Goal: Task Accomplishment & Management: Manage account settings

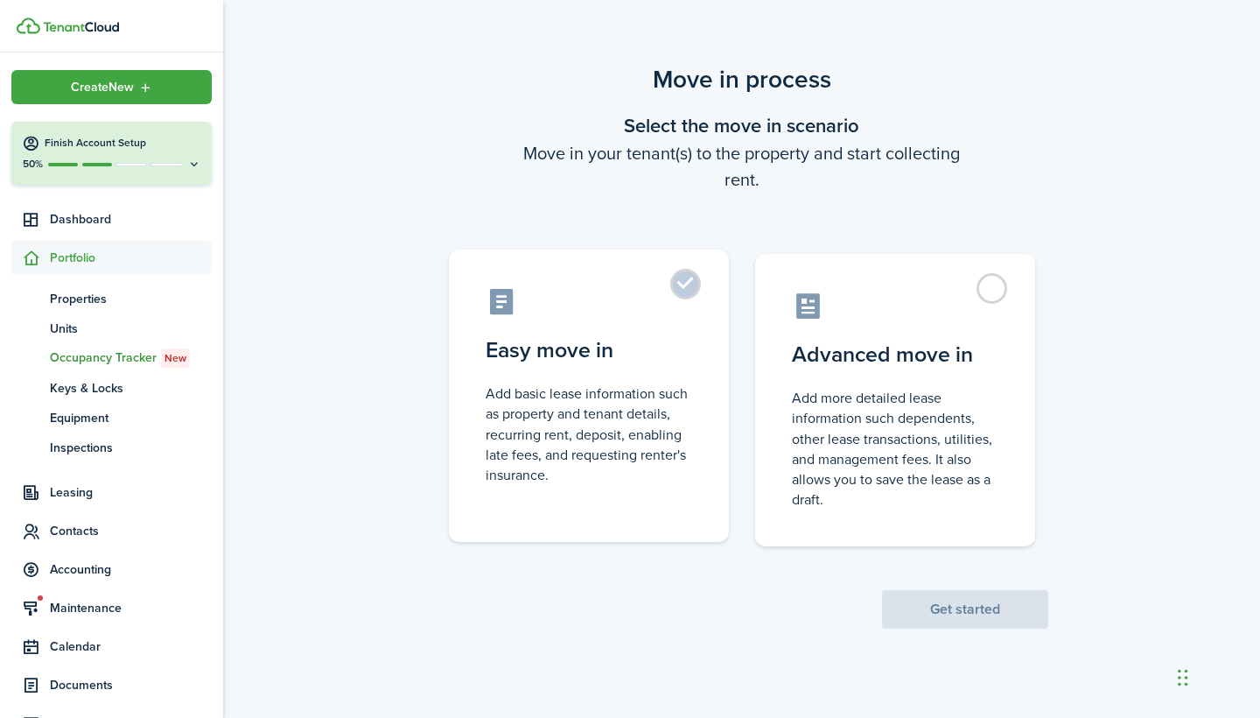
click at [669, 280] on label "Easy move in Add basic lease information such as property and tenant details, r…" at bounding box center [589, 395] width 280 height 292
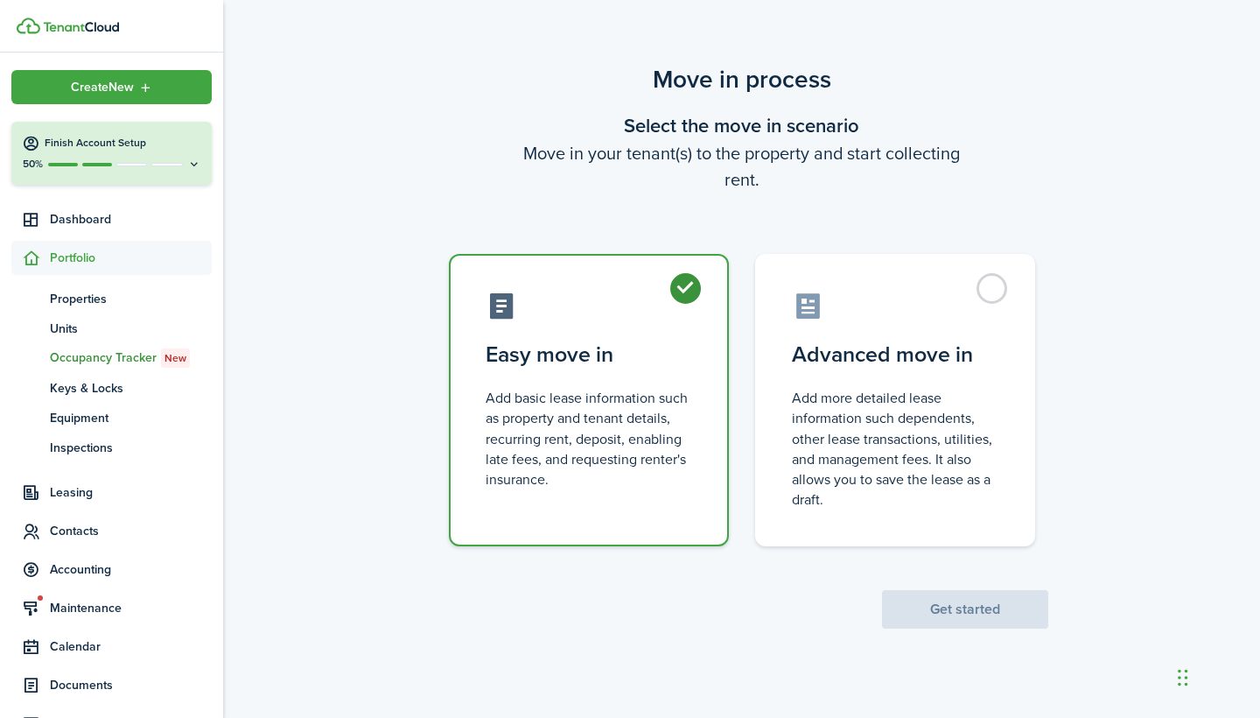
radio input "true"
click at [957, 604] on button "Get started" at bounding box center [965, 609] width 166 height 39
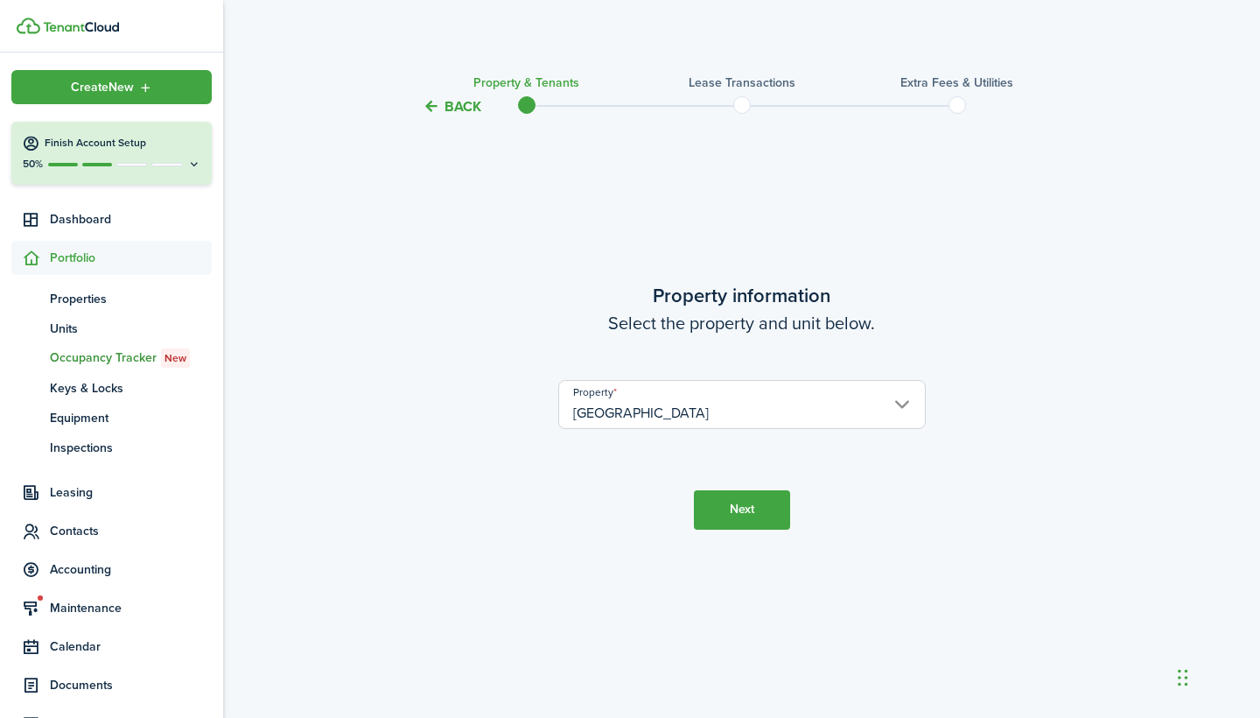
click at [767, 513] on button "Next" at bounding box center [742, 509] width 96 height 39
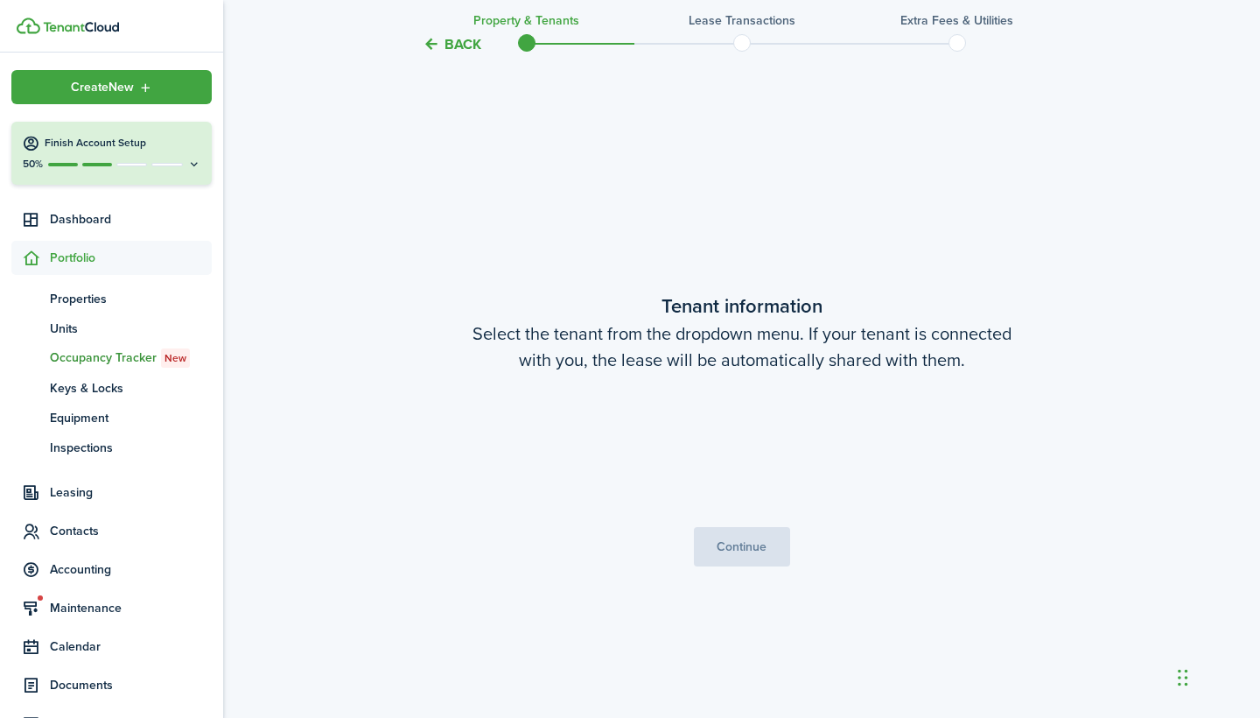
scroll to position [600, 0]
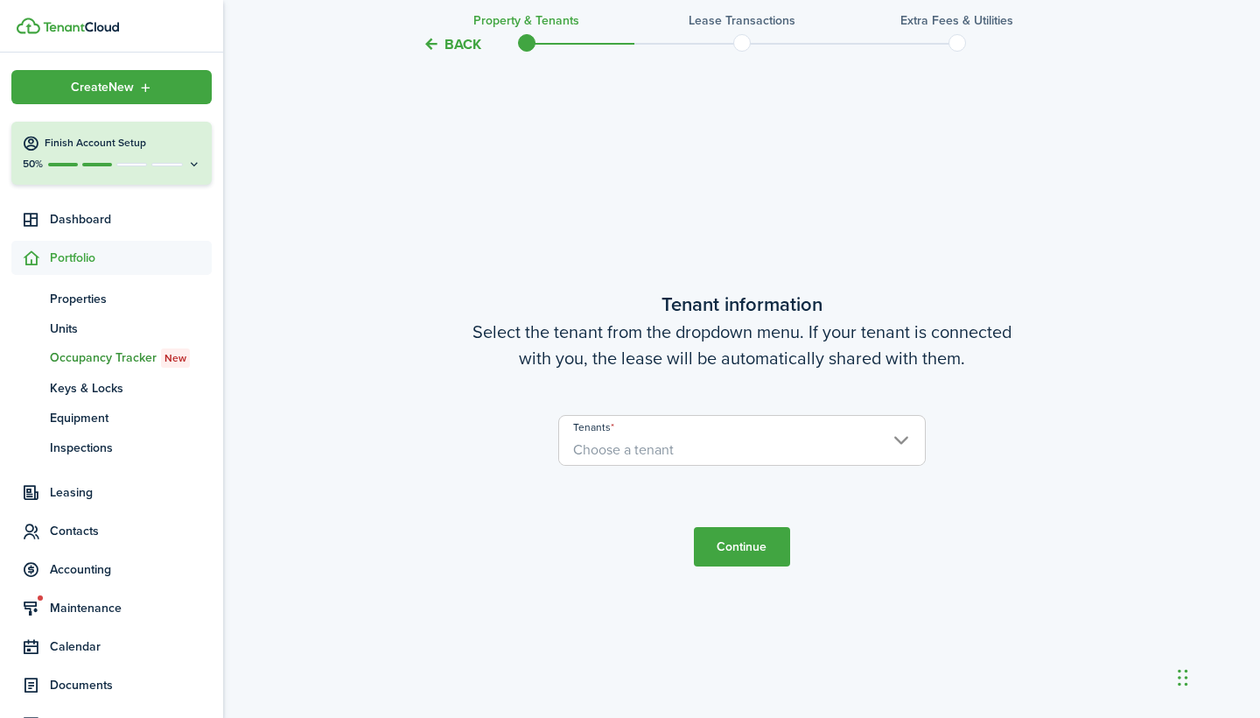
click at [739, 458] on span "Choose a tenant" at bounding box center [742, 450] width 366 height 30
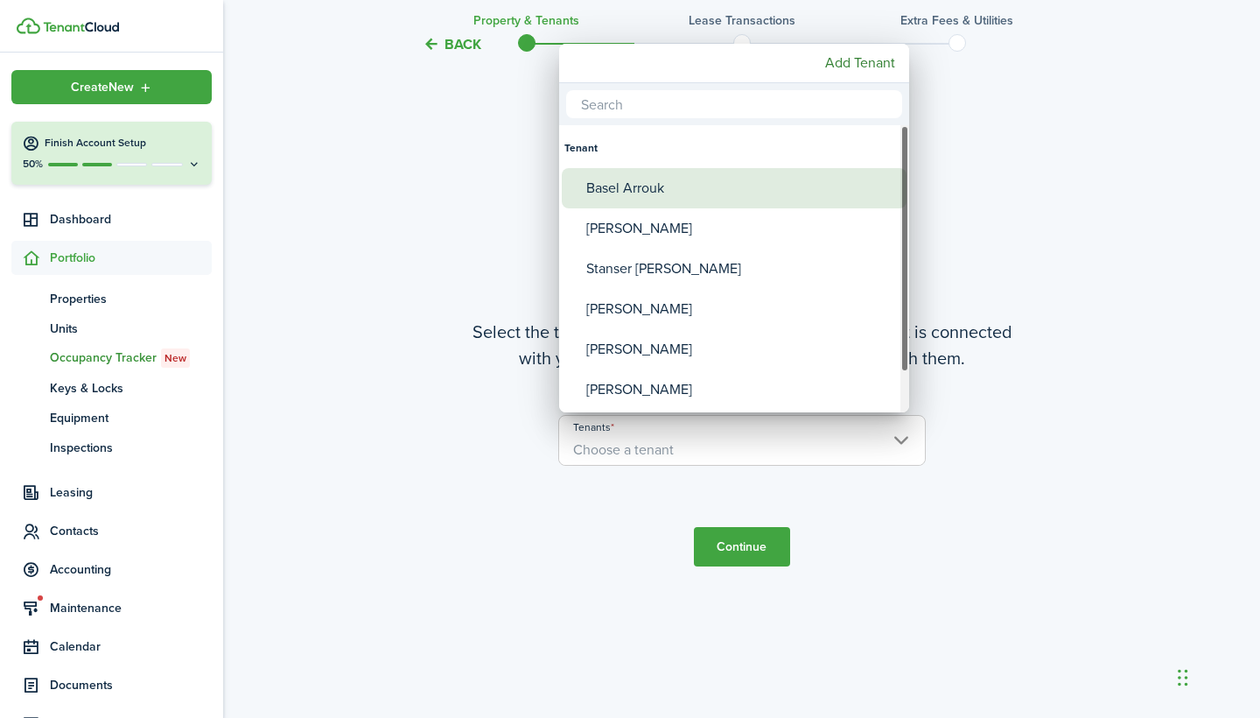
click at [669, 191] on div "Basel Arrouk" at bounding box center [741, 188] width 310 height 40
type input "Basel Arrouk"
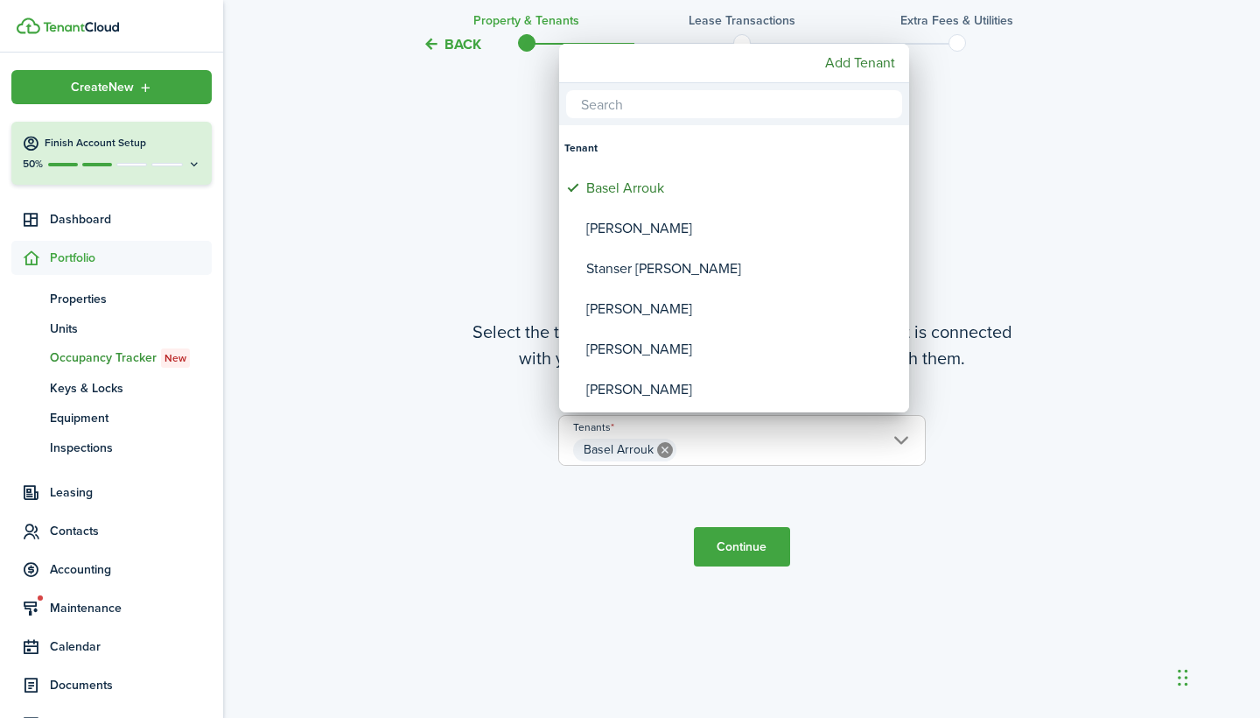
click at [773, 544] on div at bounding box center [630, 359] width 1540 height 998
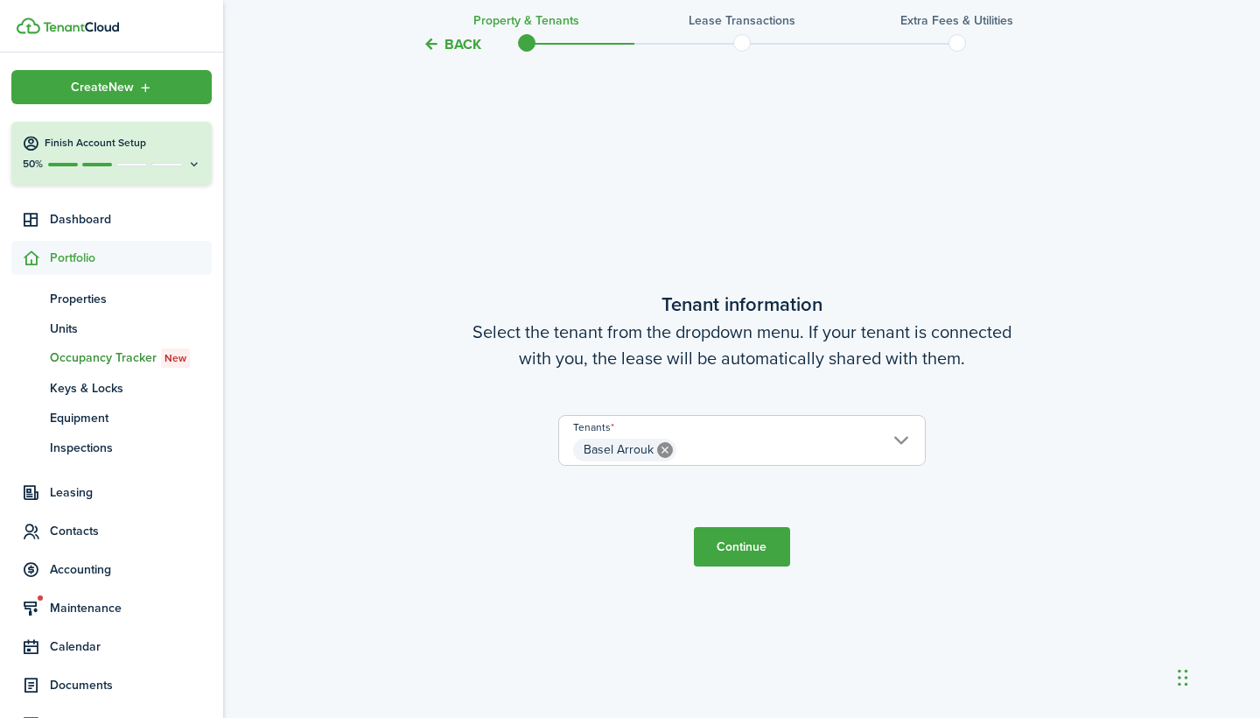
click at [756, 550] on button "Continue" at bounding box center [742, 546] width 96 height 39
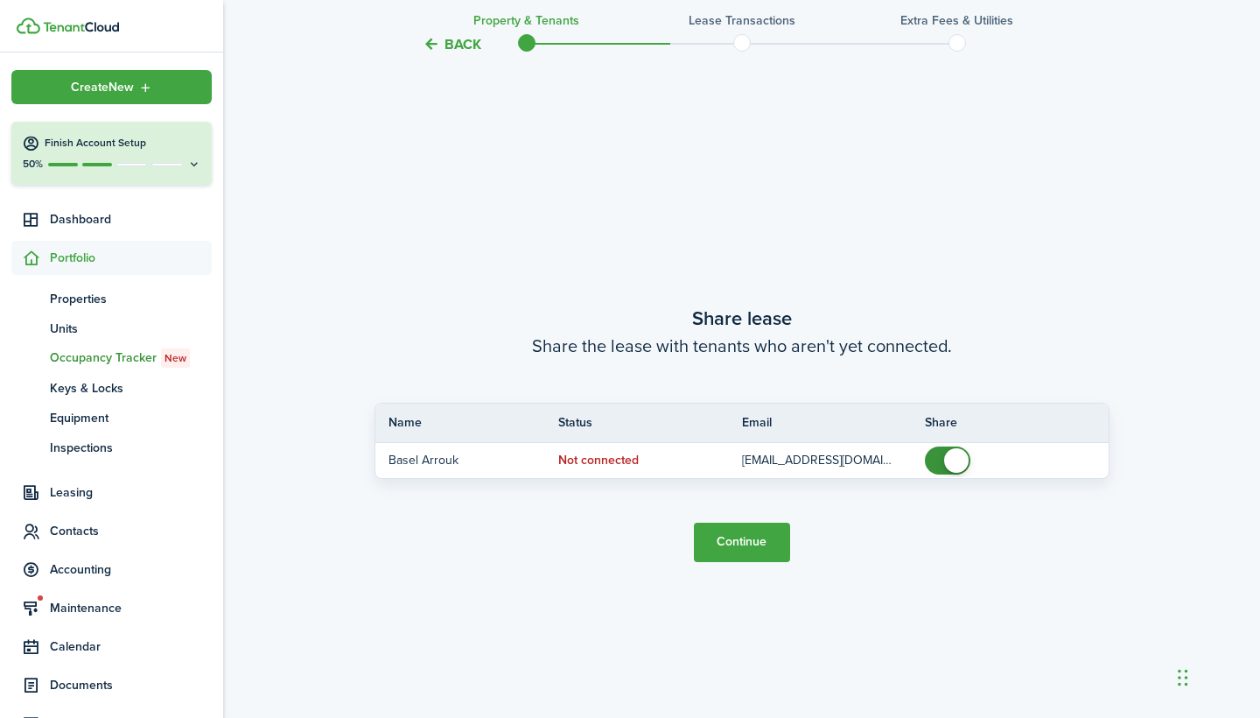
scroll to position [1318, 0]
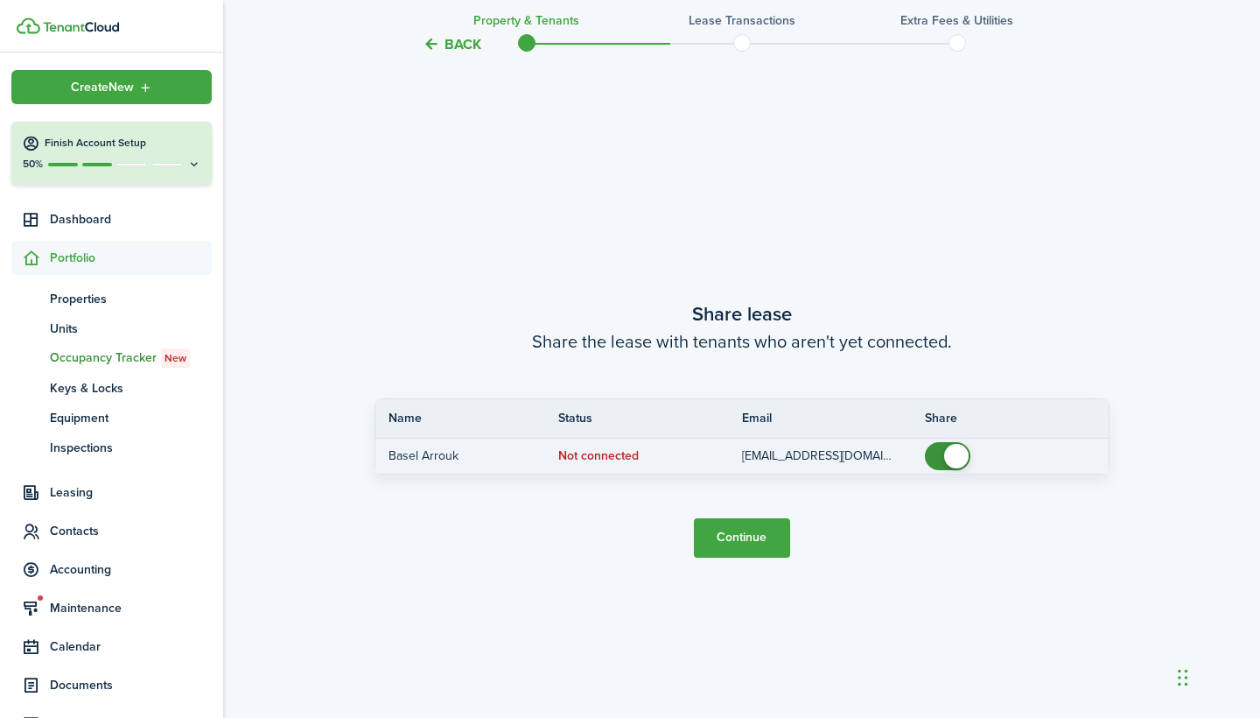
checkbox input "false"
click at [951, 459] on span at bounding box center [956, 456] width 25 height 25
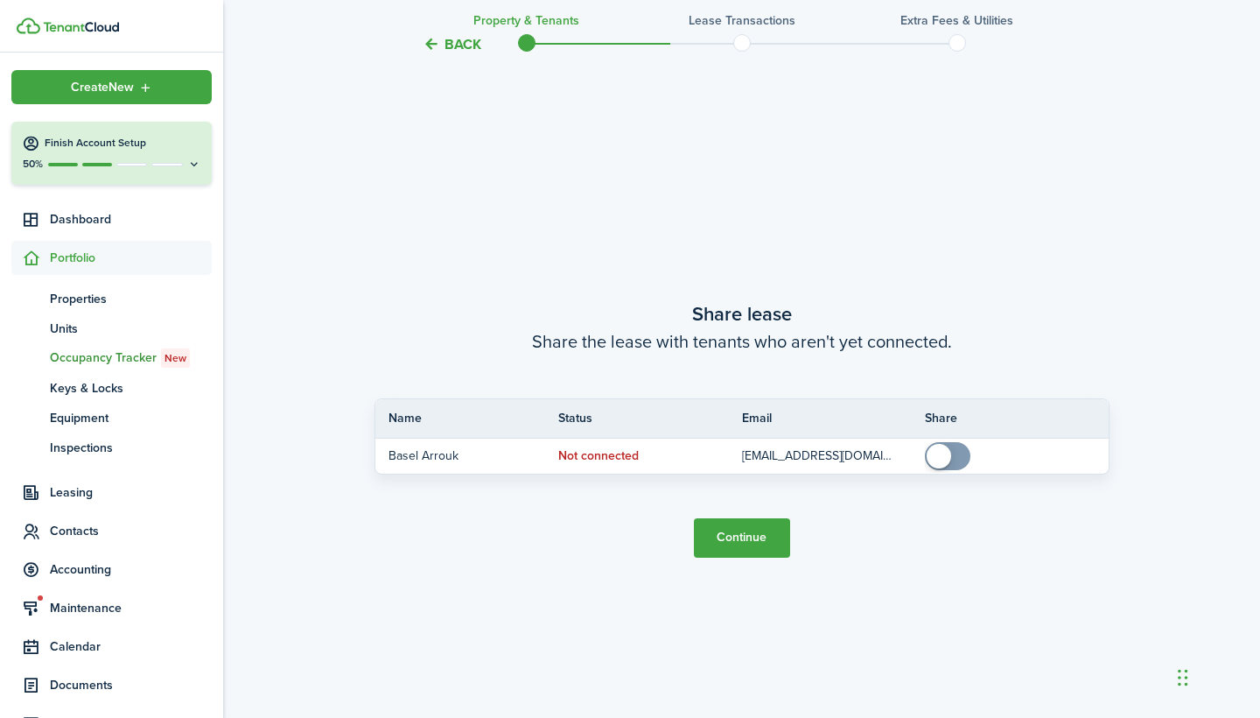
click at [767, 529] on button "Continue" at bounding box center [742, 537] width 96 height 39
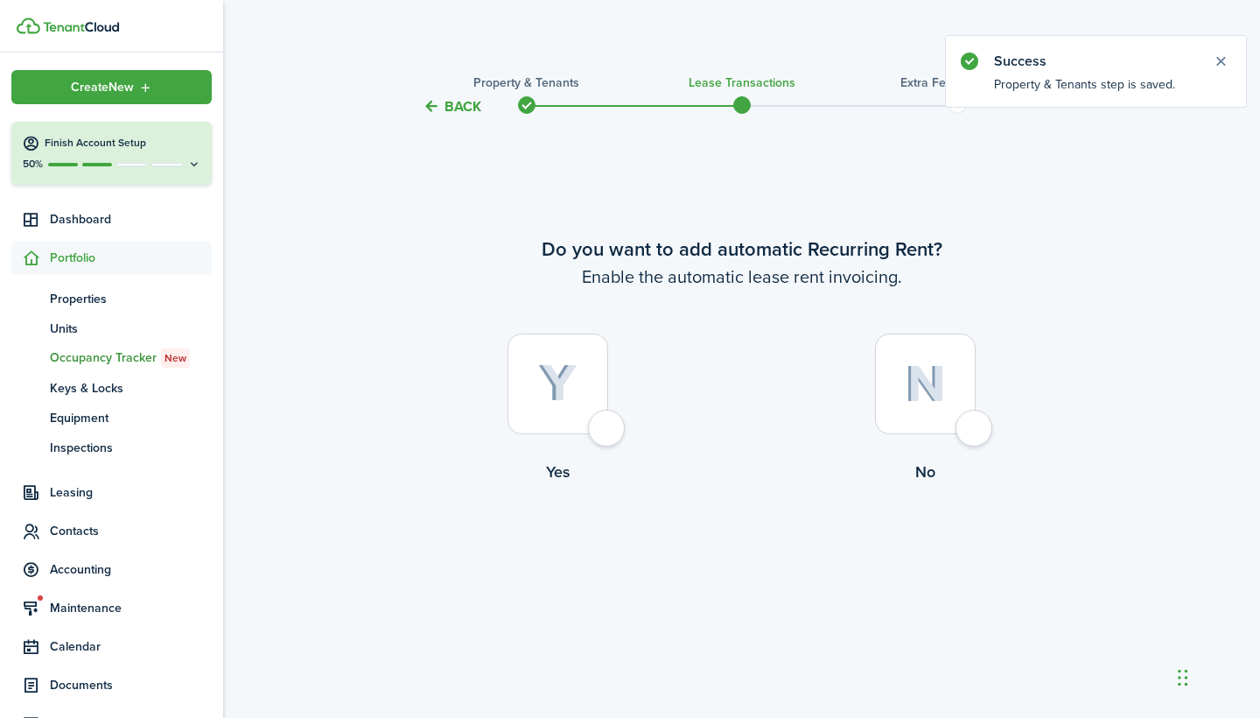
click at [608, 431] on div at bounding box center [558, 383] width 101 height 101
radio input "true"
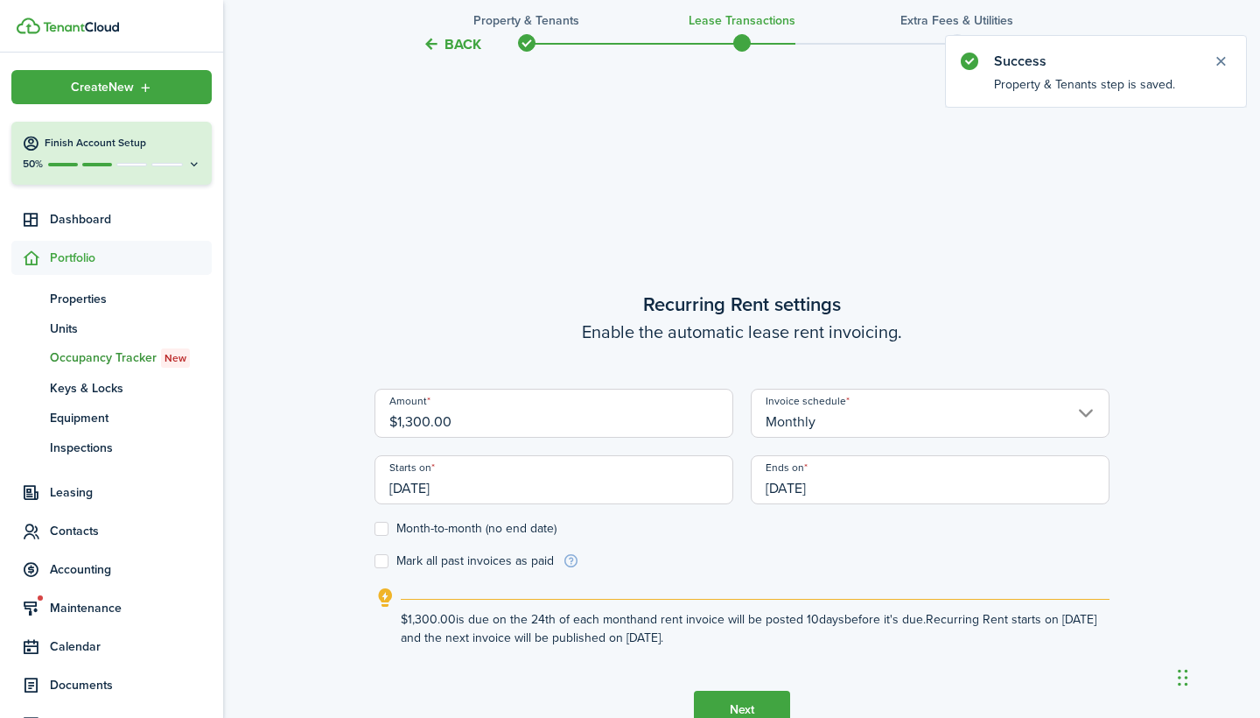
scroll to position [600, 0]
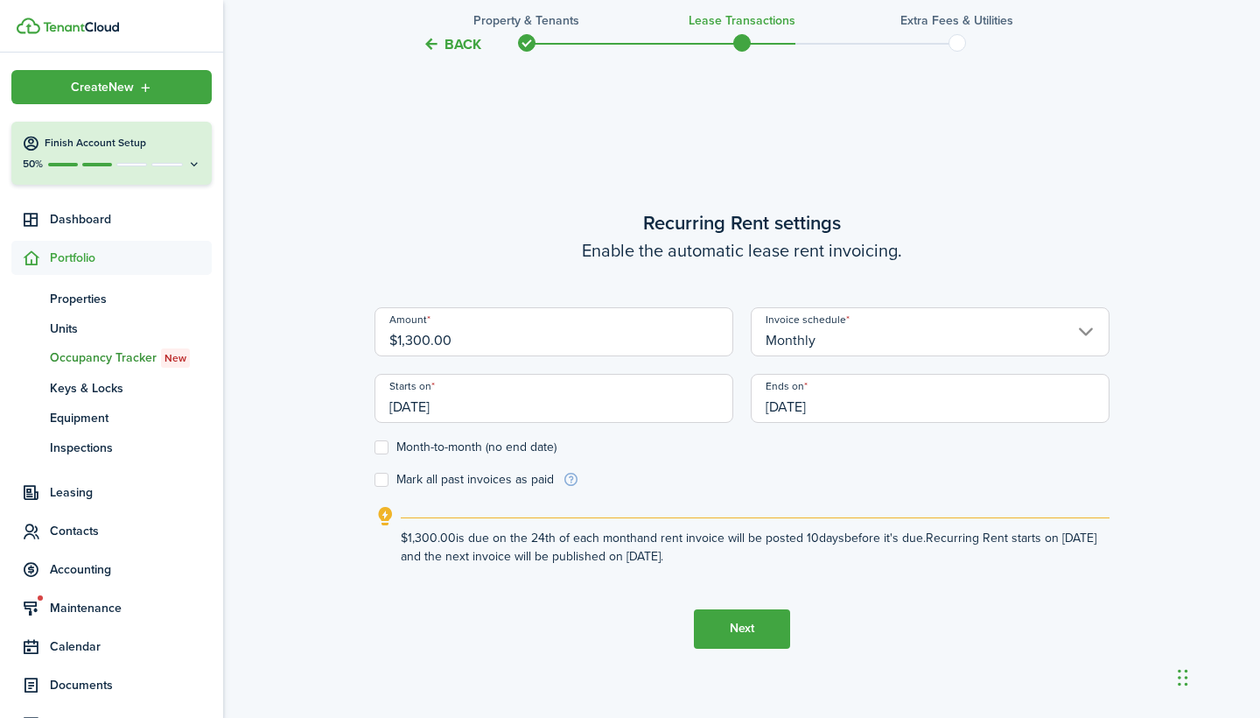
drag, startPoint x: 463, startPoint y: 340, endPoint x: 331, endPoint y: 326, distance: 132.9
click at [331, 326] on div "Back Property & Tenants Lease Transactions Extra fees & Utilities Do you want t…" at bounding box center [741, 124] width 1037 height 1326
click at [518, 400] on input "[DATE]" at bounding box center [554, 398] width 359 height 49
type input "$1,575.00"
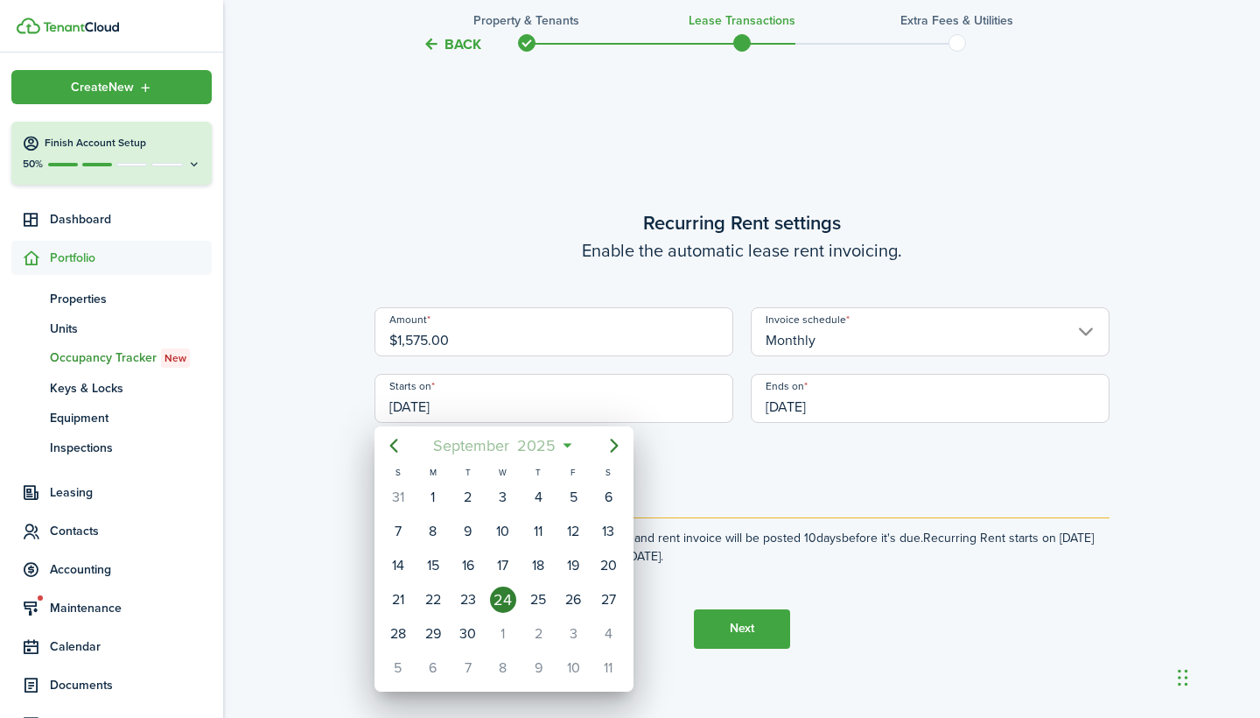
click at [482, 445] on span "September" at bounding box center [472, 446] width 84 height 32
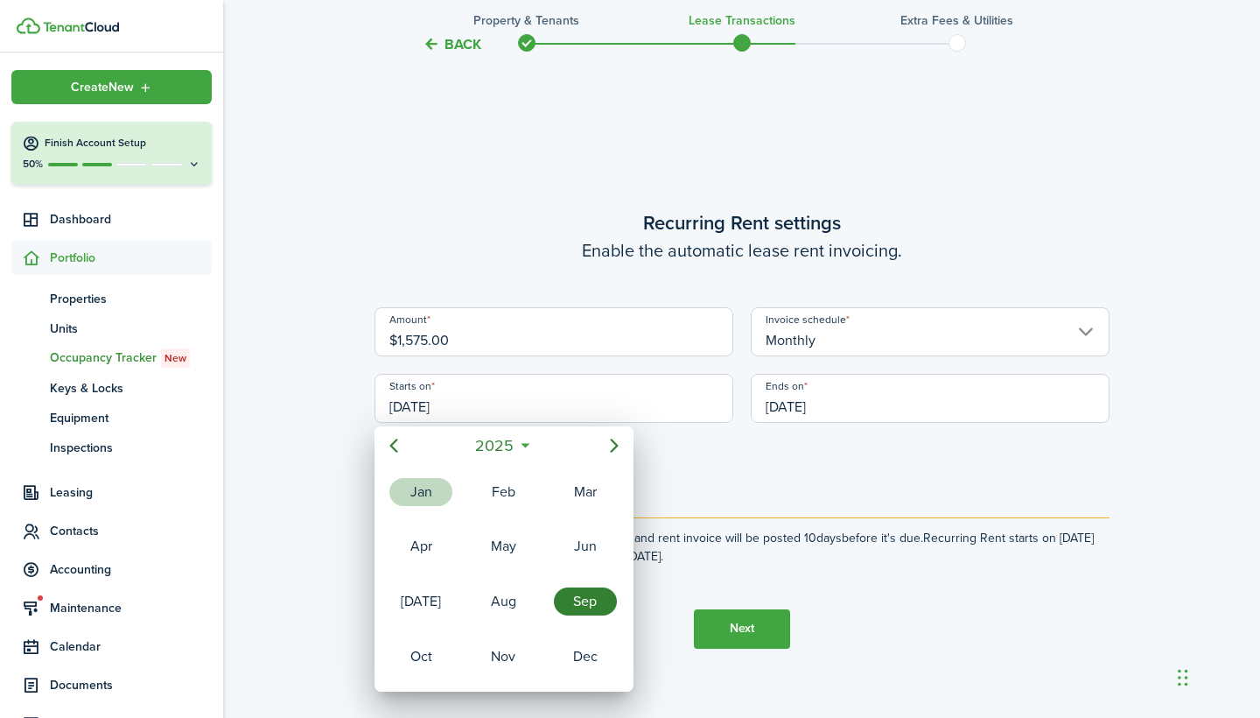
click at [423, 499] on div "Jan" at bounding box center [420, 492] width 63 height 28
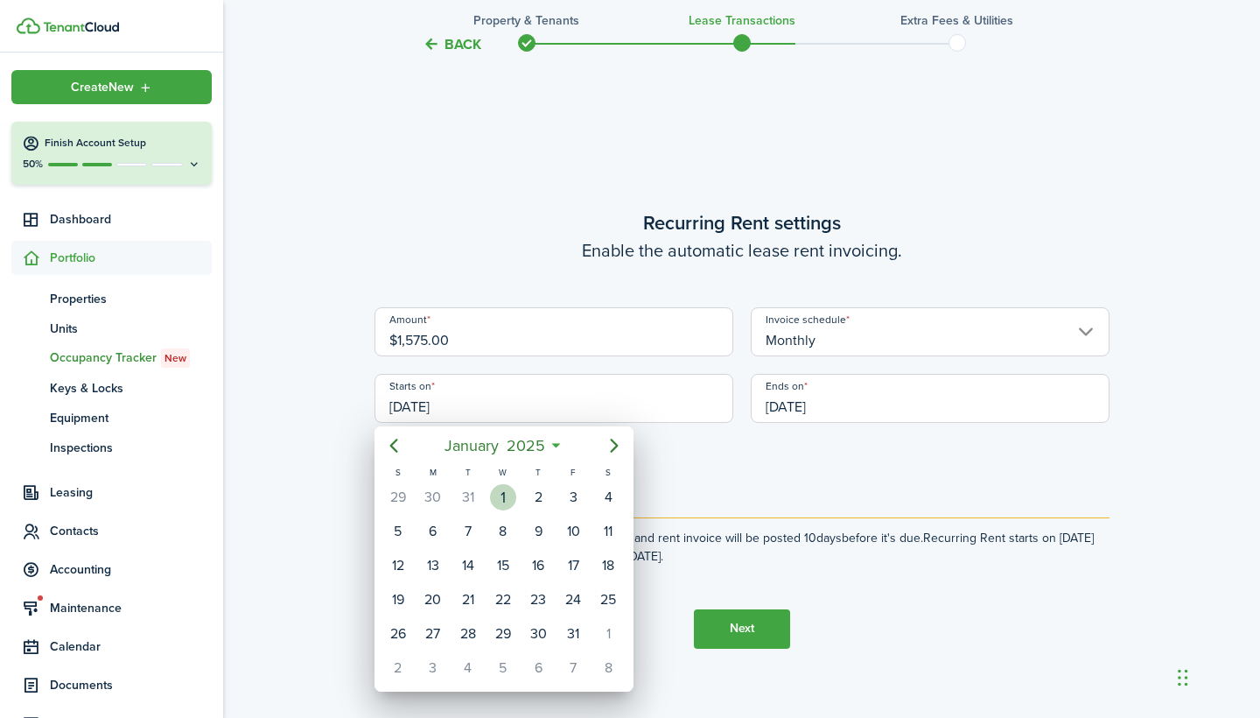
click at [501, 501] on div "1" at bounding box center [503, 497] width 26 height 26
type input "[DATE]"
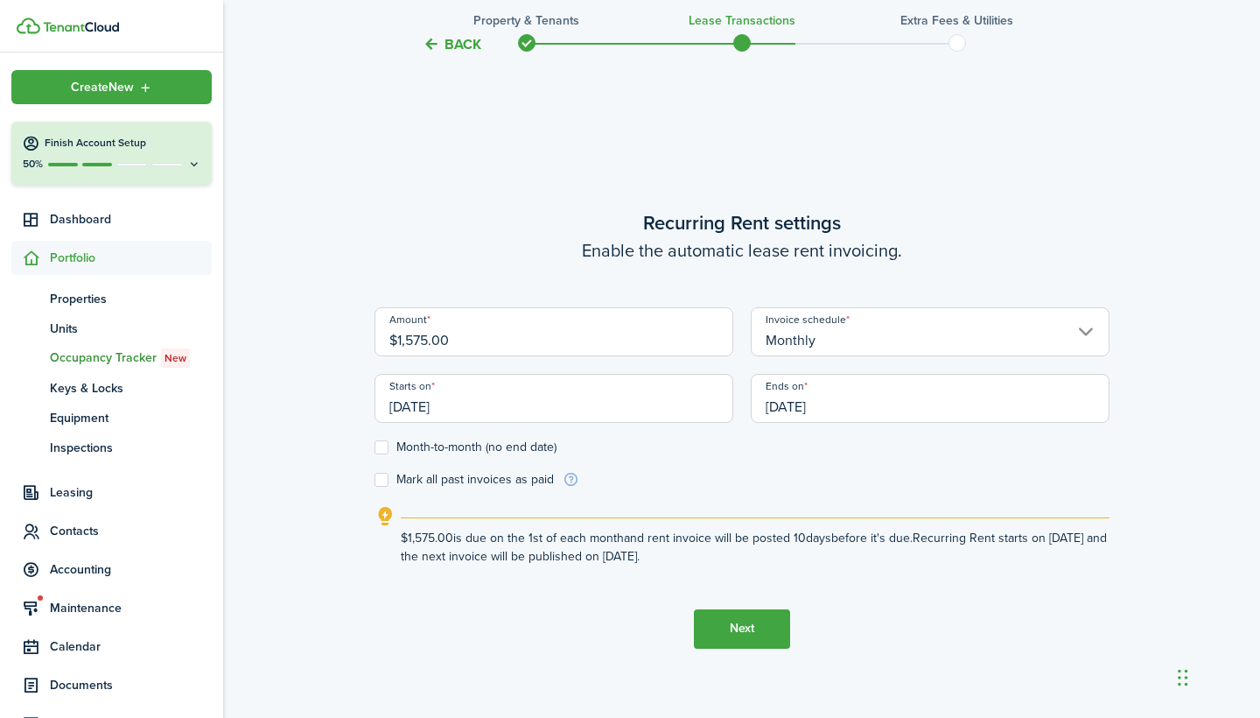
click at [793, 414] on input "[DATE]" at bounding box center [930, 398] width 359 height 49
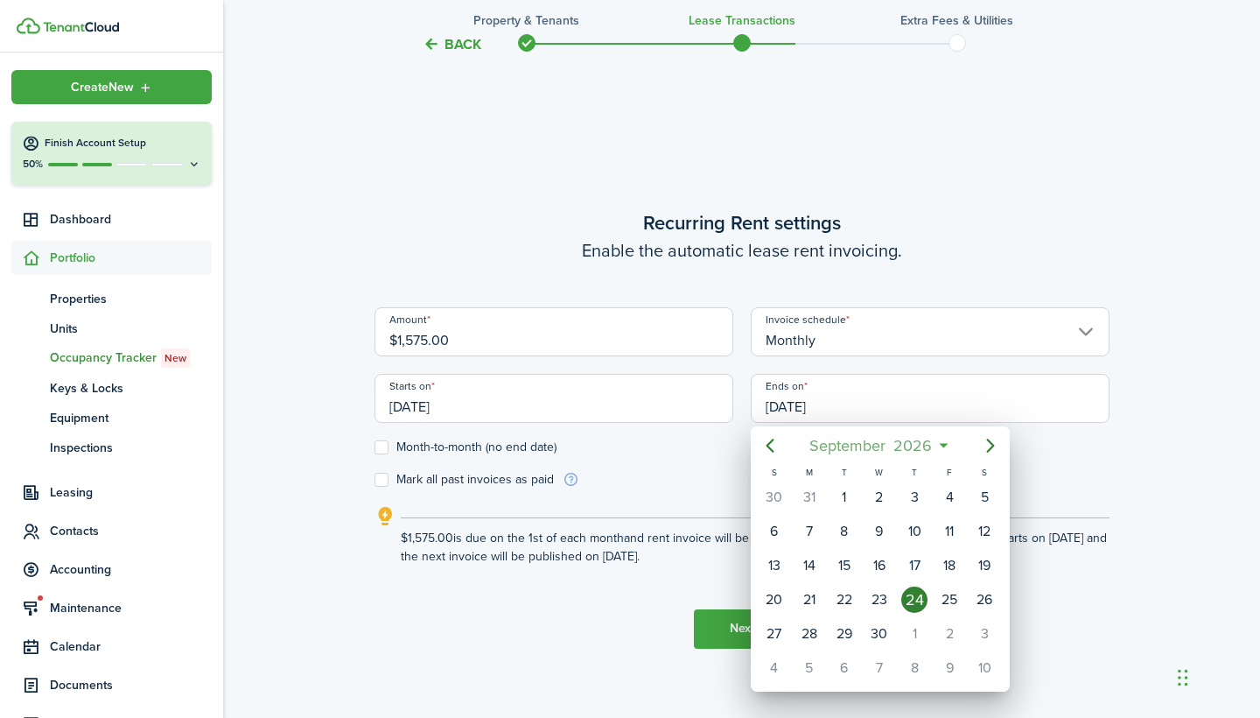
click at [843, 451] on span "September" at bounding box center [848, 446] width 84 height 32
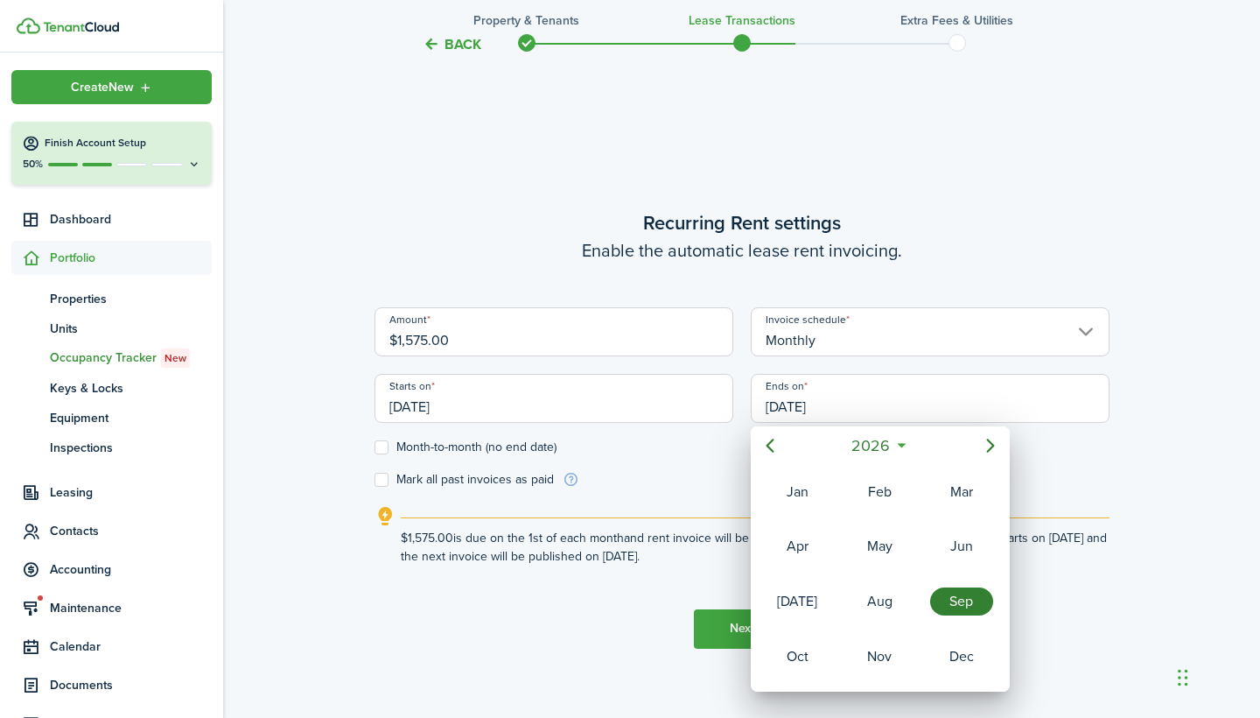
click at [688, 465] on div at bounding box center [630, 359] width 1540 height 998
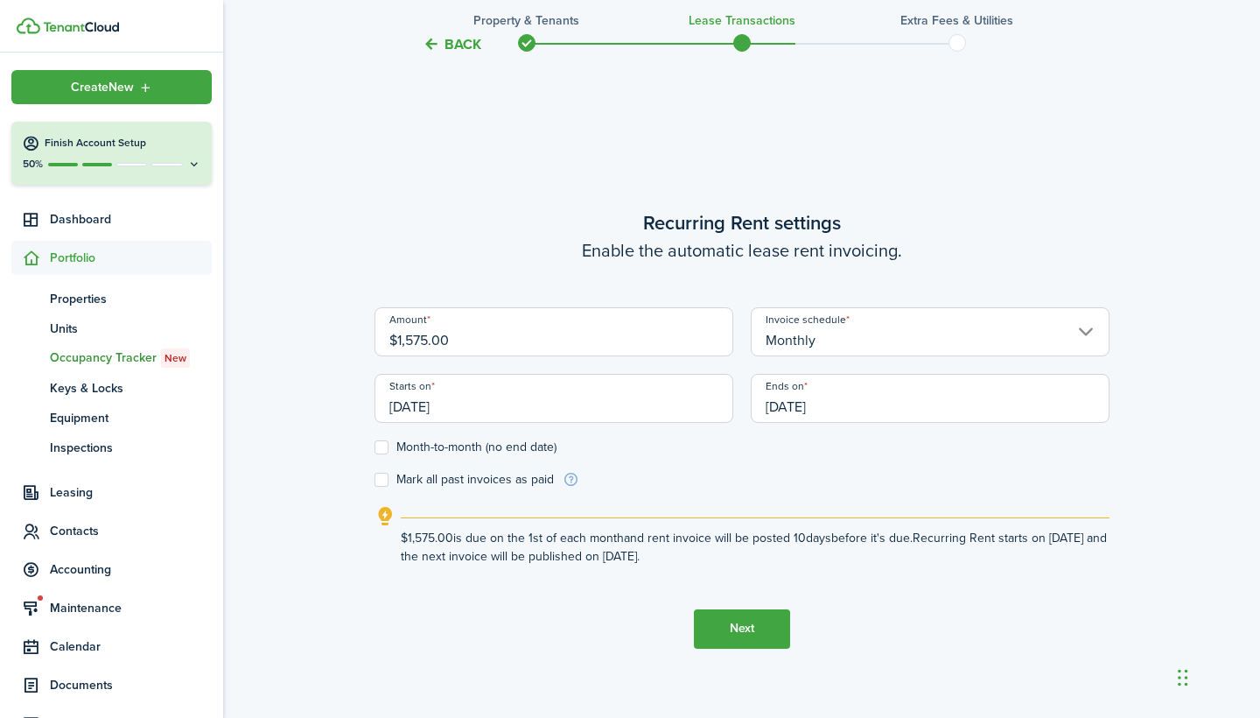
click at [487, 441] on label "Month-to-month (no end date)" at bounding box center [466, 447] width 182 height 14
click at [375, 446] on input "Month-to-month (no end date)" at bounding box center [374, 446] width 1 height 1
checkbox input "true"
click at [387, 473] on label "Mark all past invoices as paid" at bounding box center [464, 480] width 179 height 14
click at [375, 479] on input "Mark all past invoices as paid" at bounding box center [374, 479] width 1 height 1
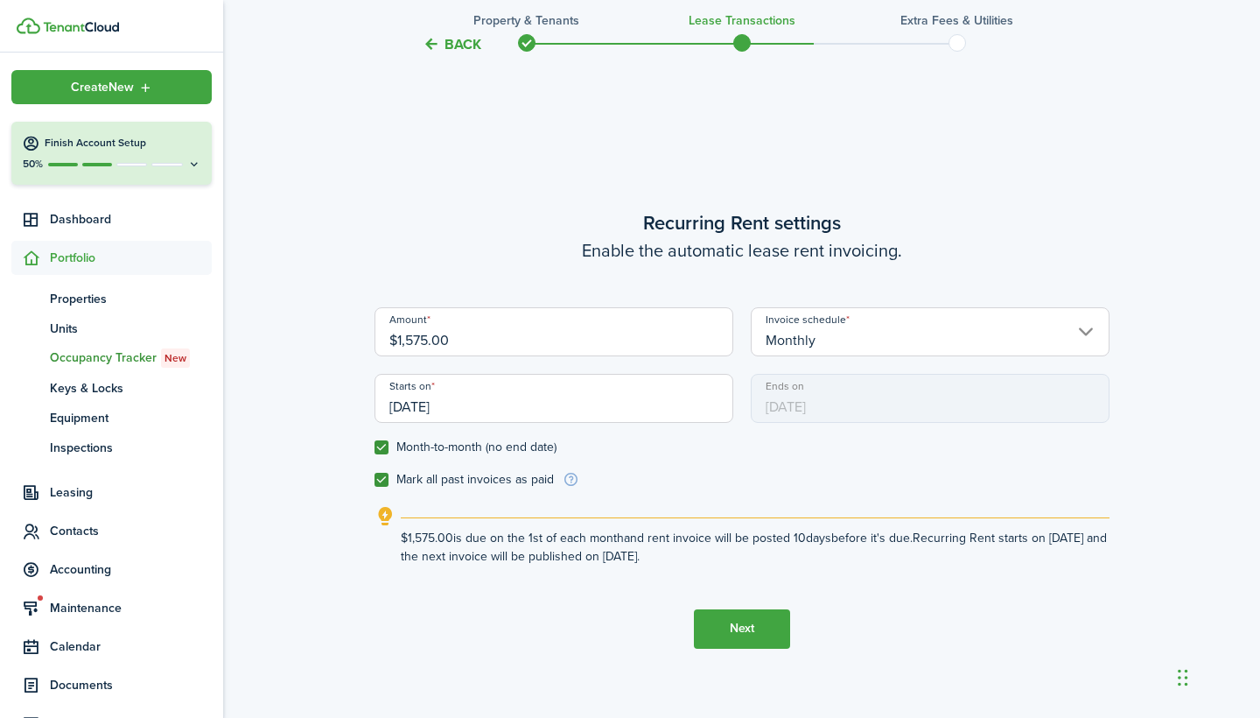
checkbox input "true"
click at [739, 626] on button "Next" at bounding box center [742, 628] width 96 height 39
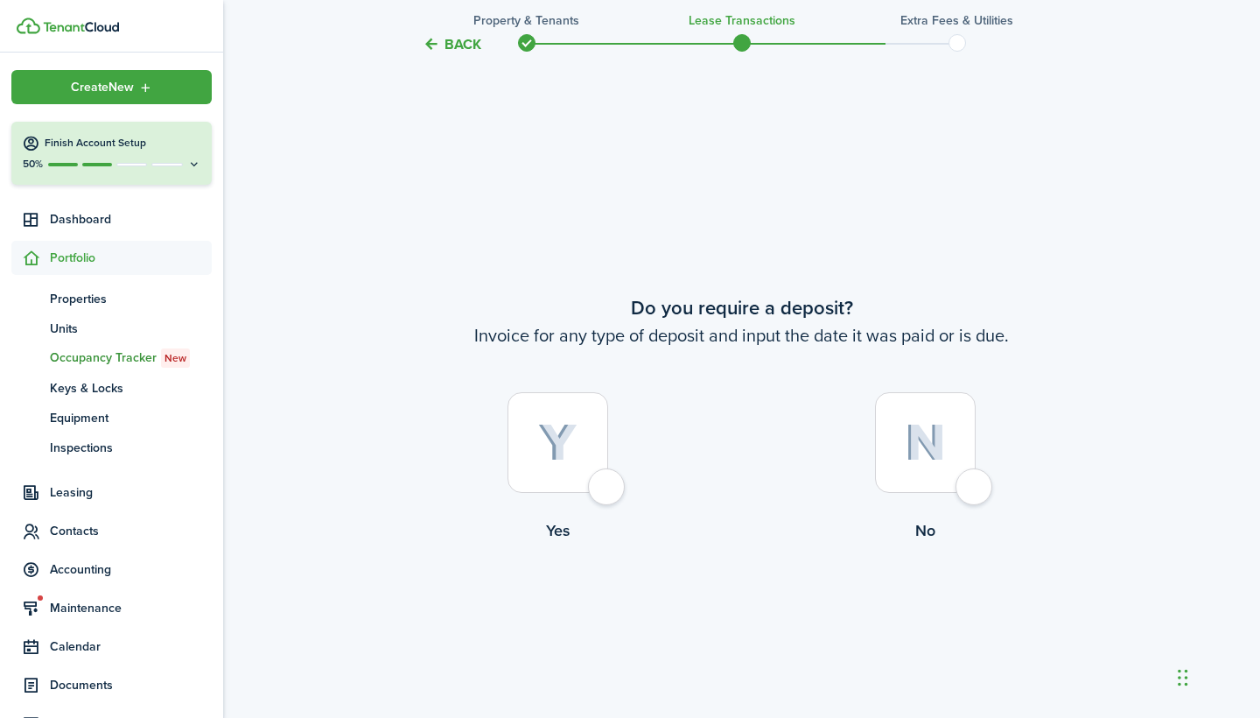
scroll to position [1318, 0]
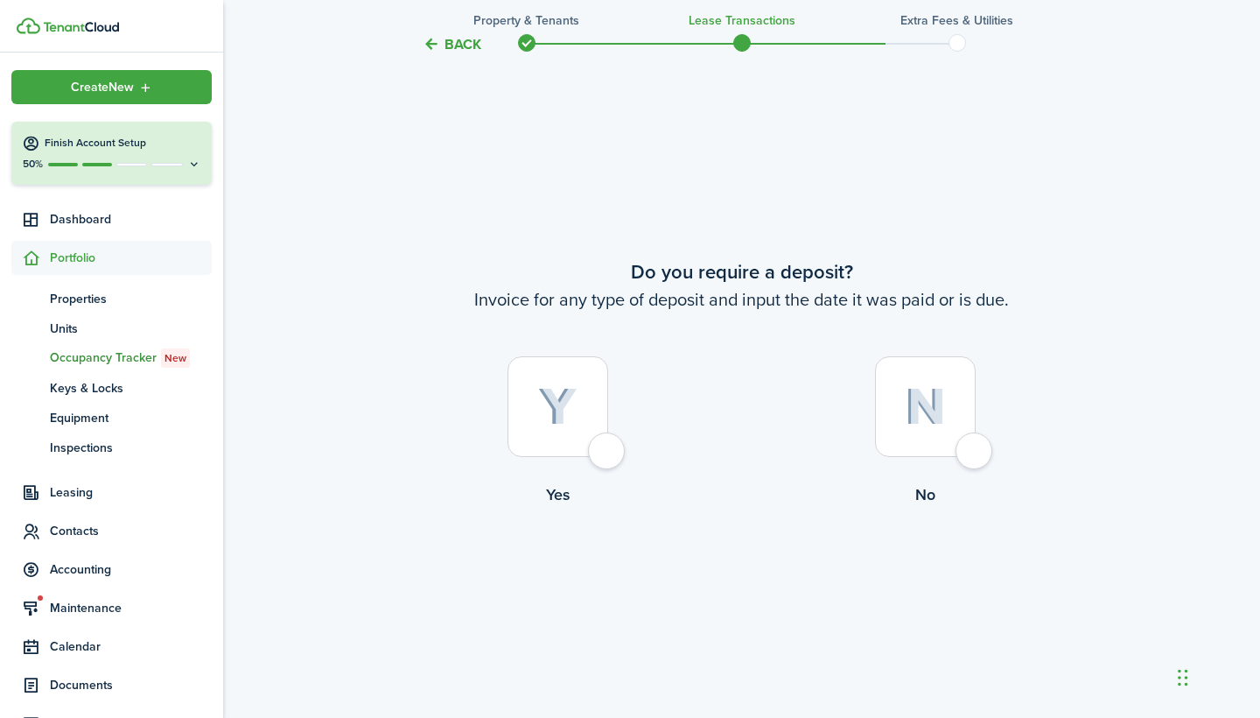
click at [922, 467] on label "No" at bounding box center [926, 435] width 368 height 158
radio input "true"
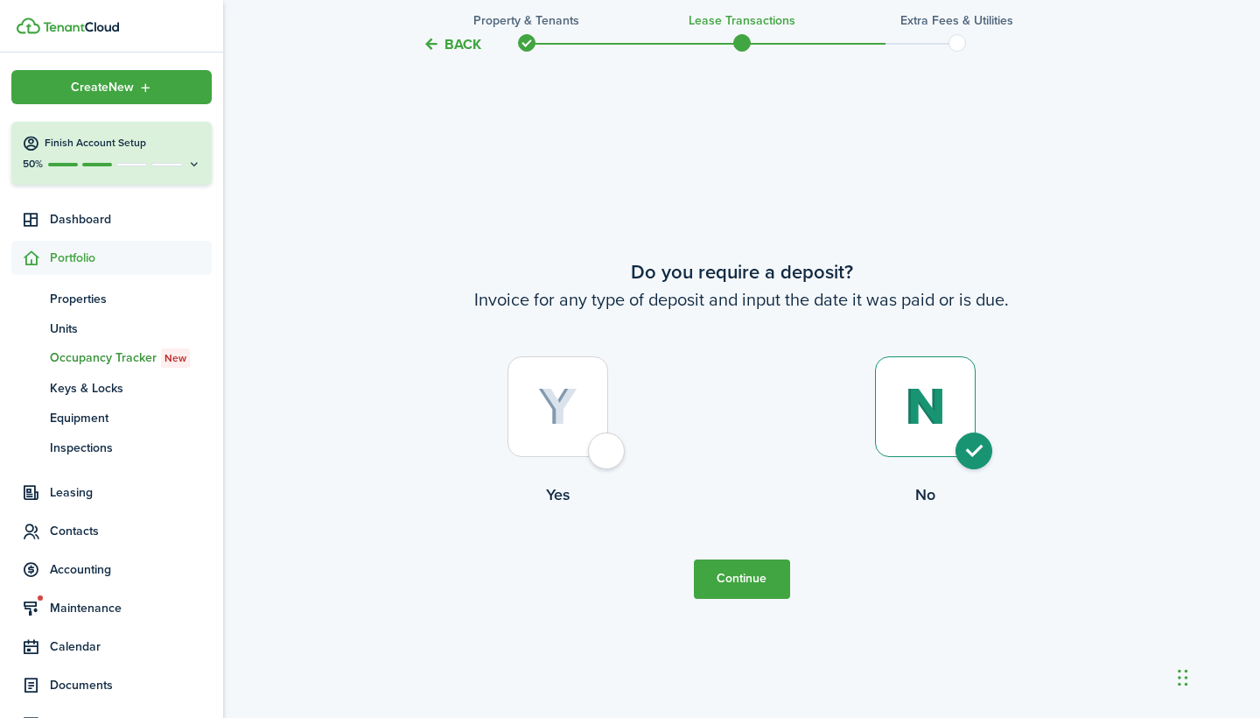
click at [746, 592] on button "Continue" at bounding box center [742, 578] width 96 height 39
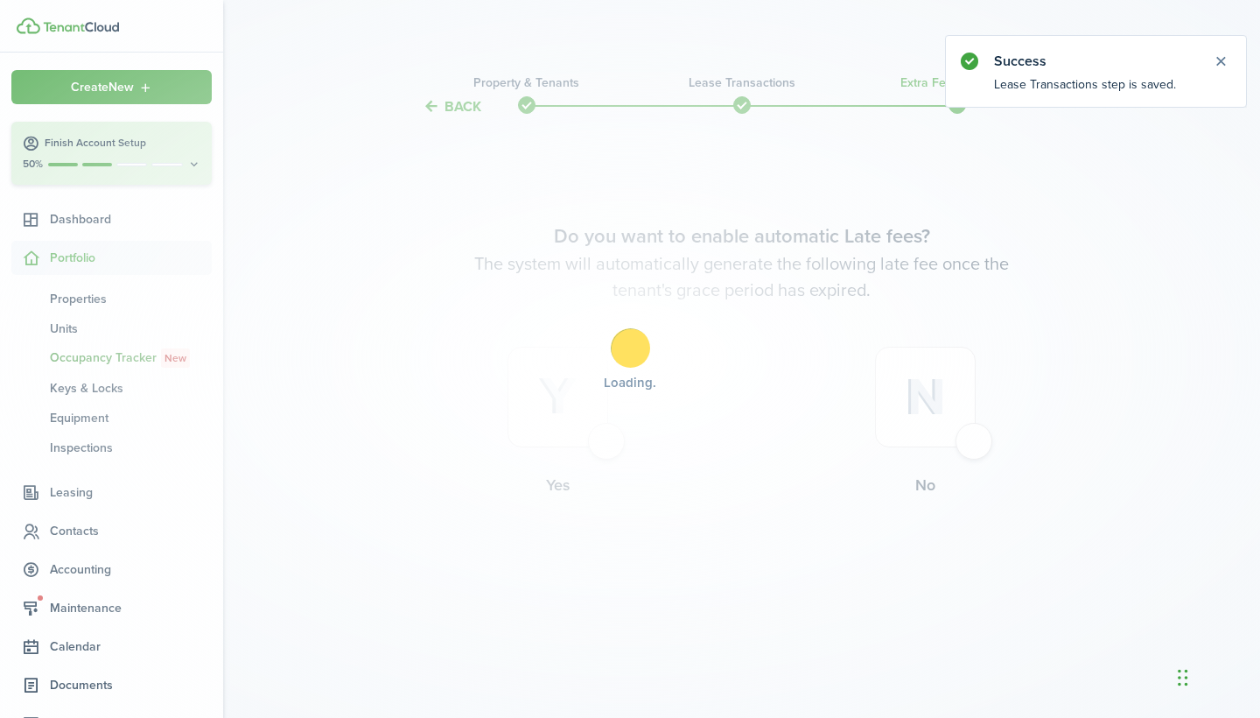
scroll to position [0, 0]
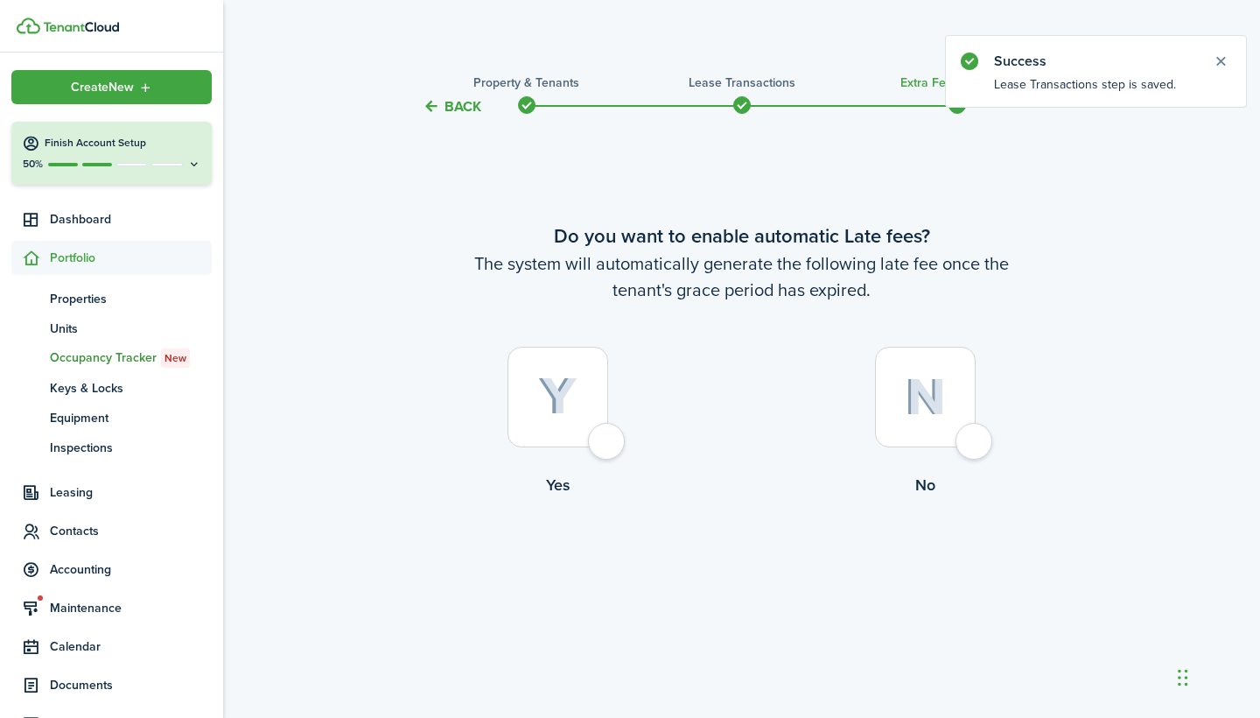
click at [937, 473] on label "No" at bounding box center [926, 426] width 368 height 158
radio input "true"
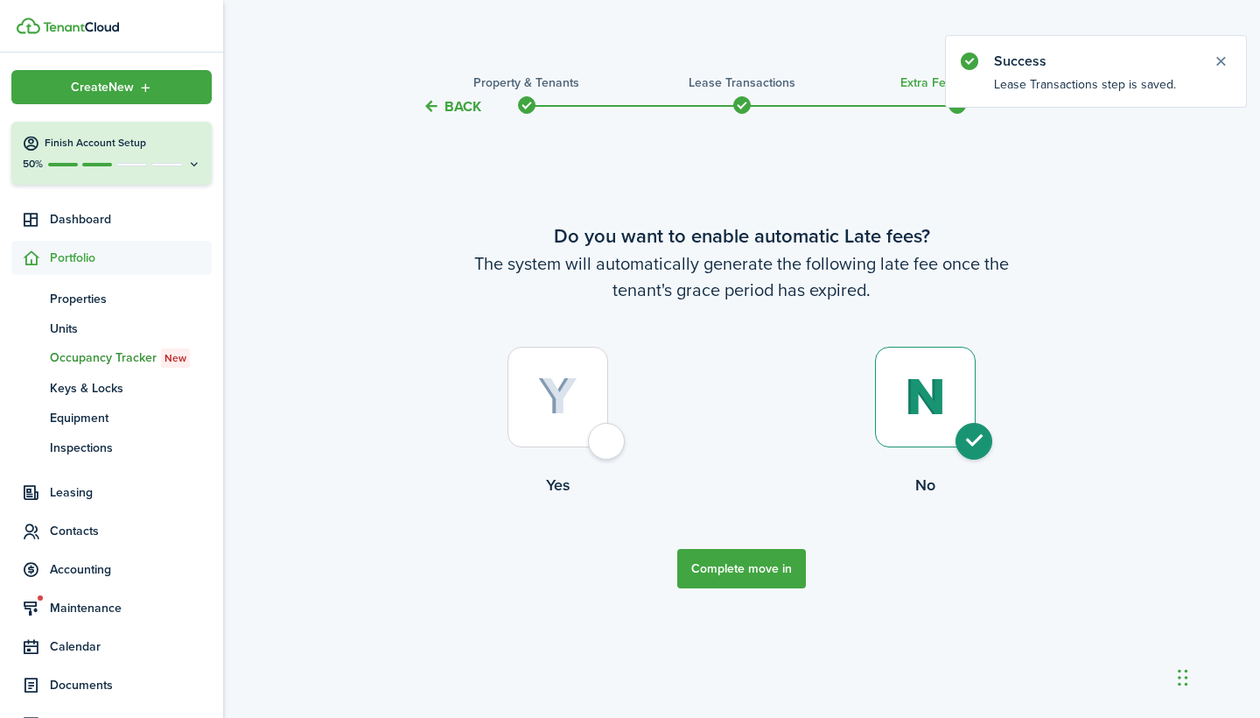
click at [753, 571] on button "Complete move in" at bounding box center [741, 568] width 129 height 39
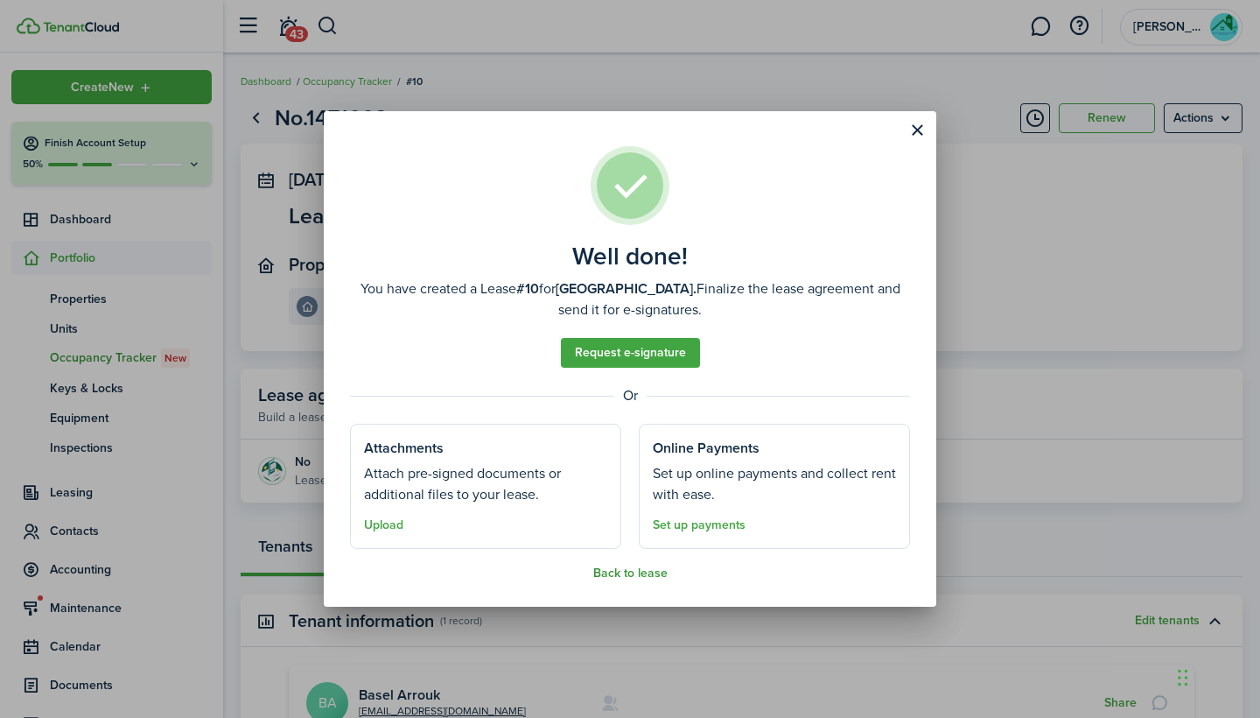
click at [651, 569] on button "Back to lease" at bounding box center [630, 573] width 74 height 14
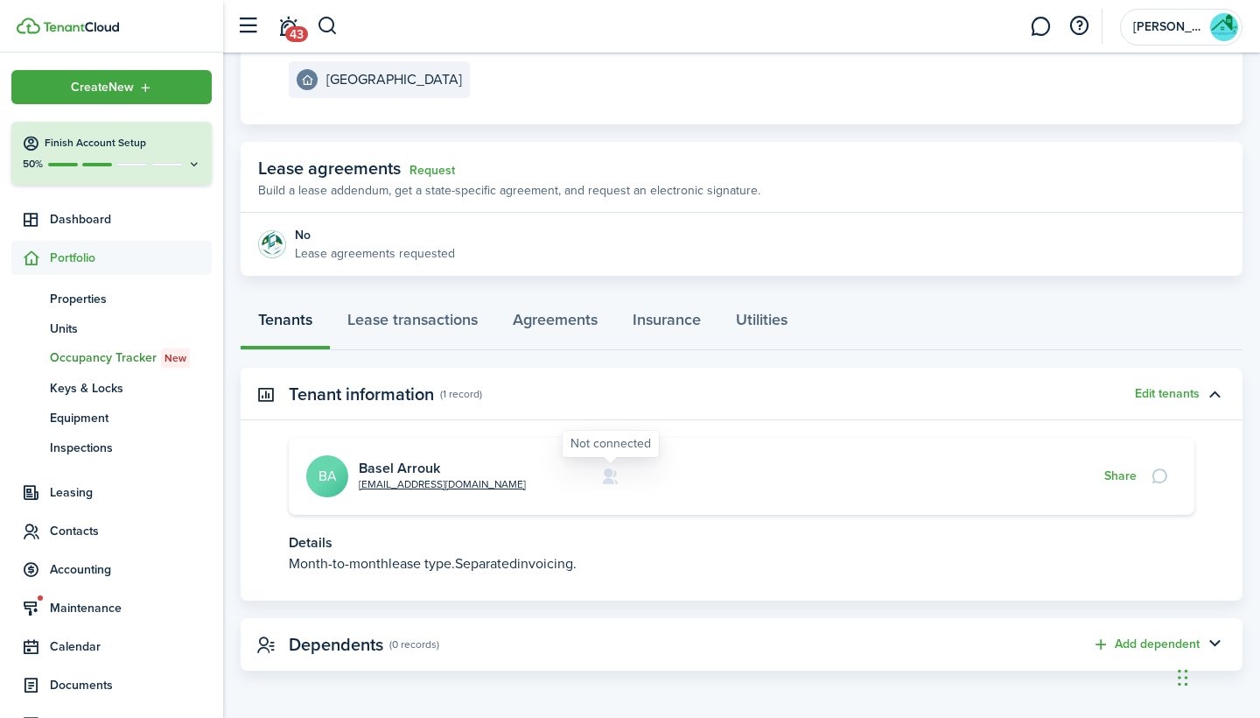
scroll to position [226, 0]
click at [440, 305] on link "Lease transactions" at bounding box center [412, 324] width 165 height 53
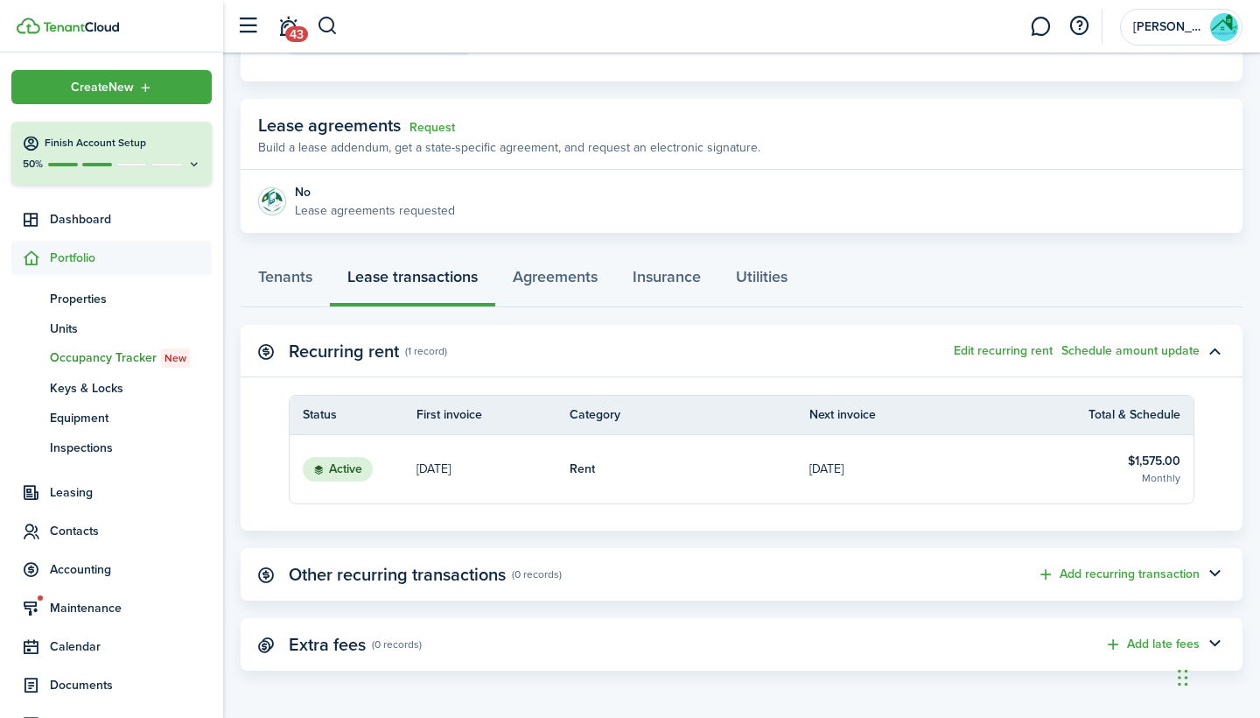
scroll to position [269, 0]
click at [320, 641] on panel-main-title "Extra fees" at bounding box center [327, 645] width 77 height 20
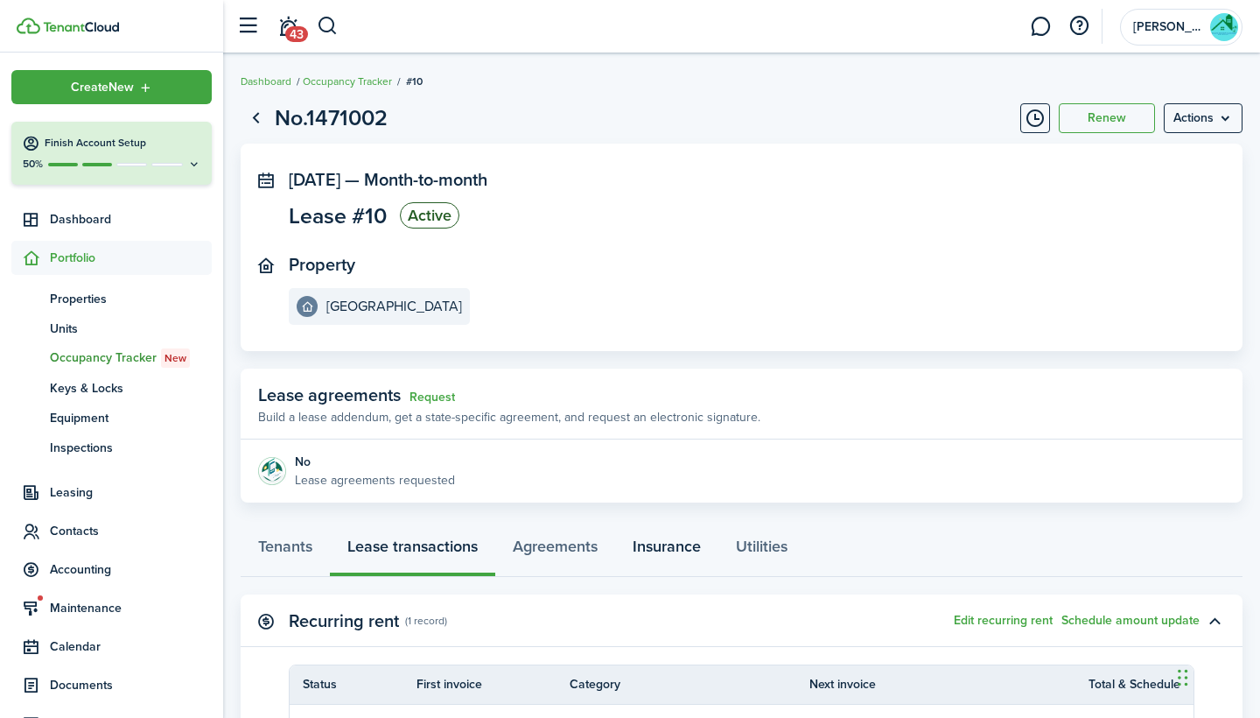
scroll to position [0, 0]
click at [108, 292] on span "Properties" at bounding box center [131, 299] width 162 height 18
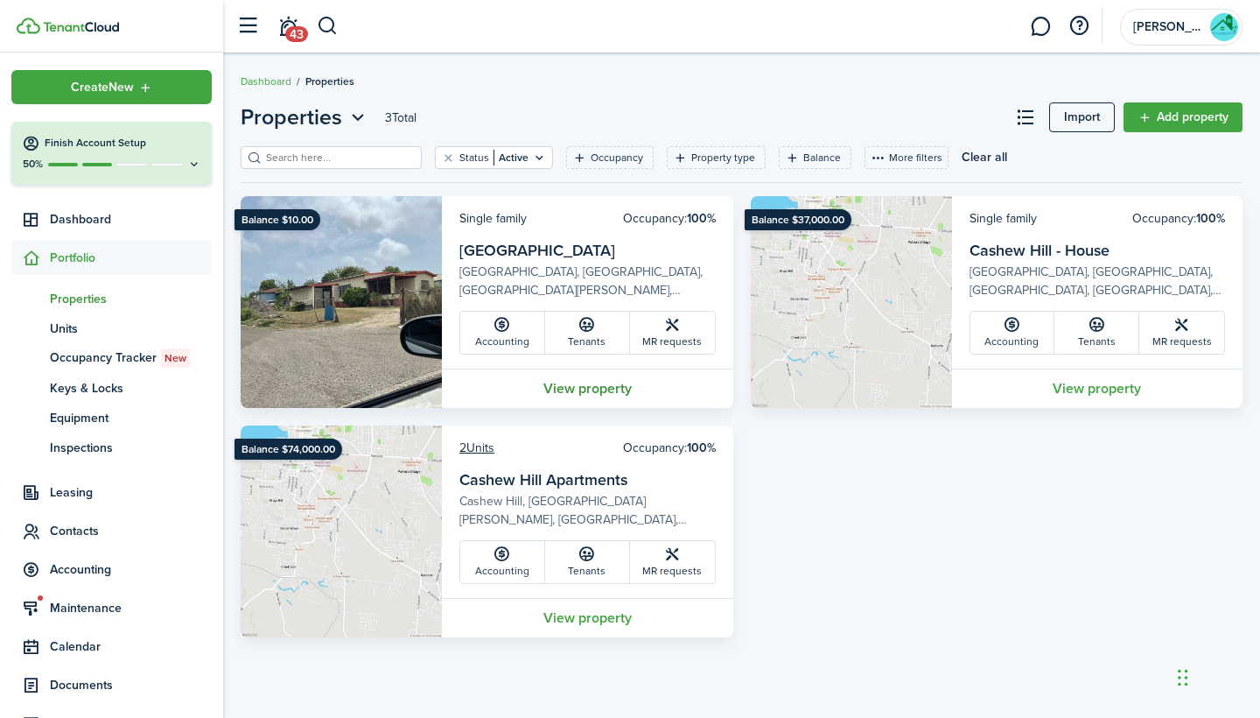
click at [564, 382] on link "View property" at bounding box center [587, 387] width 291 height 39
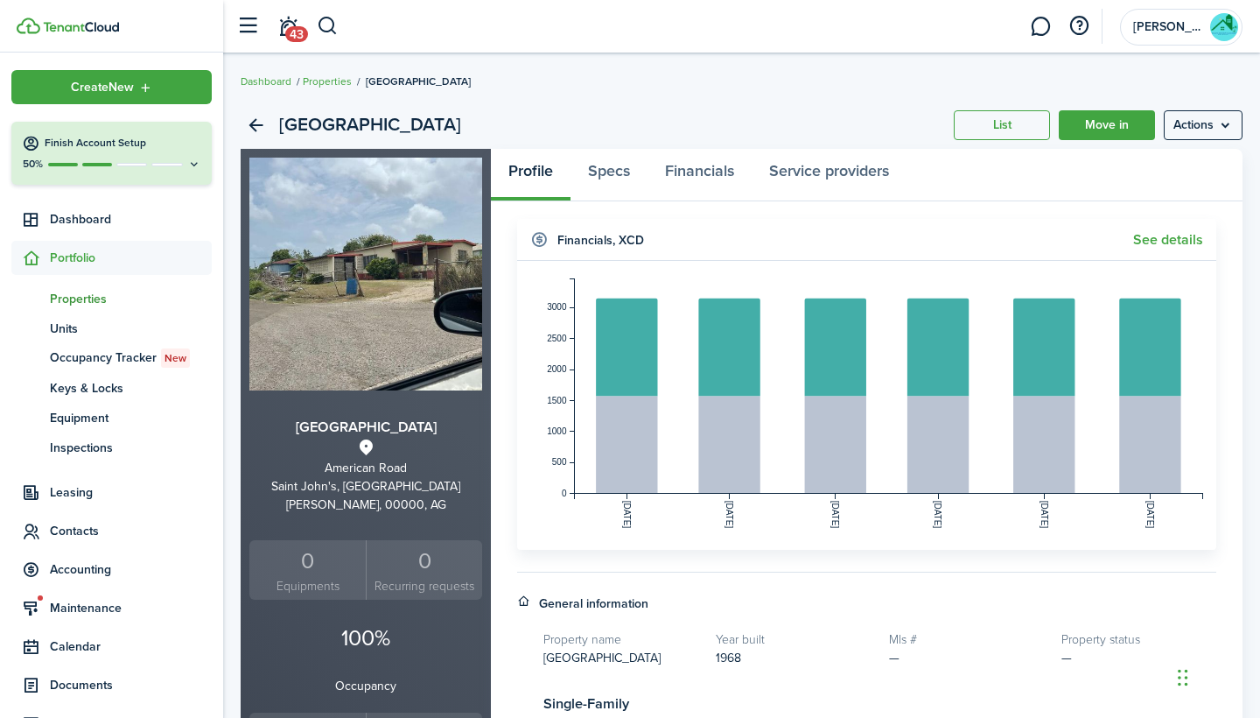
click at [1189, 250] on widget-header "Financials , XCD See details" at bounding box center [866, 240] width 699 height 42
click at [1181, 235] on link "See details" at bounding box center [1168, 240] width 70 height 16
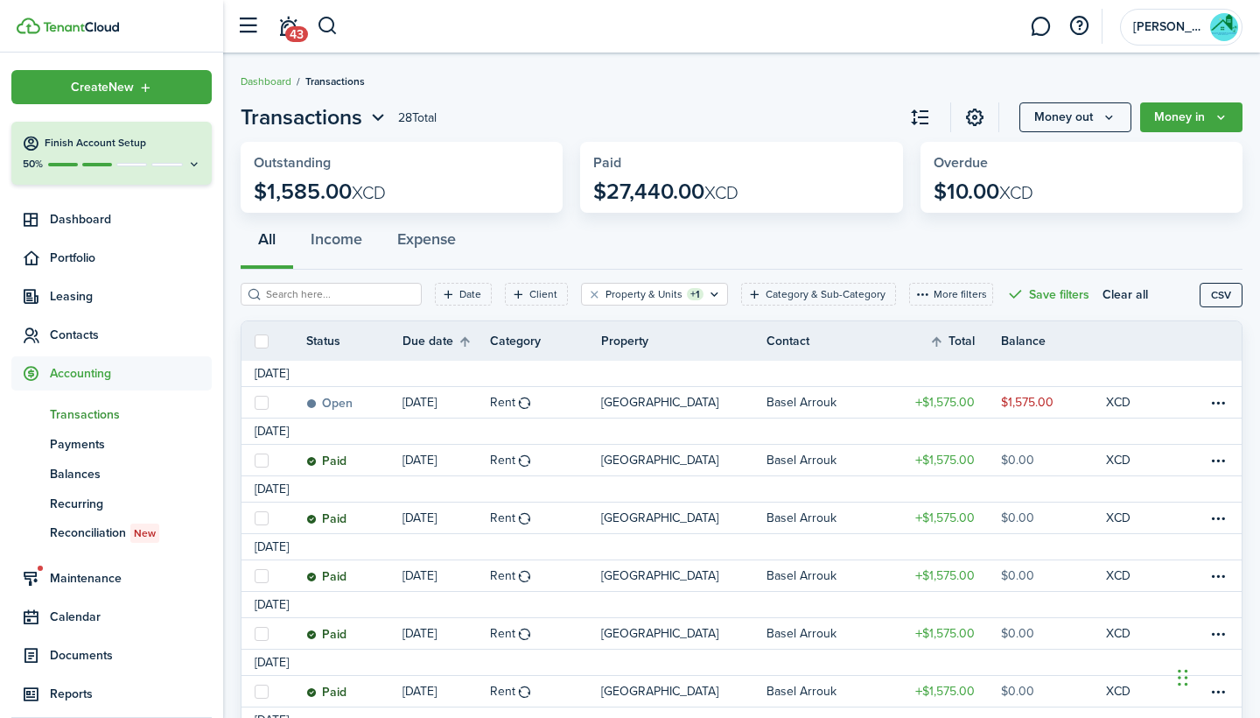
click at [968, 169] on widget-stats-title "Overdue" at bounding box center [1082, 163] width 296 height 16
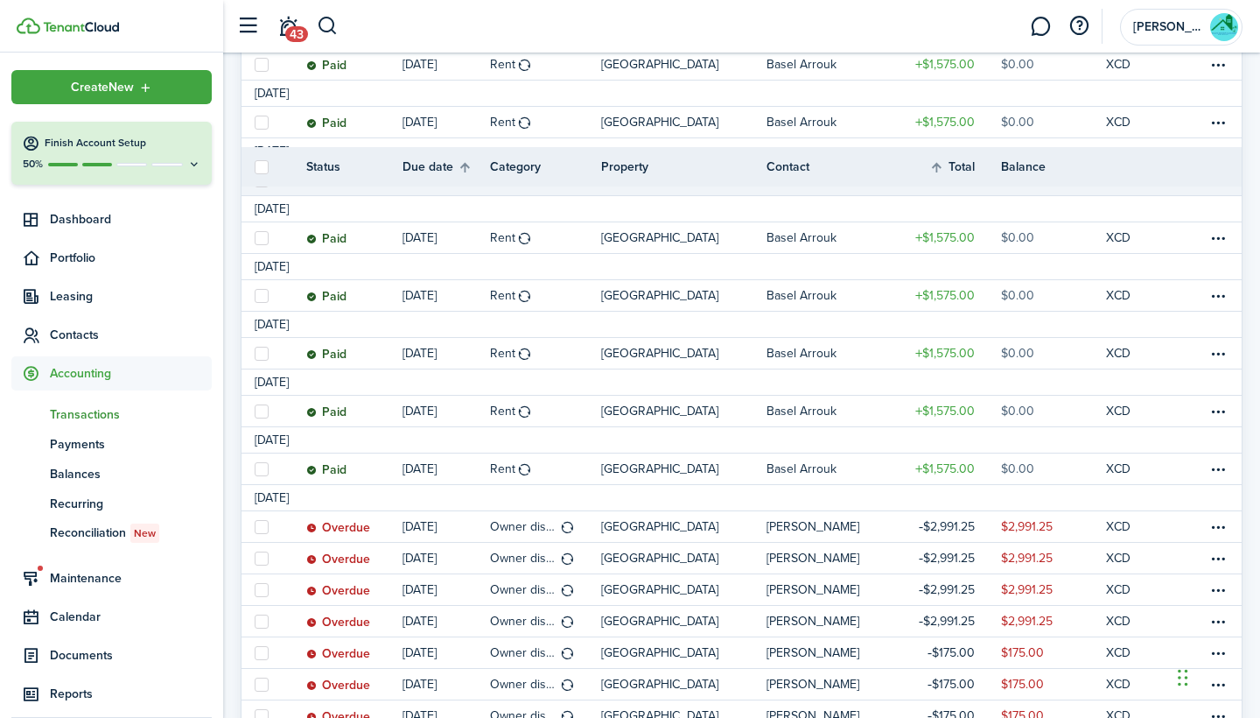
scroll to position [607, 0]
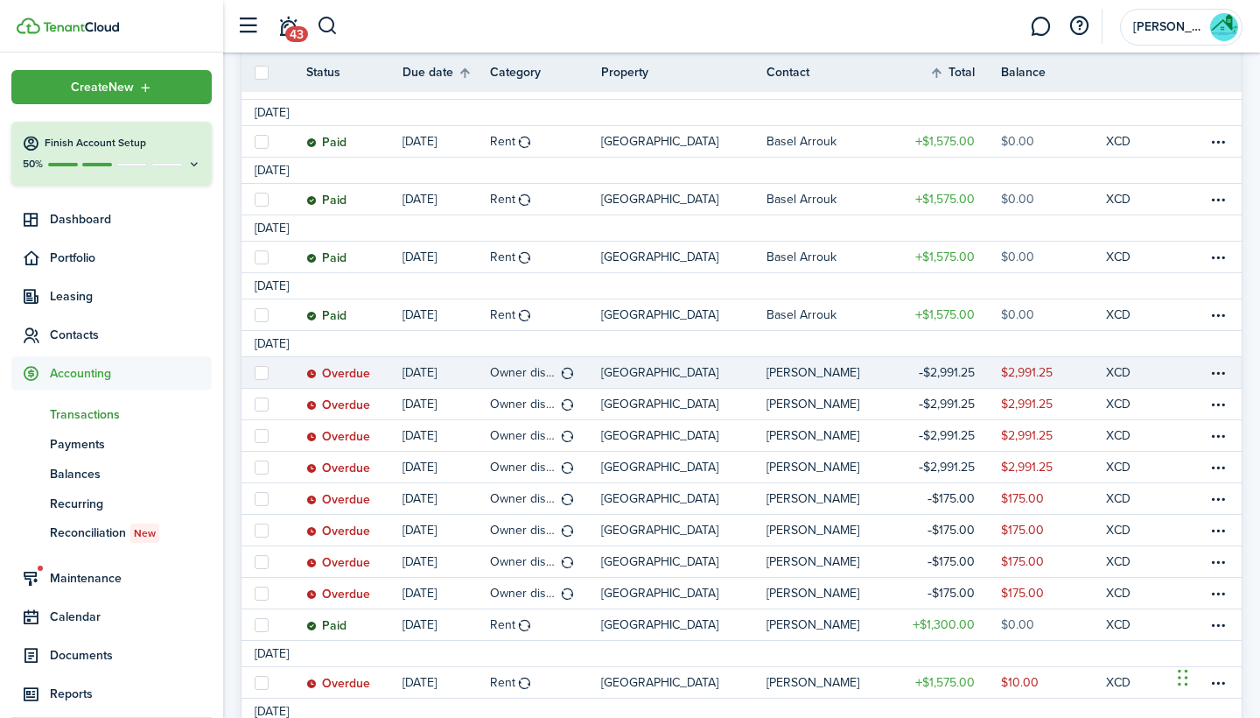
click at [262, 371] on label at bounding box center [262, 373] width 14 height 14
click at [255, 372] on input "checkbox" at bounding box center [254, 372] width 1 height 1
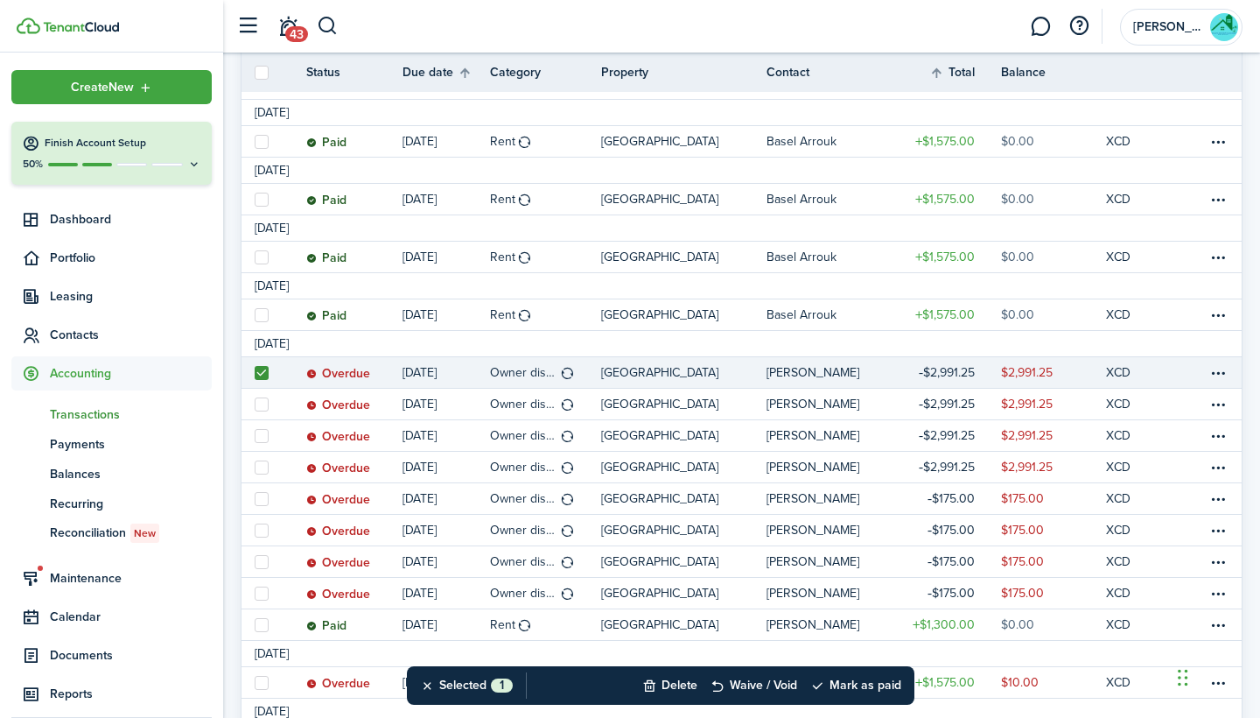
click at [258, 376] on label at bounding box center [262, 373] width 14 height 14
click at [255, 373] on input "checkbox" at bounding box center [254, 372] width 1 height 1
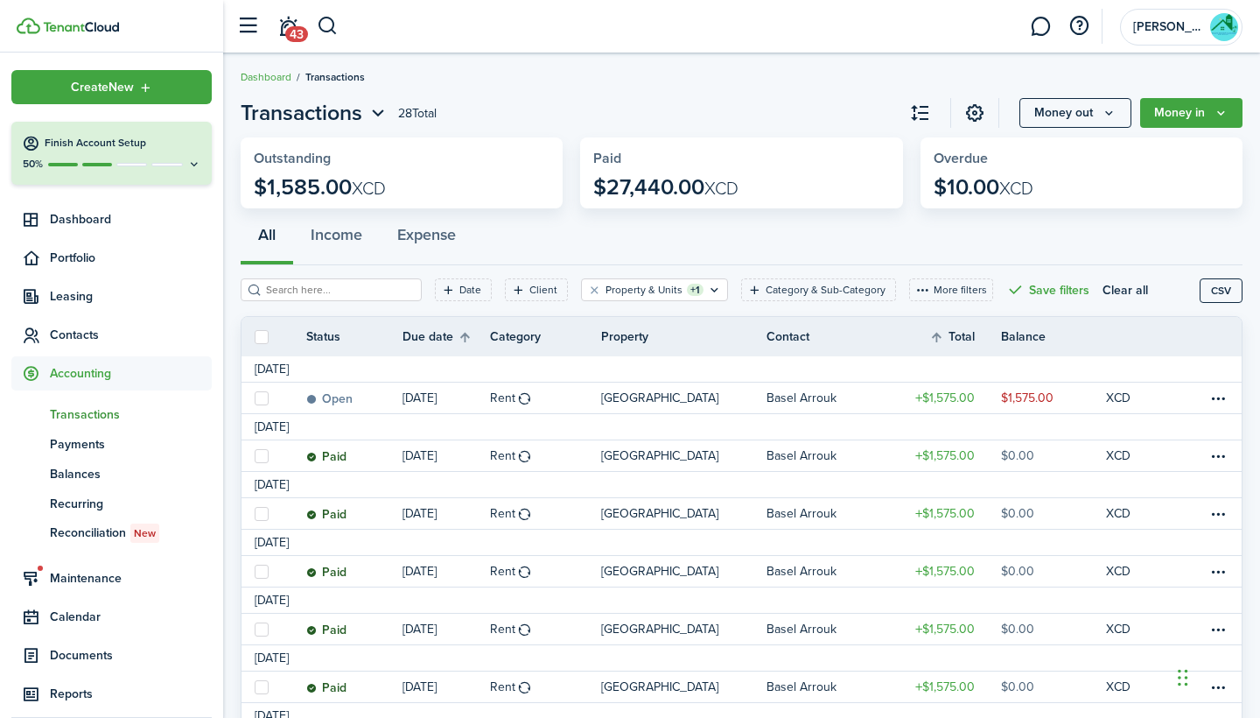
scroll to position [4, 0]
click at [302, 431] on td "[DATE]" at bounding box center [272, 426] width 60 height 18
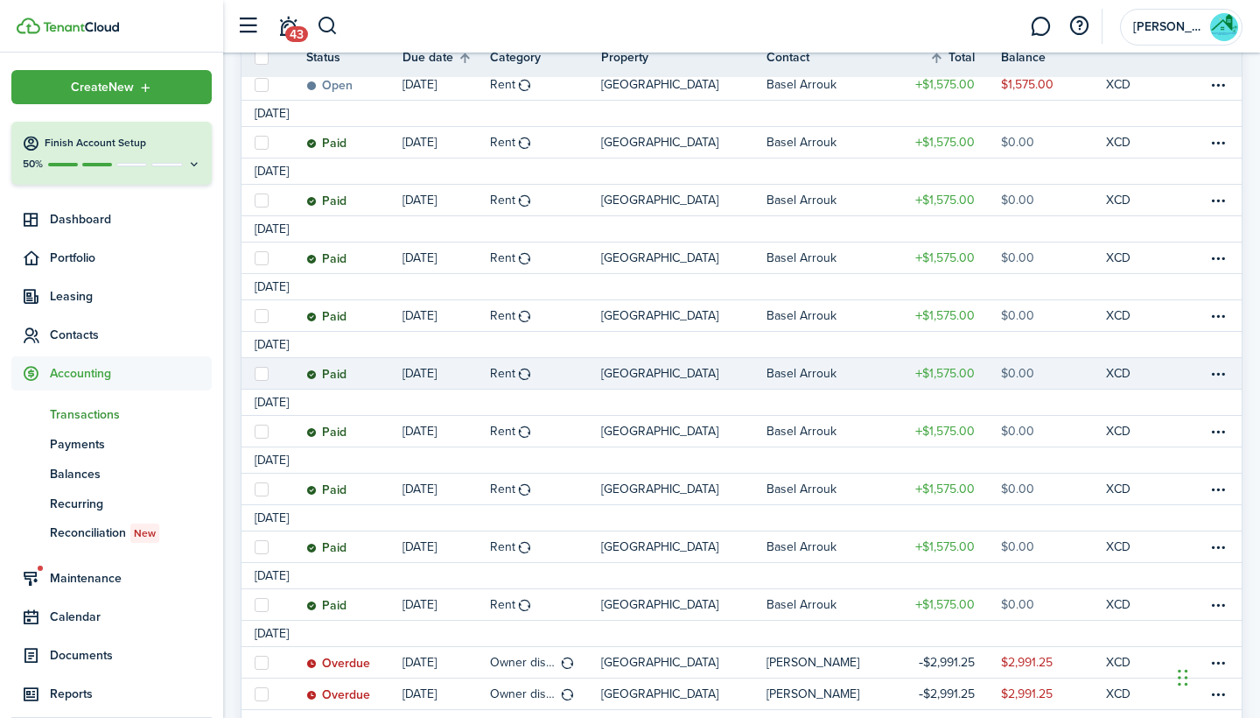
scroll to position [324, 0]
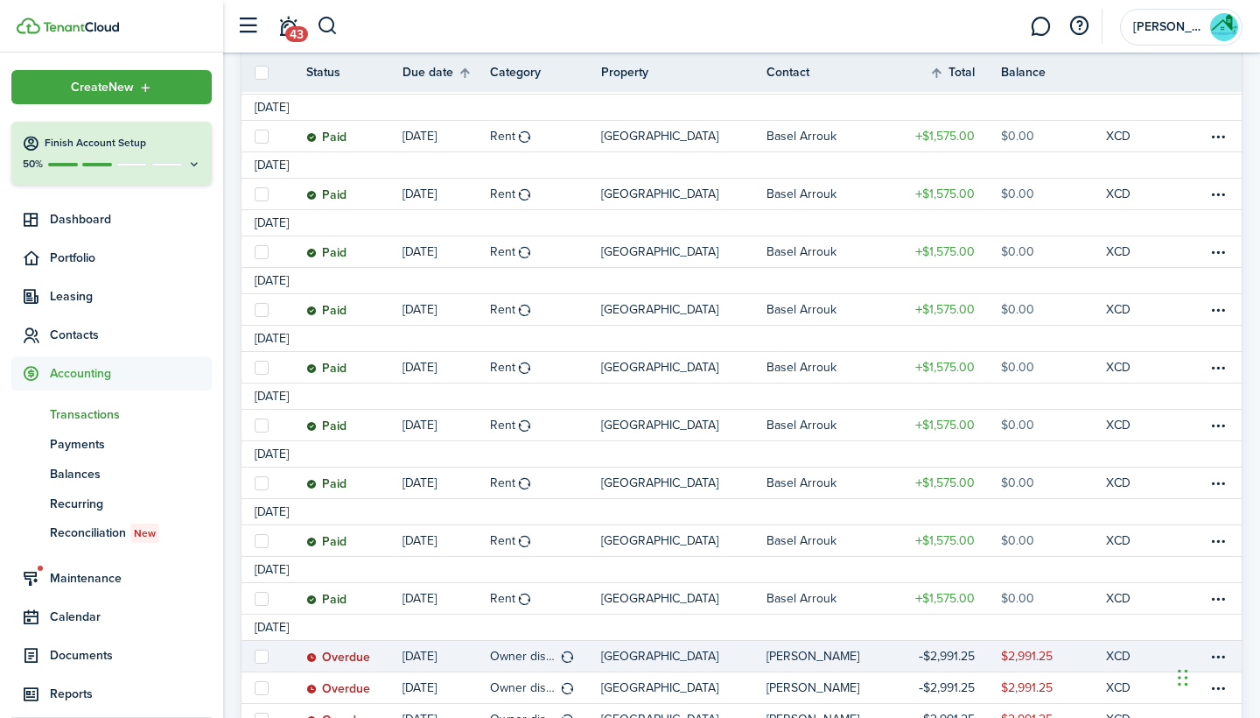
click at [263, 649] on label at bounding box center [262, 656] width 14 height 14
click at [255, 655] on input "checkbox" at bounding box center [254, 655] width 1 height 1
checkbox input "true"
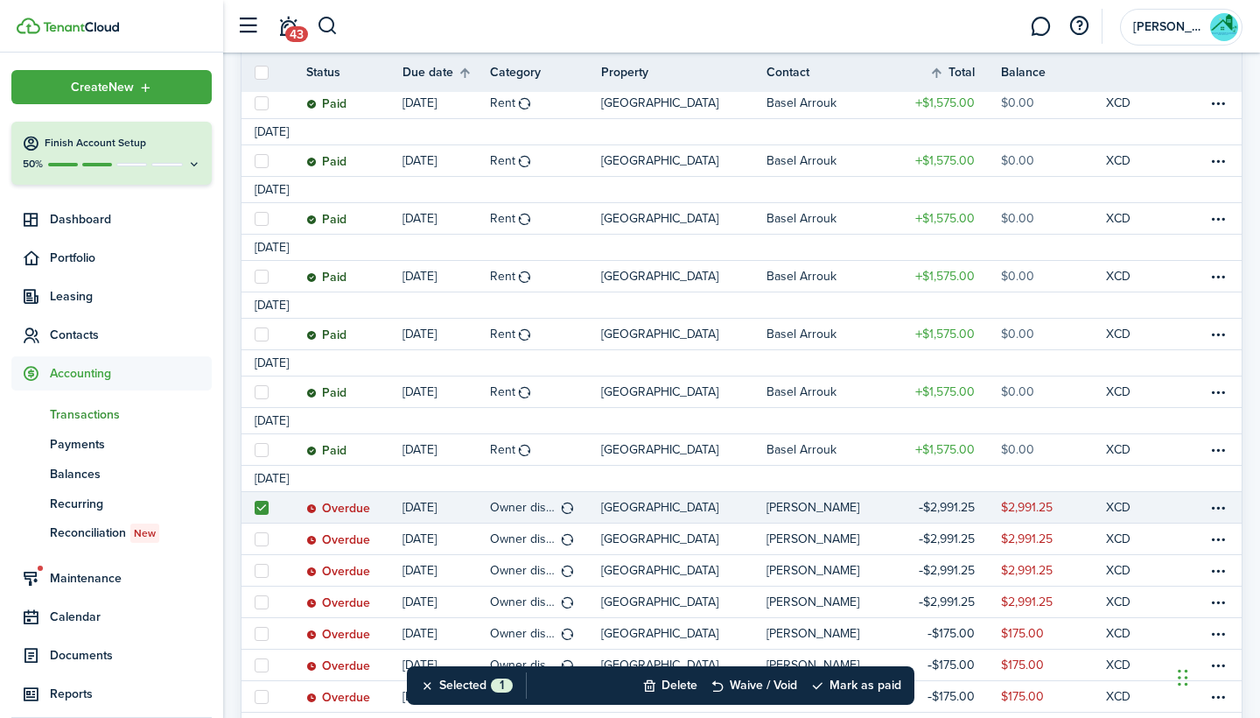
scroll to position [495, 0]
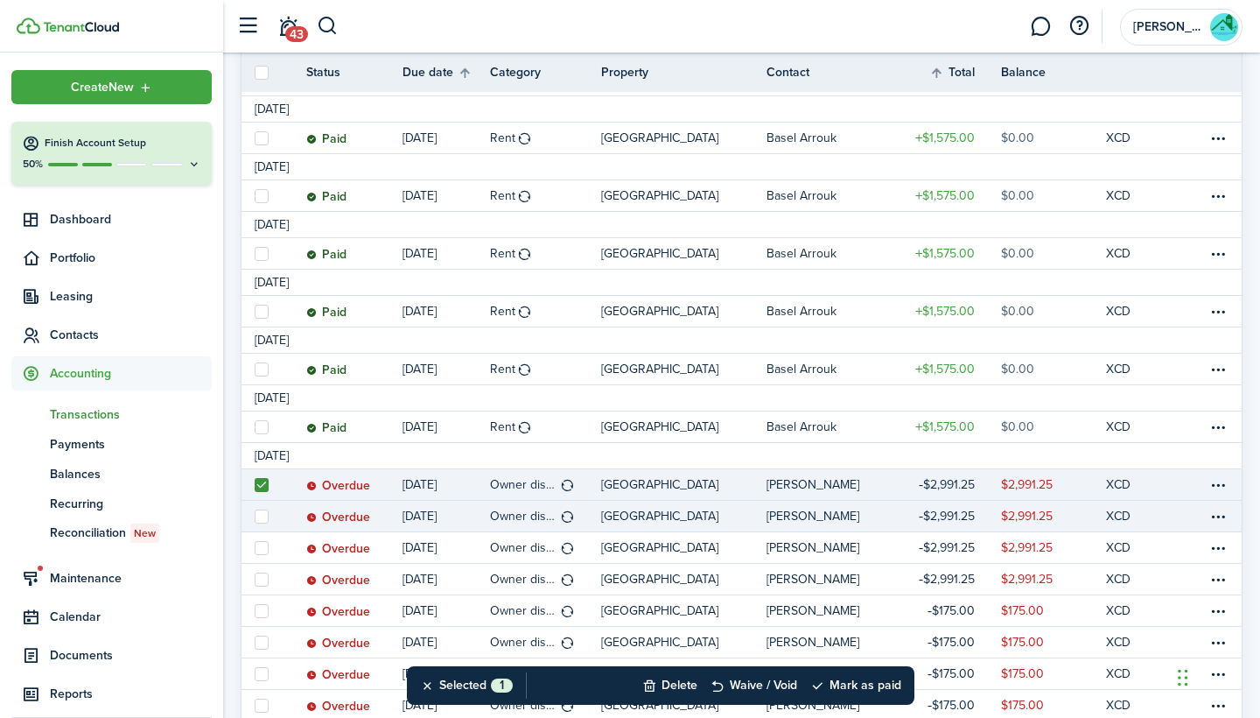
click at [265, 518] on label at bounding box center [262, 516] width 14 height 14
click at [255, 516] on input "checkbox" at bounding box center [254, 515] width 1 height 1
checkbox input "true"
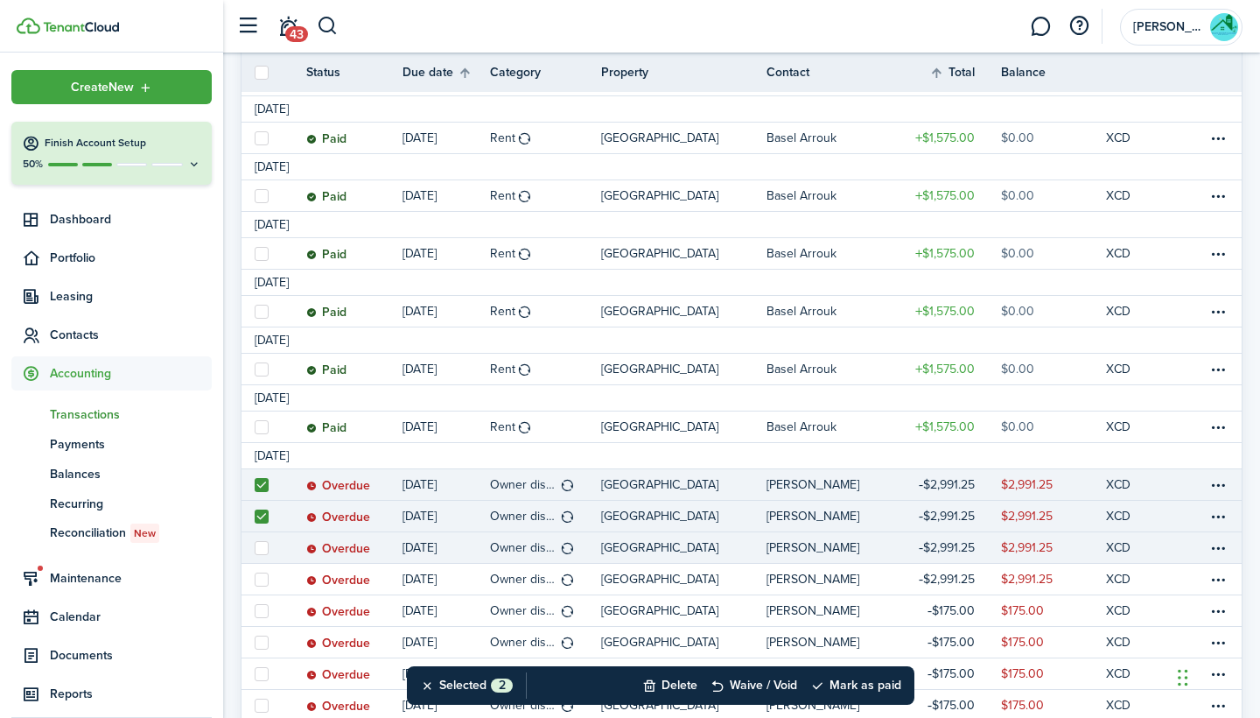
click at [263, 547] on label at bounding box center [262, 548] width 14 height 14
click at [255, 547] on input "checkbox" at bounding box center [254, 547] width 1 height 1
checkbox input "true"
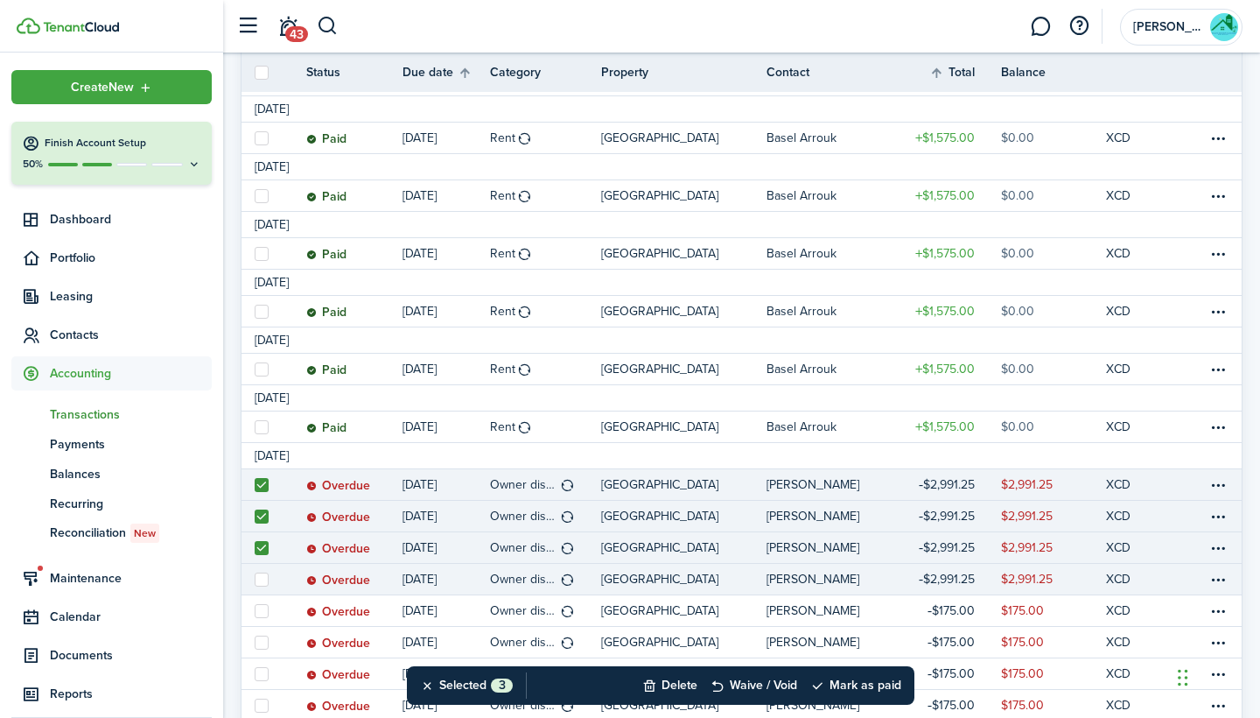
click at [263, 573] on label at bounding box center [262, 579] width 14 height 14
click at [255, 578] on input "checkbox" at bounding box center [254, 578] width 1 height 1
checkbox input "true"
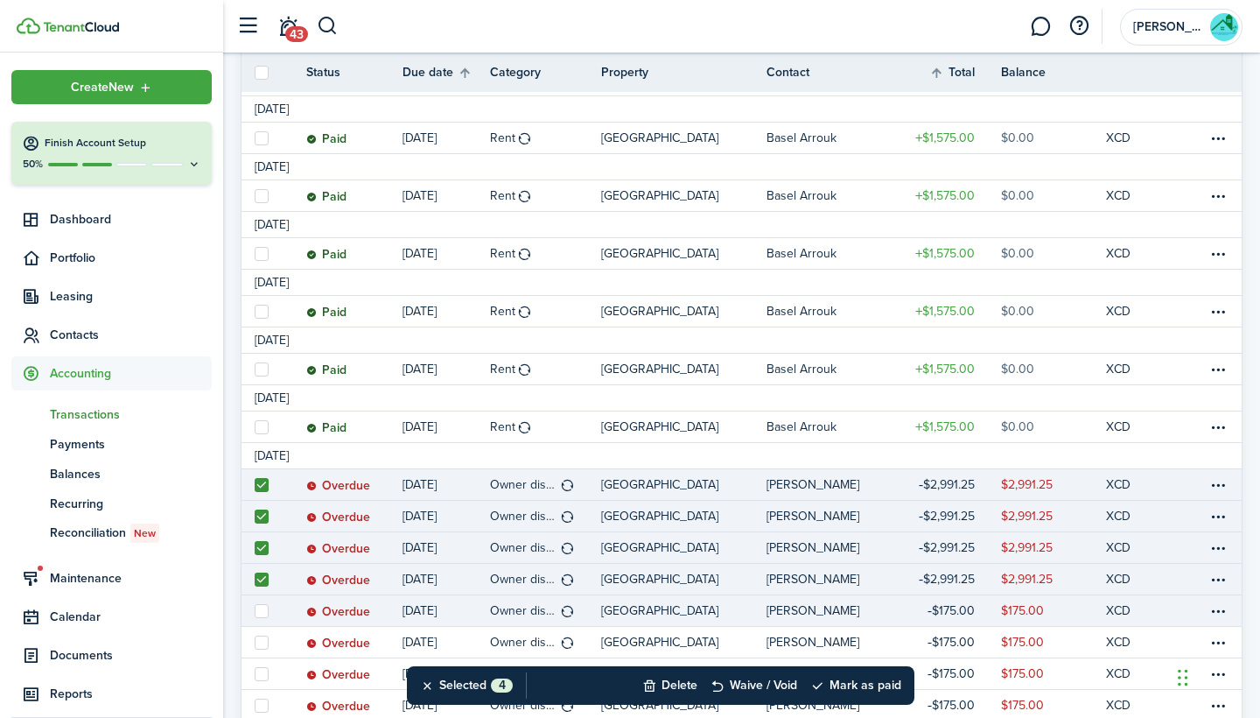
click at [263, 616] on label at bounding box center [262, 611] width 14 height 14
click at [255, 611] on input "checkbox" at bounding box center [254, 610] width 1 height 1
checkbox input "true"
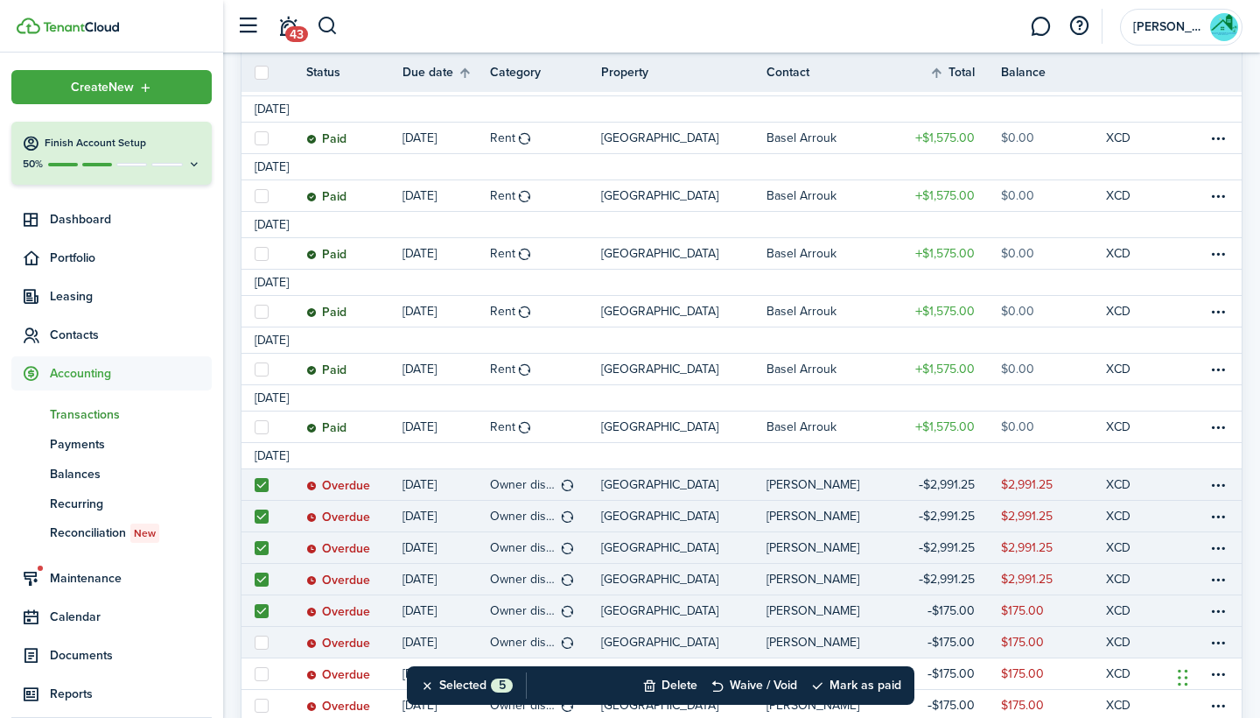
click at [267, 648] on label at bounding box center [262, 642] width 14 height 14
click at [255, 642] on input "checkbox" at bounding box center [254, 641] width 1 height 1
checkbox input "true"
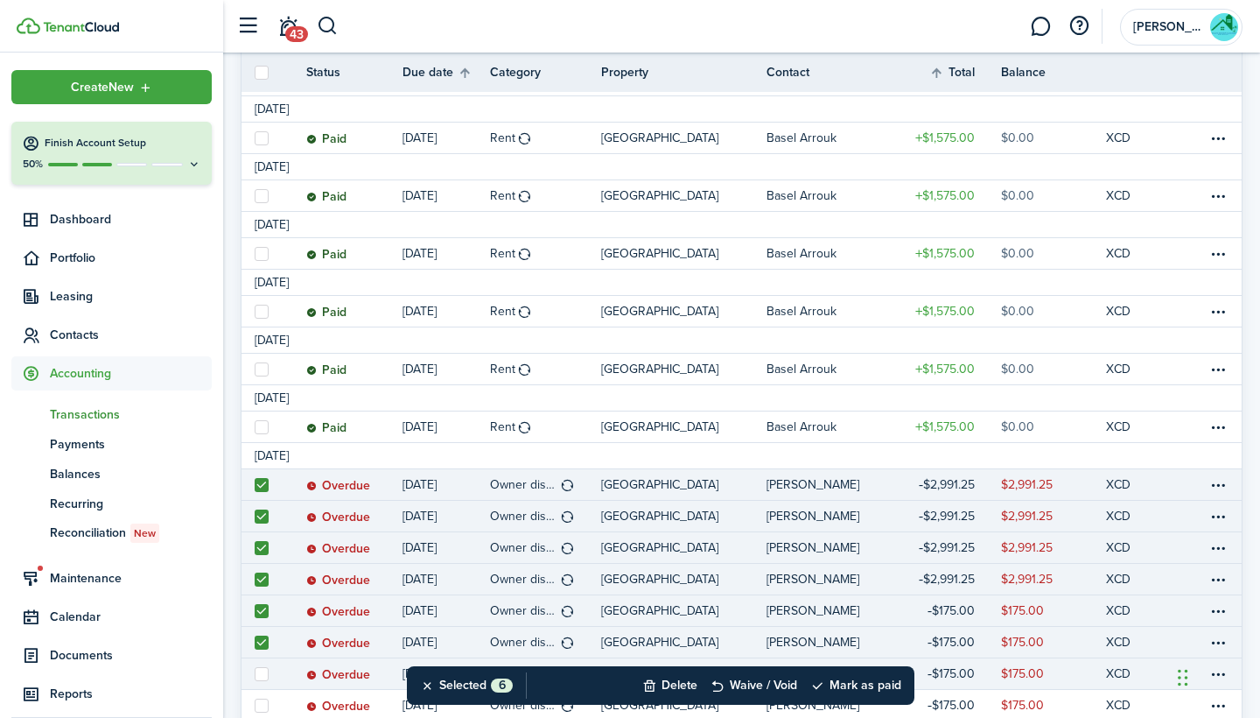
click at [268, 676] on label at bounding box center [262, 674] width 14 height 14
click at [255, 674] on input "checkbox" at bounding box center [254, 673] width 1 height 1
checkbox input "true"
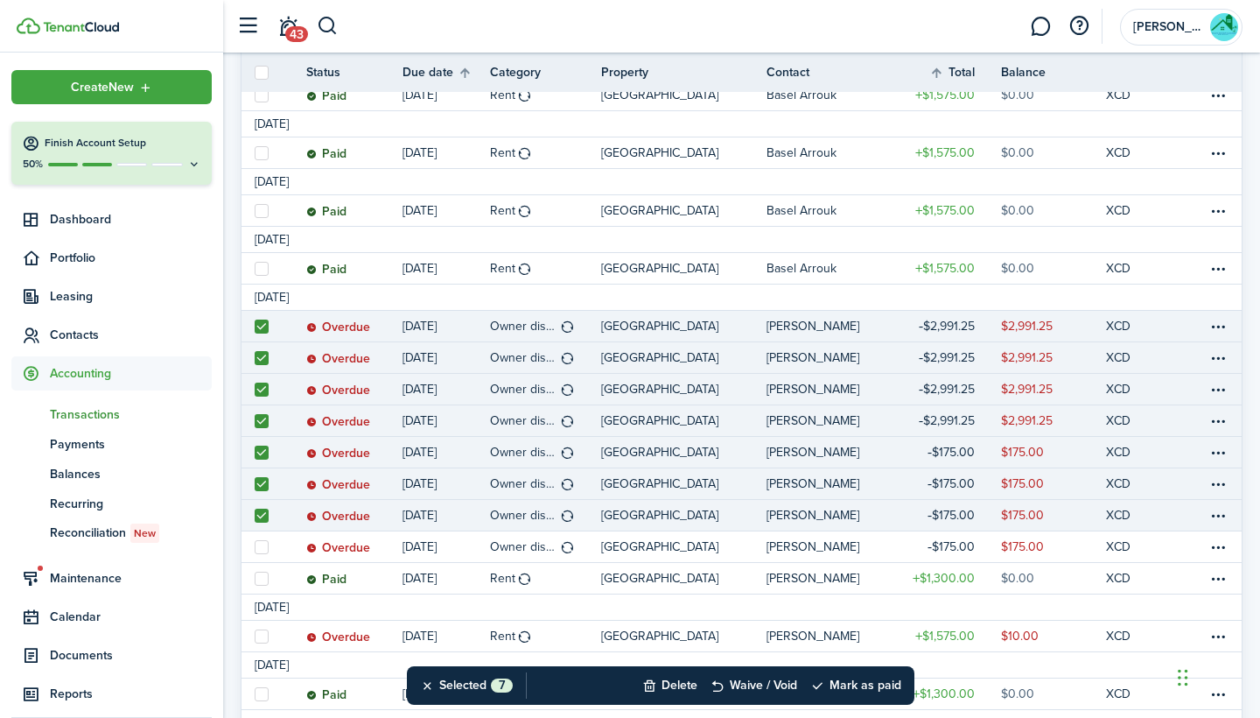
scroll to position [656, 0]
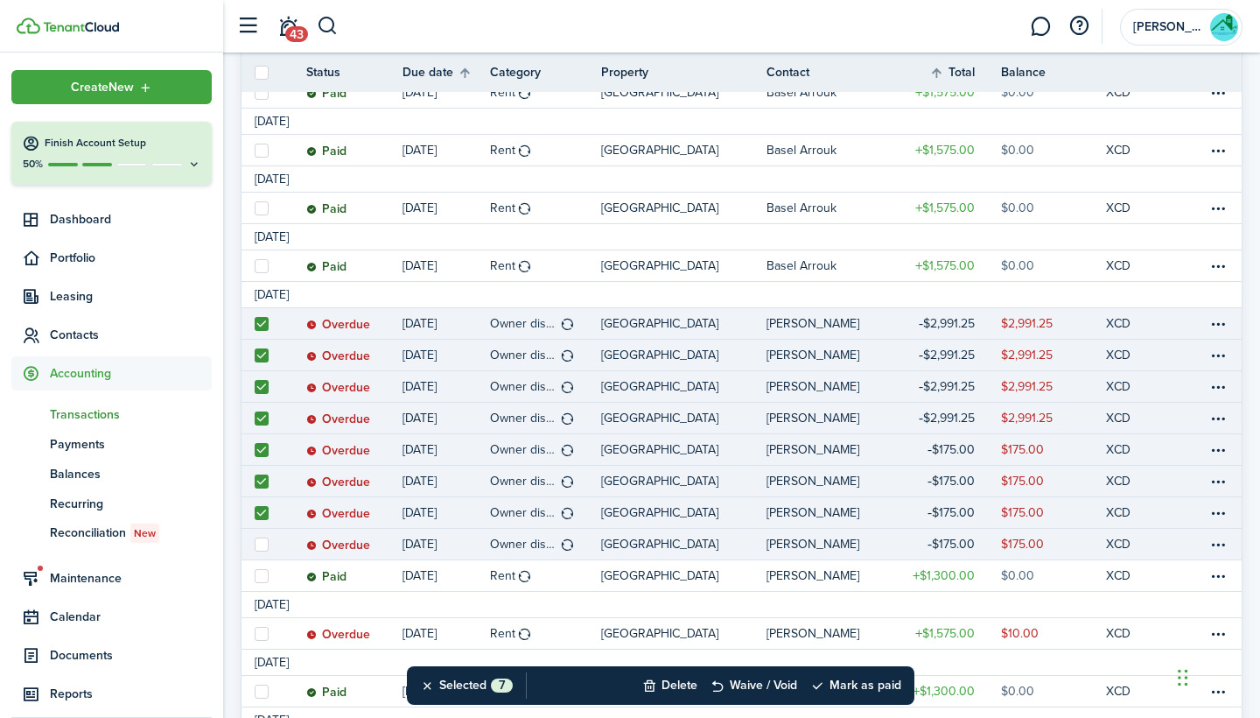
click at [267, 542] on label at bounding box center [262, 544] width 14 height 14
click at [255, 543] on input "checkbox" at bounding box center [254, 543] width 1 height 1
checkbox input "true"
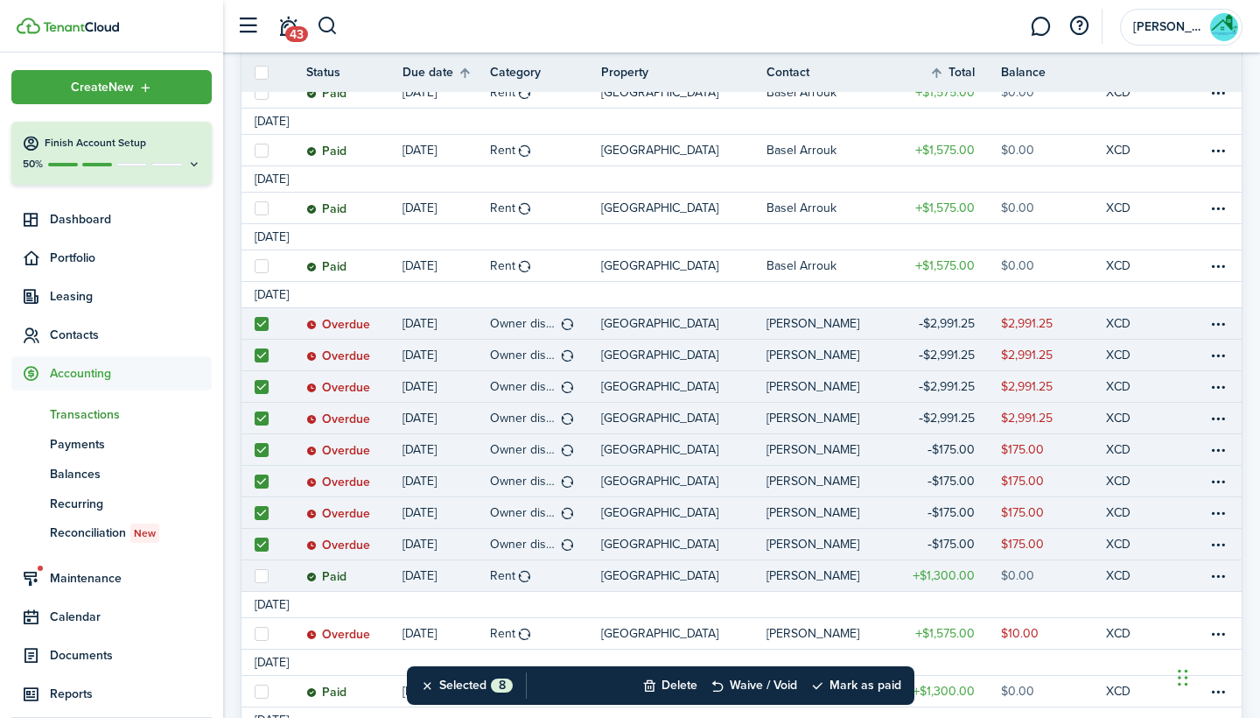
click at [266, 576] on label at bounding box center [262, 576] width 14 height 14
click at [255, 576] on input "checkbox" at bounding box center [254, 575] width 1 height 1
checkbox input "true"
click at [655, 676] on button "Delete" at bounding box center [669, 685] width 55 height 39
click at [866, 677] on button "Confirm" at bounding box center [856, 685] width 70 height 25
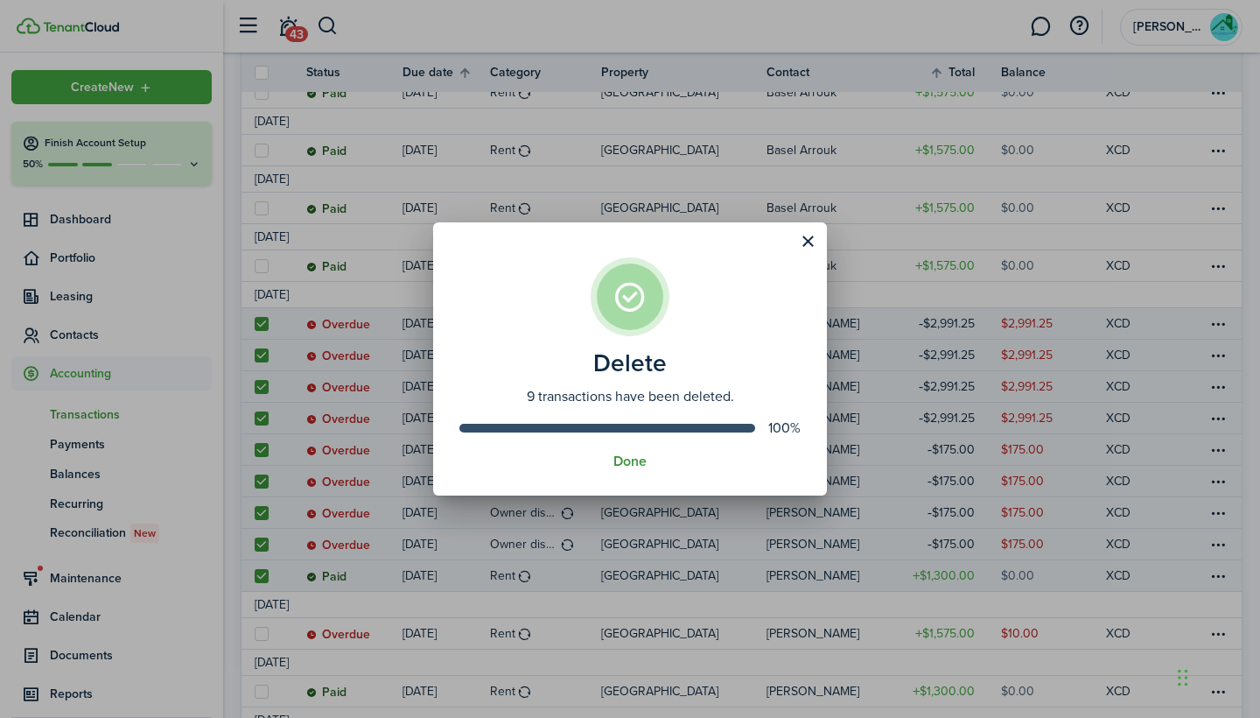
click at [623, 459] on button "Done" at bounding box center [629, 461] width 33 height 16
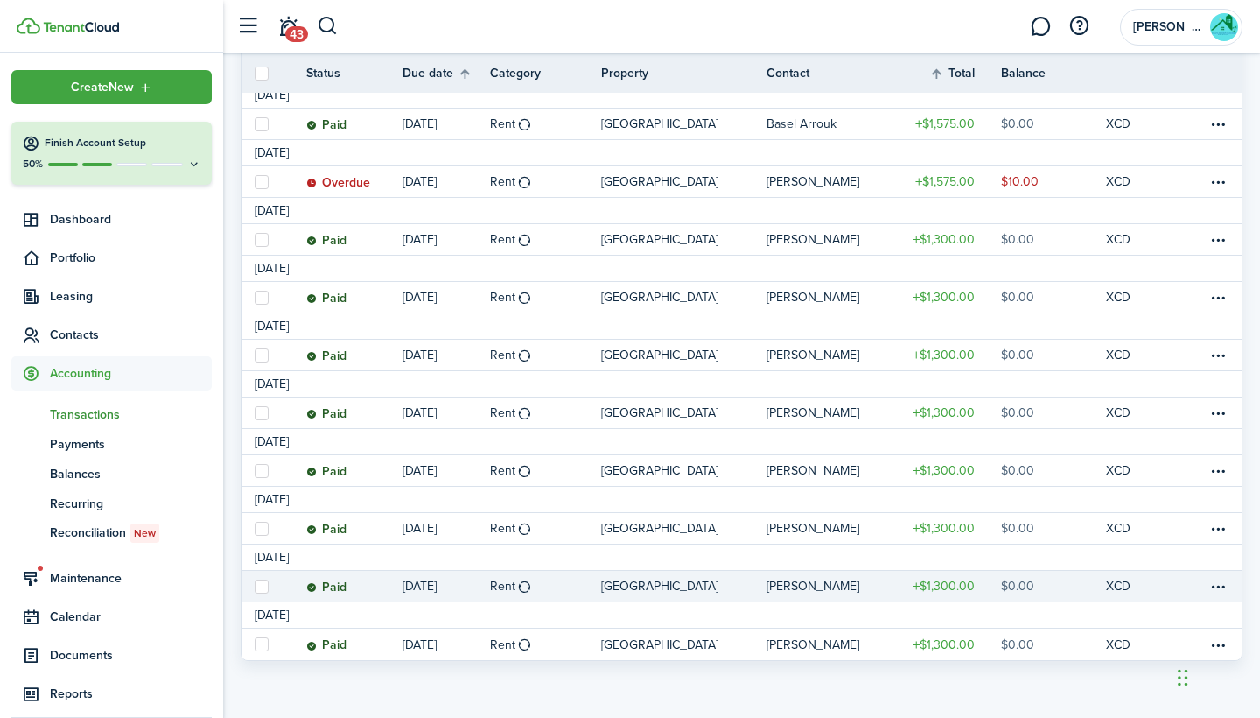
scroll to position [798, 0]
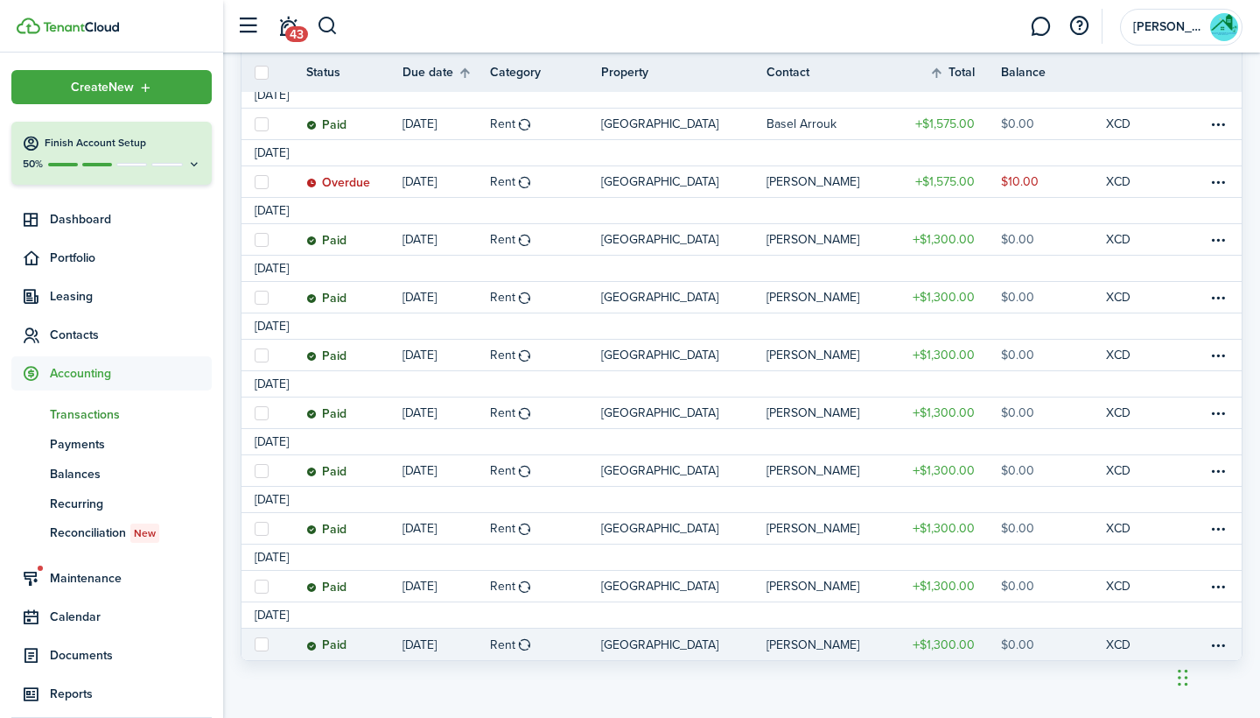
click at [266, 642] on label at bounding box center [262, 644] width 14 height 14
click at [255, 644] on input "checkbox" at bounding box center [254, 644] width 1 height 1
checkbox input "true"
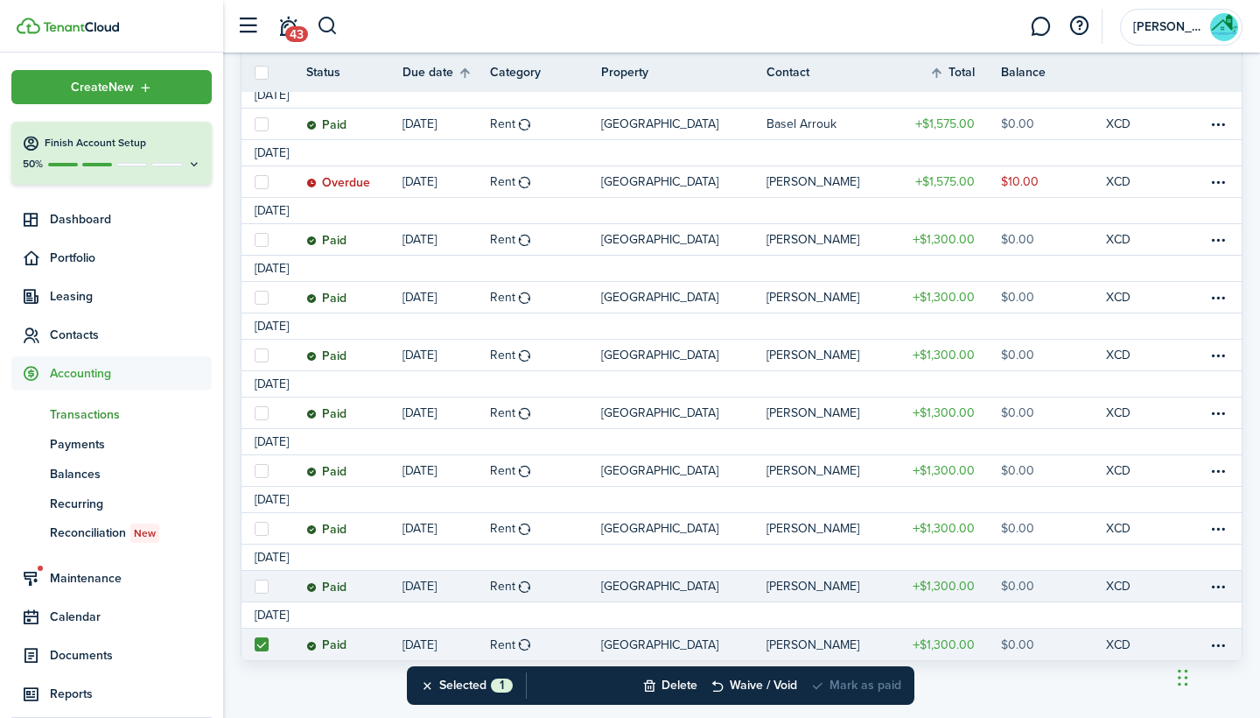
click at [263, 590] on label at bounding box center [262, 586] width 14 height 14
click at [255, 586] on input "checkbox" at bounding box center [254, 585] width 1 height 1
checkbox input "true"
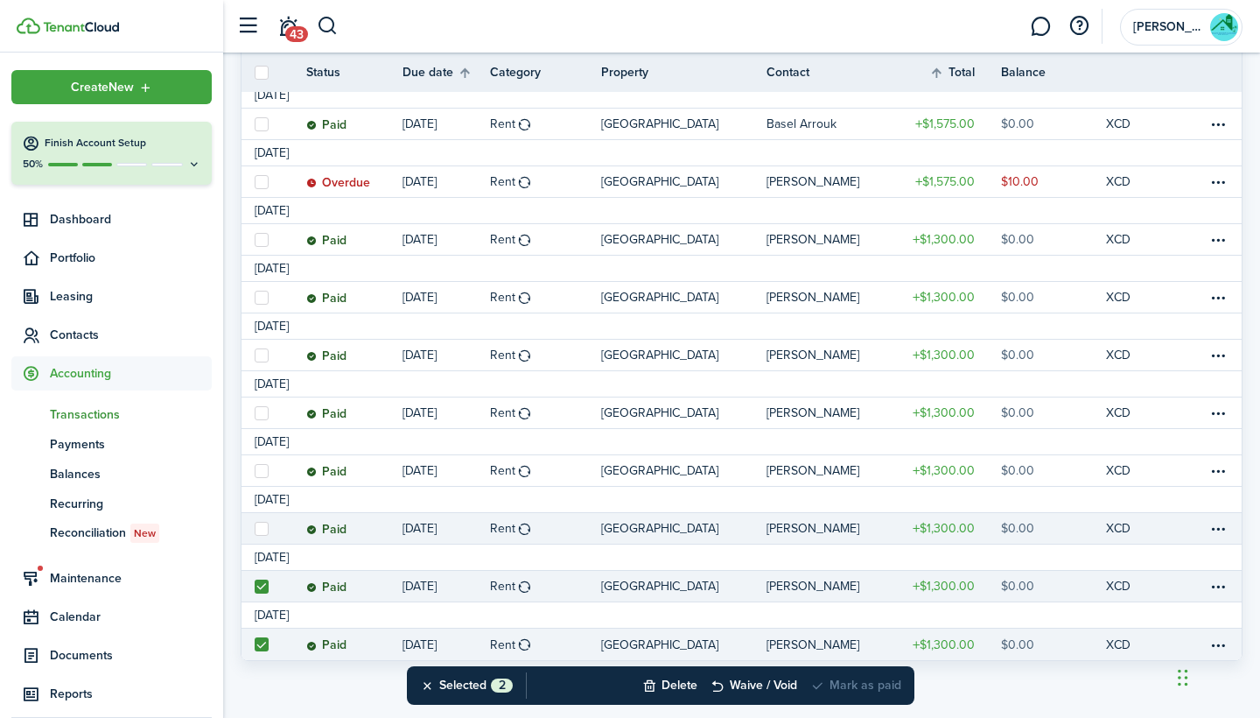
click at [265, 532] on label at bounding box center [262, 529] width 14 height 14
click at [255, 529] on input "checkbox" at bounding box center [254, 528] width 1 height 1
checkbox input "true"
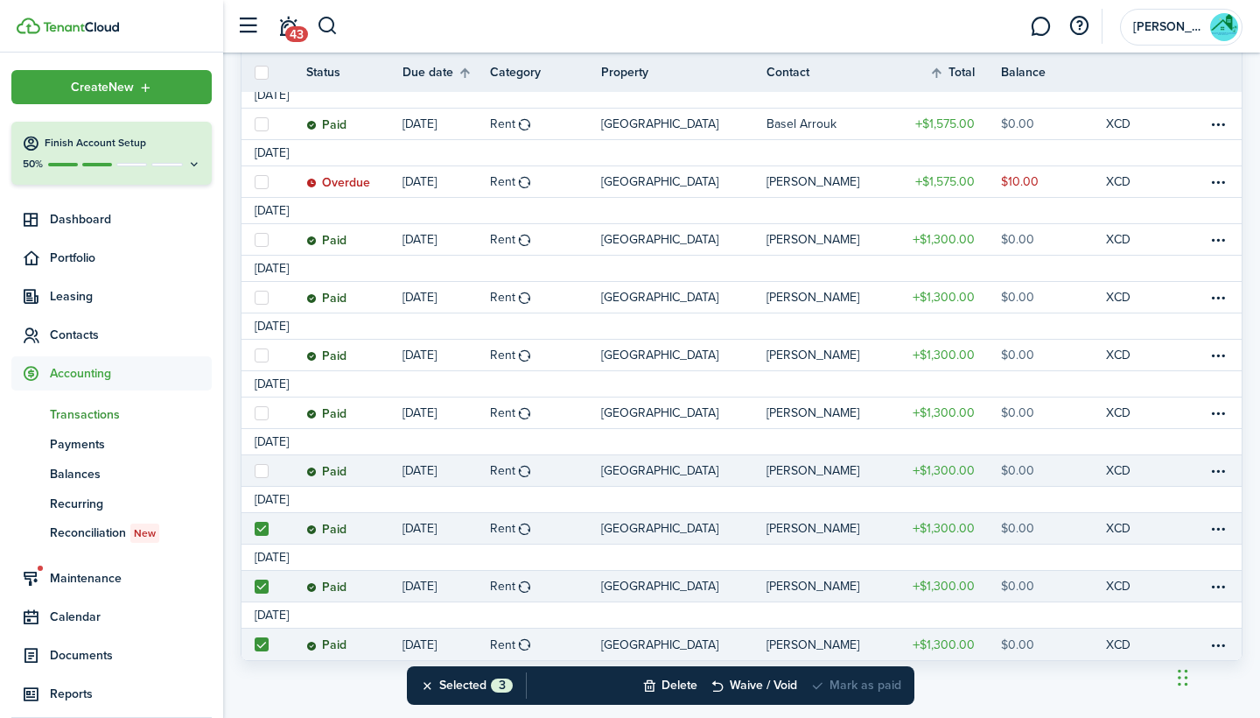
click at [265, 459] on link at bounding box center [261, 470] width 39 height 31
click at [263, 460] on link at bounding box center [261, 470] width 39 height 31
click at [265, 473] on label at bounding box center [262, 471] width 14 height 14
click at [255, 471] on input "checkbox" at bounding box center [254, 470] width 1 height 1
checkbox input "true"
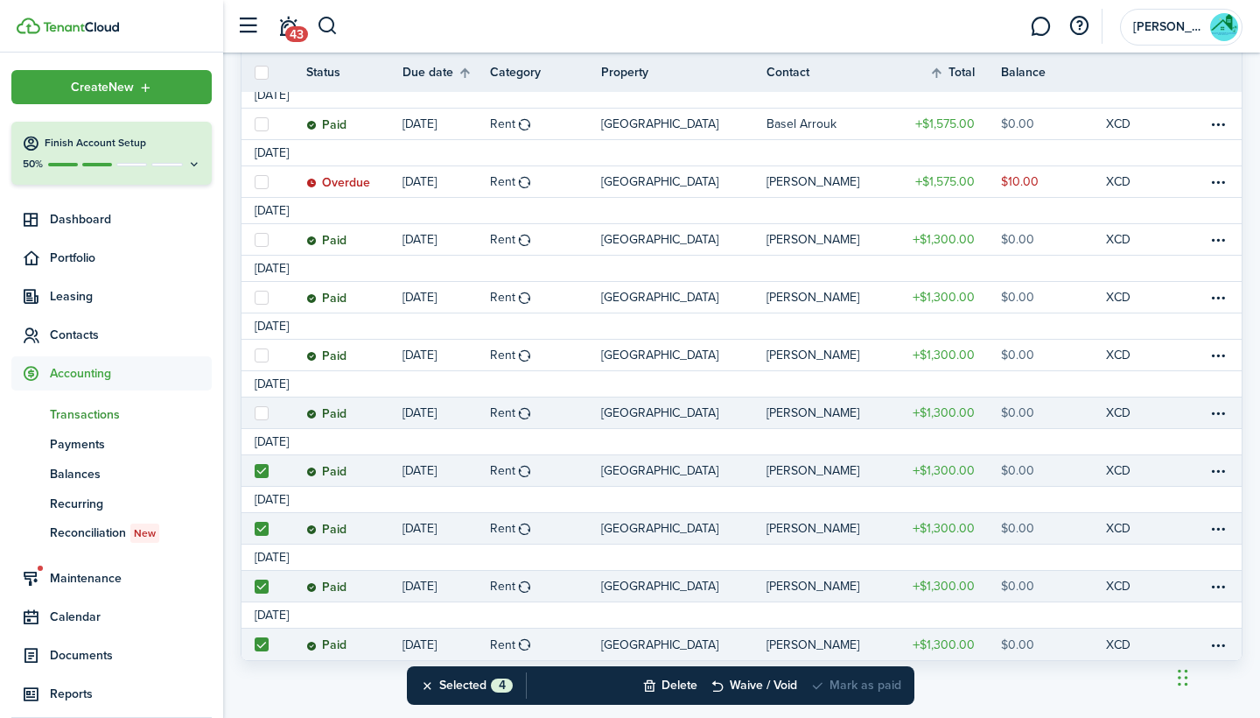
click at [255, 421] on link at bounding box center [261, 412] width 39 height 31
click at [263, 410] on label at bounding box center [262, 413] width 14 height 14
click at [255, 412] on input "checkbox" at bounding box center [254, 412] width 1 height 1
checkbox input "true"
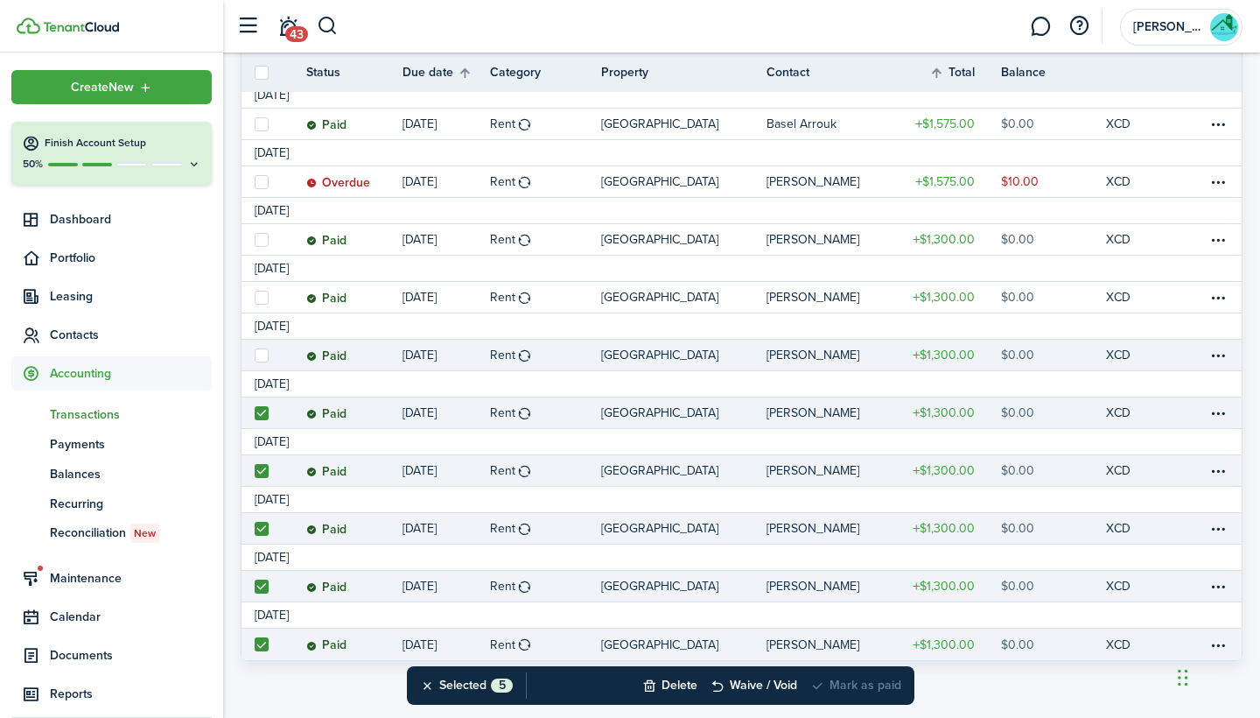
click at [259, 363] on link at bounding box center [261, 355] width 39 height 31
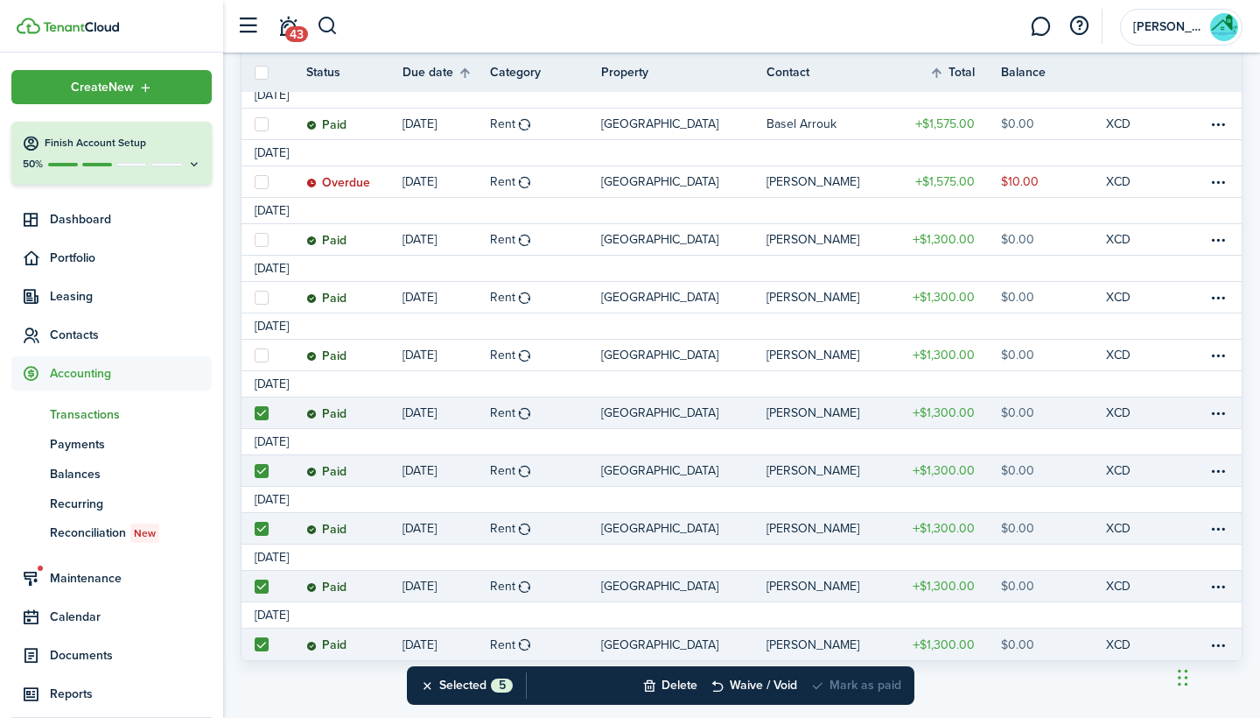
click at [258, 313] on tr "[DATE]" at bounding box center [742, 326] width 1000 height 26
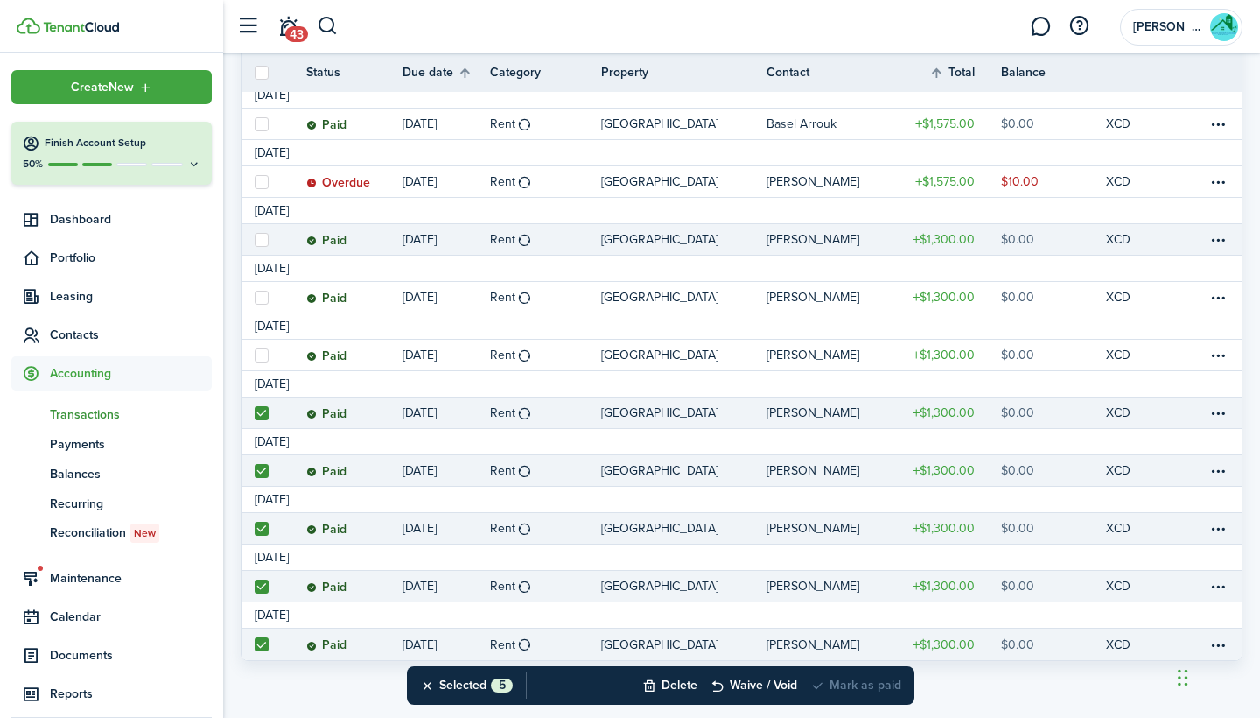
click at [263, 254] on link at bounding box center [261, 239] width 39 height 31
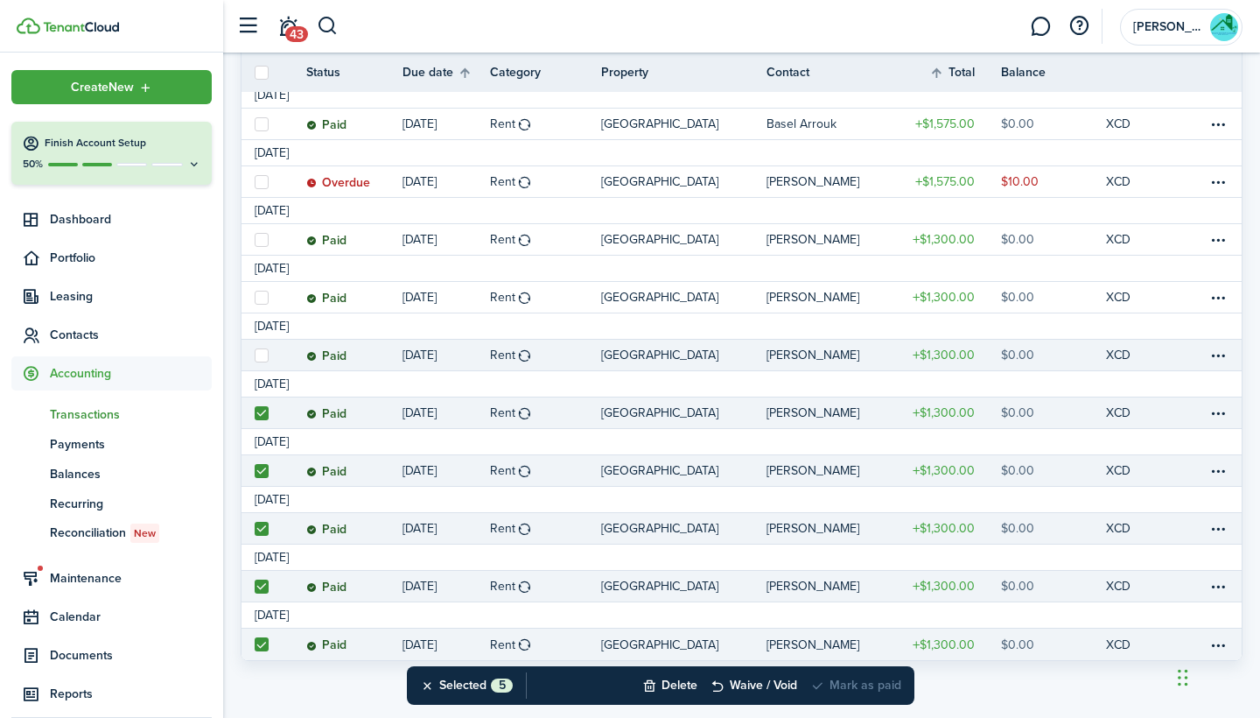
click at [262, 350] on label at bounding box center [262, 355] width 14 height 14
click at [255, 354] on input "checkbox" at bounding box center [254, 354] width 1 height 1
checkbox input "true"
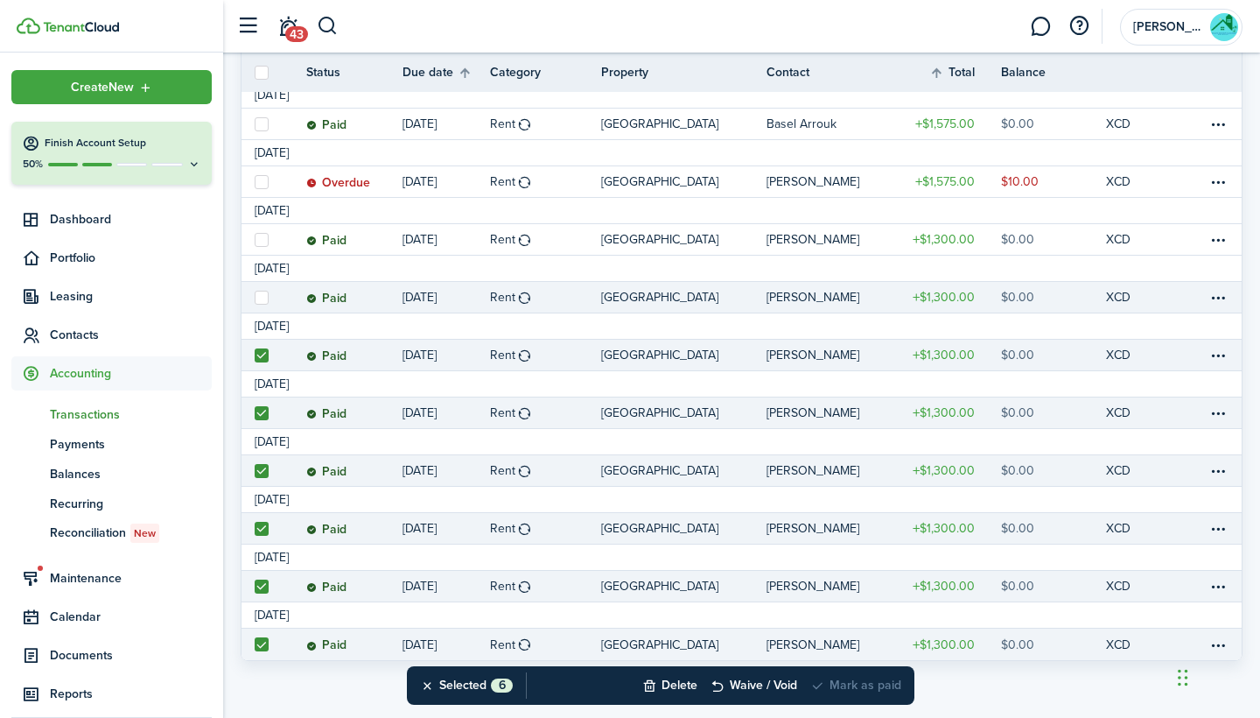
click at [261, 291] on label at bounding box center [262, 298] width 14 height 14
click at [255, 297] on input "checkbox" at bounding box center [254, 297] width 1 height 1
checkbox input "true"
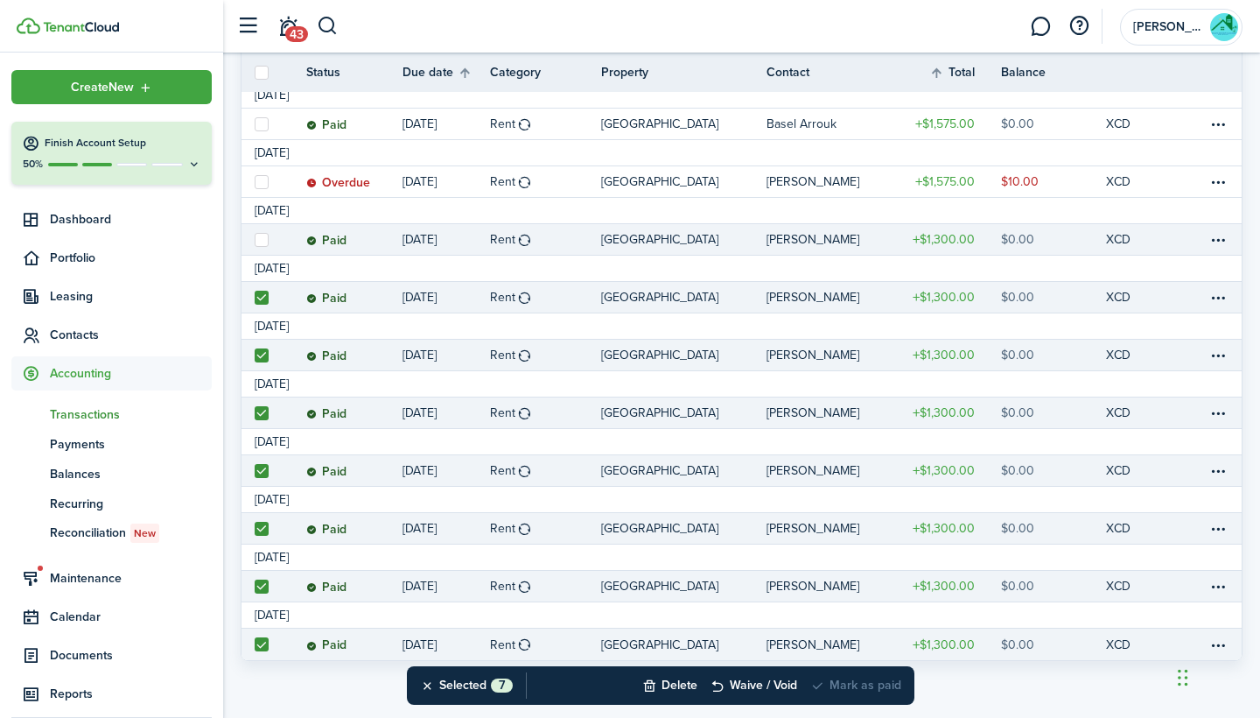
click at [266, 233] on label at bounding box center [262, 240] width 14 height 14
click at [255, 239] on input "checkbox" at bounding box center [254, 239] width 1 height 1
checkbox input "true"
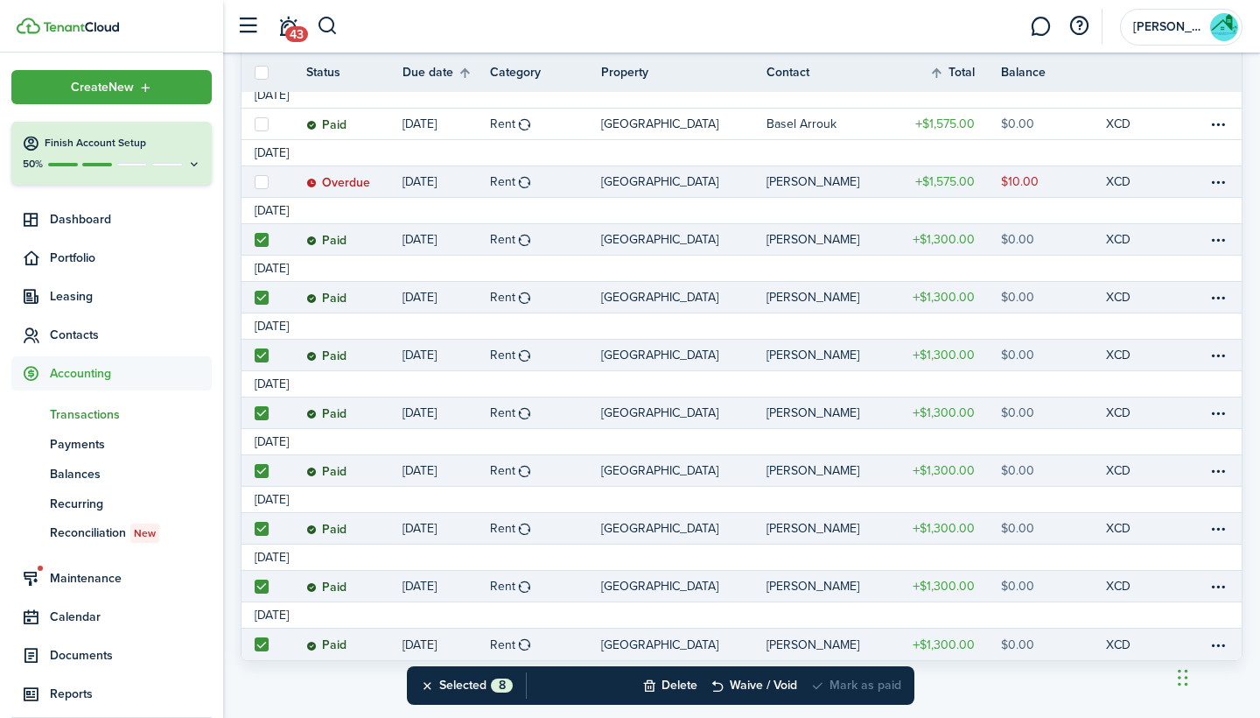
click at [261, 186] on label at bounding box center [262, 182] width 14 height 14
click at [255, 182] on input "checkbox" at bounding box center [254, 181] width 1 height 1
checkbox input "true"
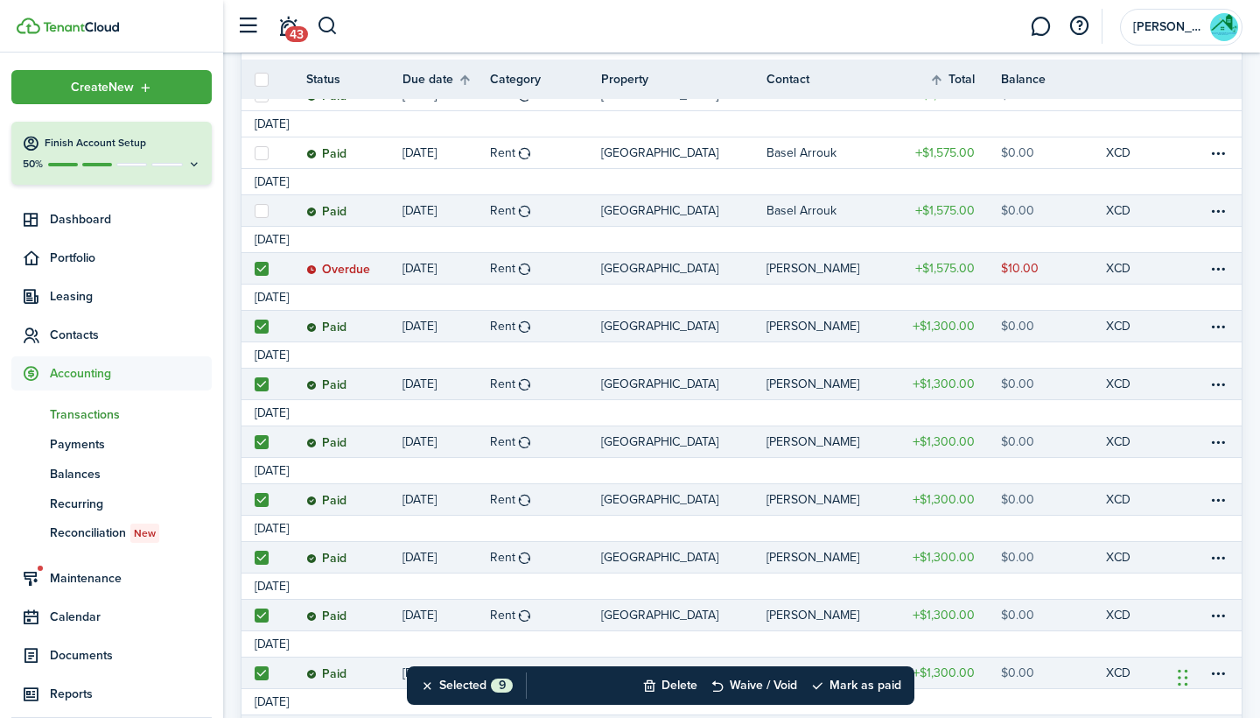
scroll to position [709, 0]
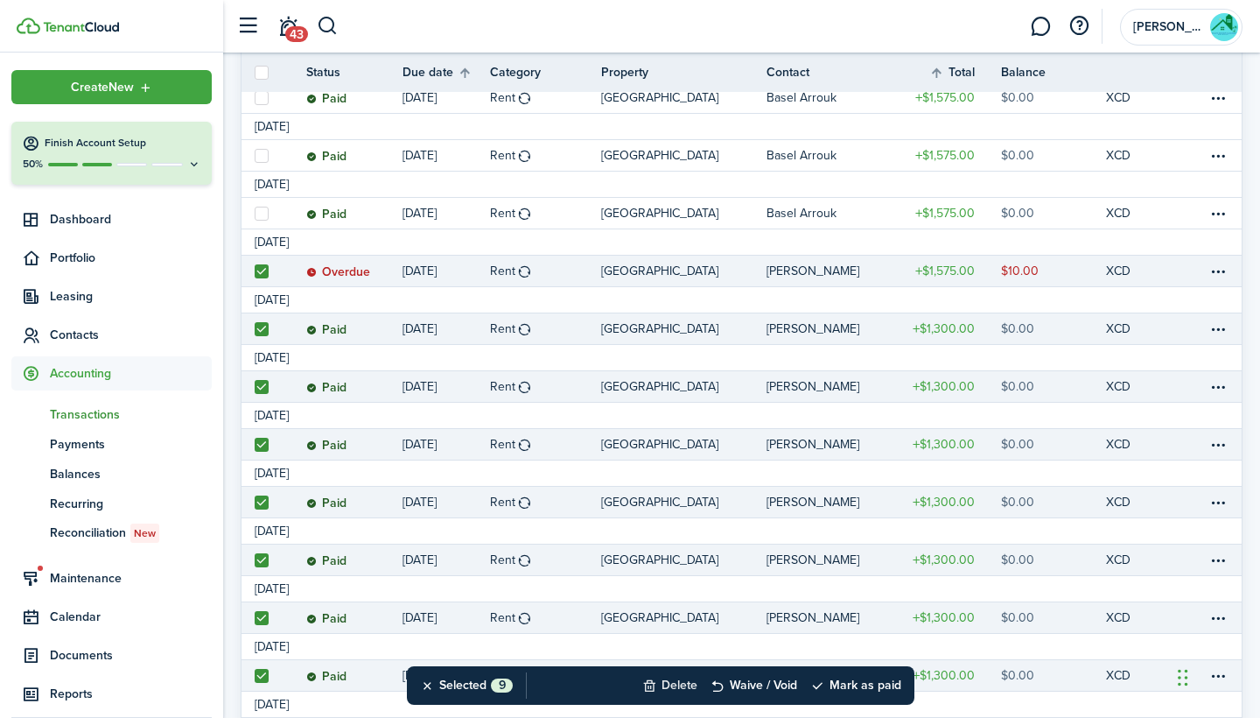
click at [675, 692] on button "Delete" at bounding box center [669, 685] width 55 height 39
click at [859, 680] on button "Confirm" at bounding box center [856, 685] width 70 height 25
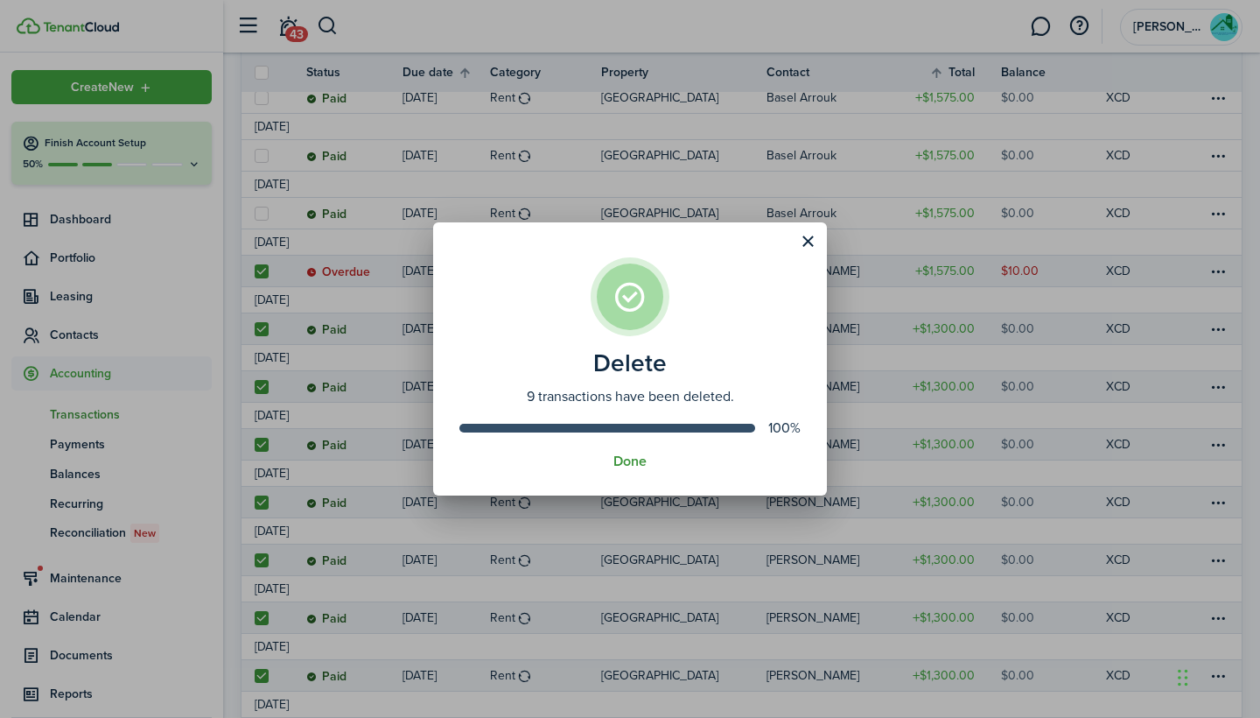
click at [625, 456] on button "Done" at bounding box center [629, 461] width 33 height 16
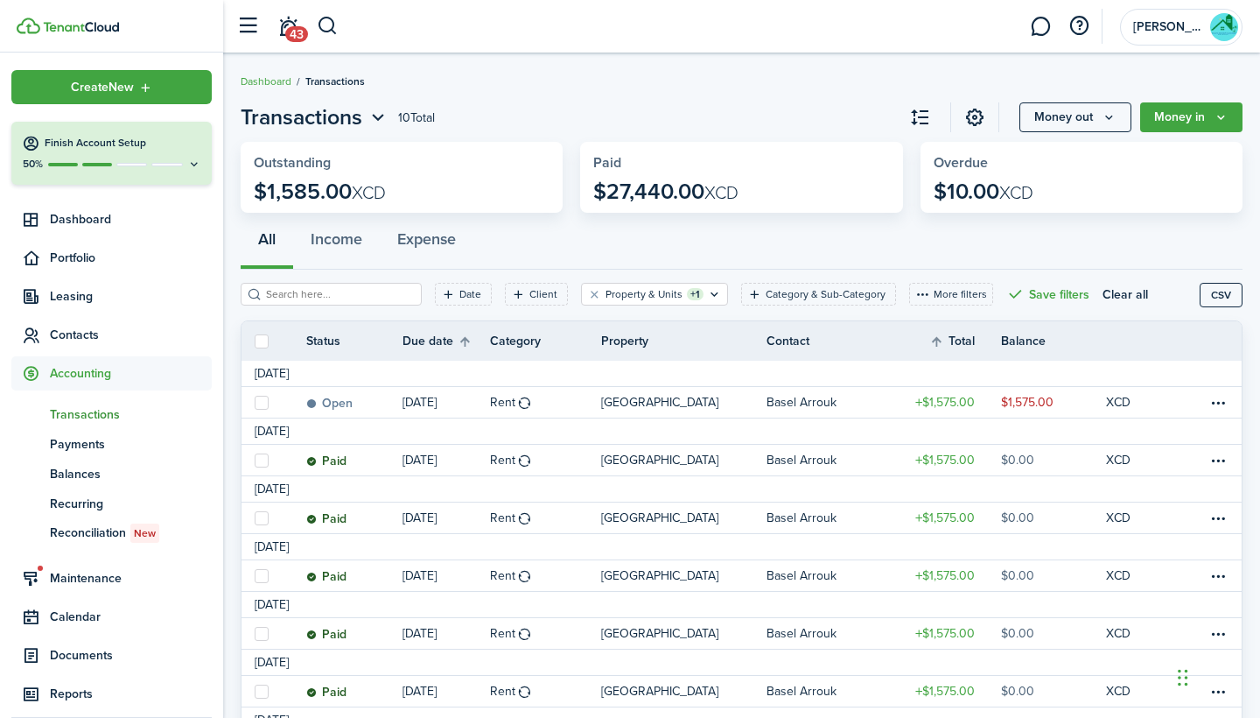
scroll to position [0, 0]
click at [982, 195] on p "$10.00 XCD" at bounding box center [984, 191] width 100 height 25
click at [753, 184] on widget-stats "Paid $27,440.00 XCD" at bounding box center [741, 177] width 322 height 71
click at [978, 121] on link at bounding box center [975, 117] width 30 height 30
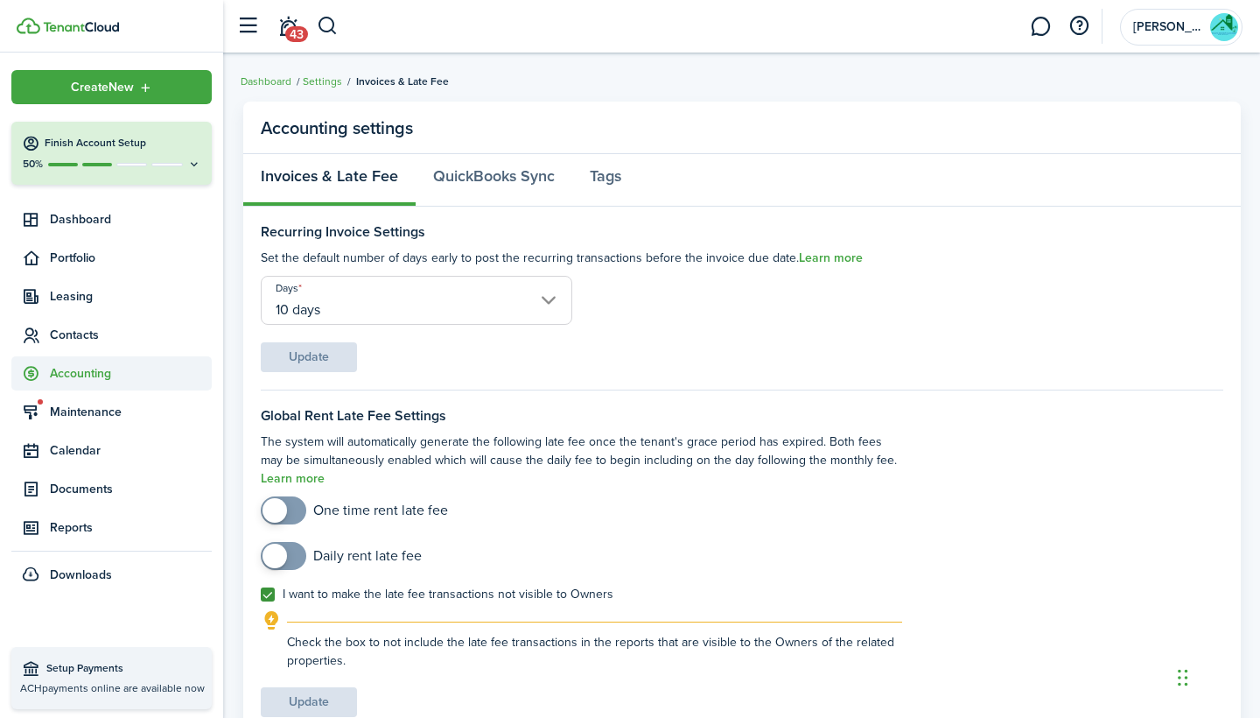
click at [99, 371] on span "Accounting" at bounding box center [131, 373] width 162 height 18
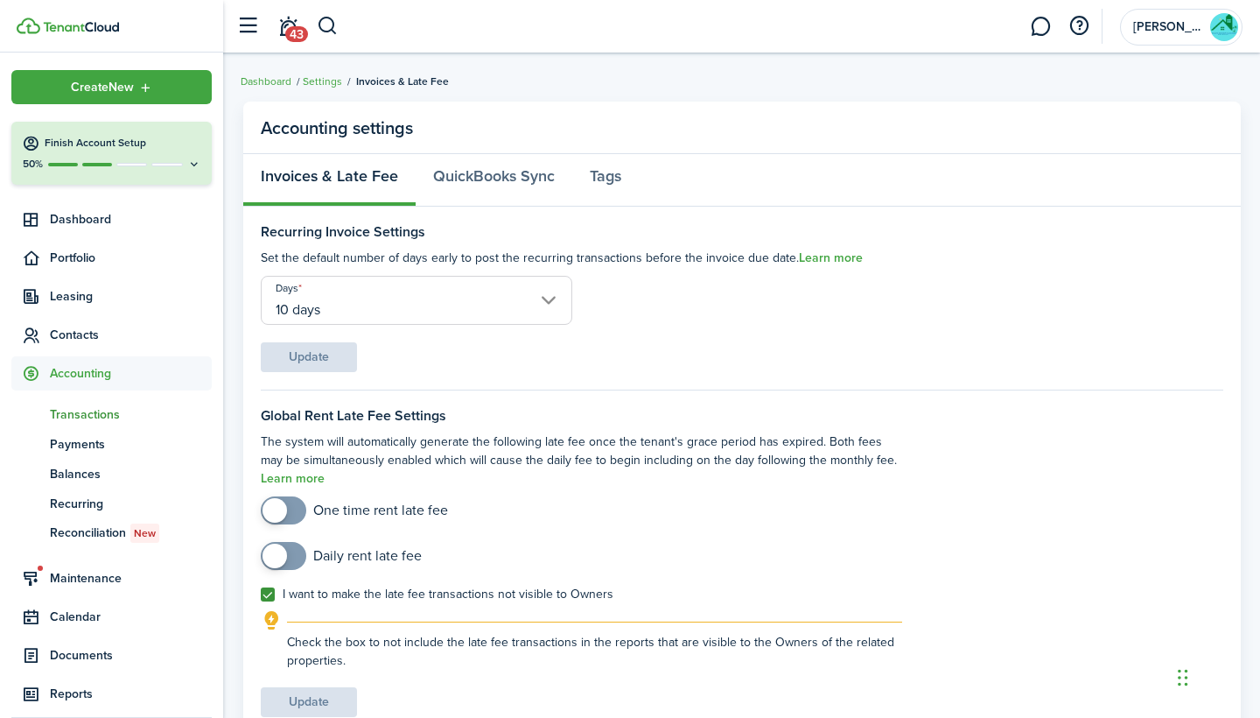
click at [100, 416] on span "Transactions" at bounding box center [131, 414] width 162 height 18
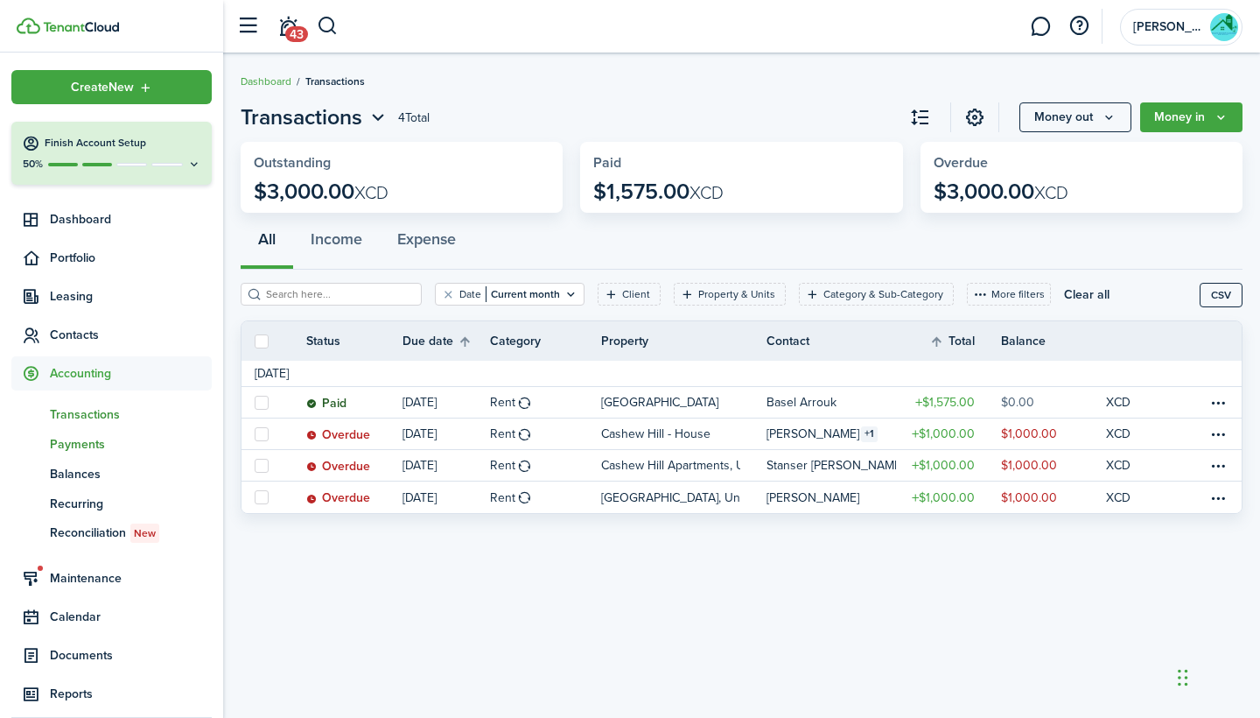
click at [112, 438] on span "Payments" at bounding box center [131, 444] width 162 height 18
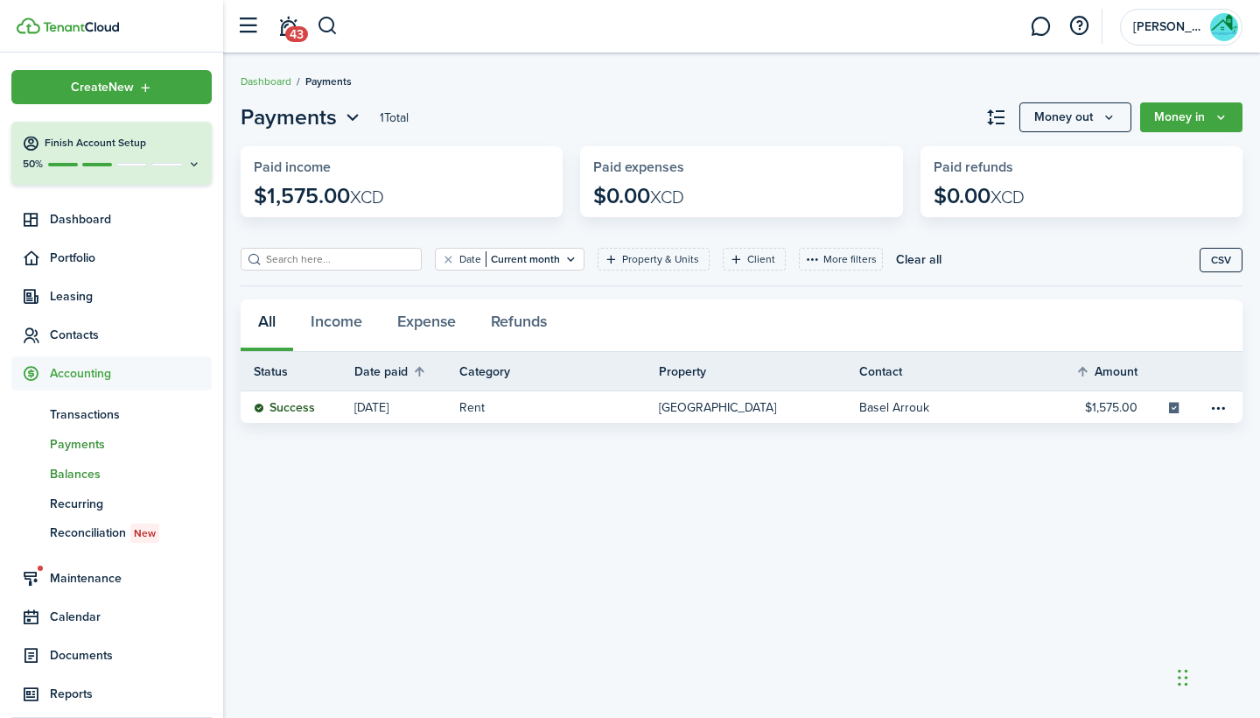
click at [100, 467] on span "Balances" at bounding box center [131, 474] width 162 height 18
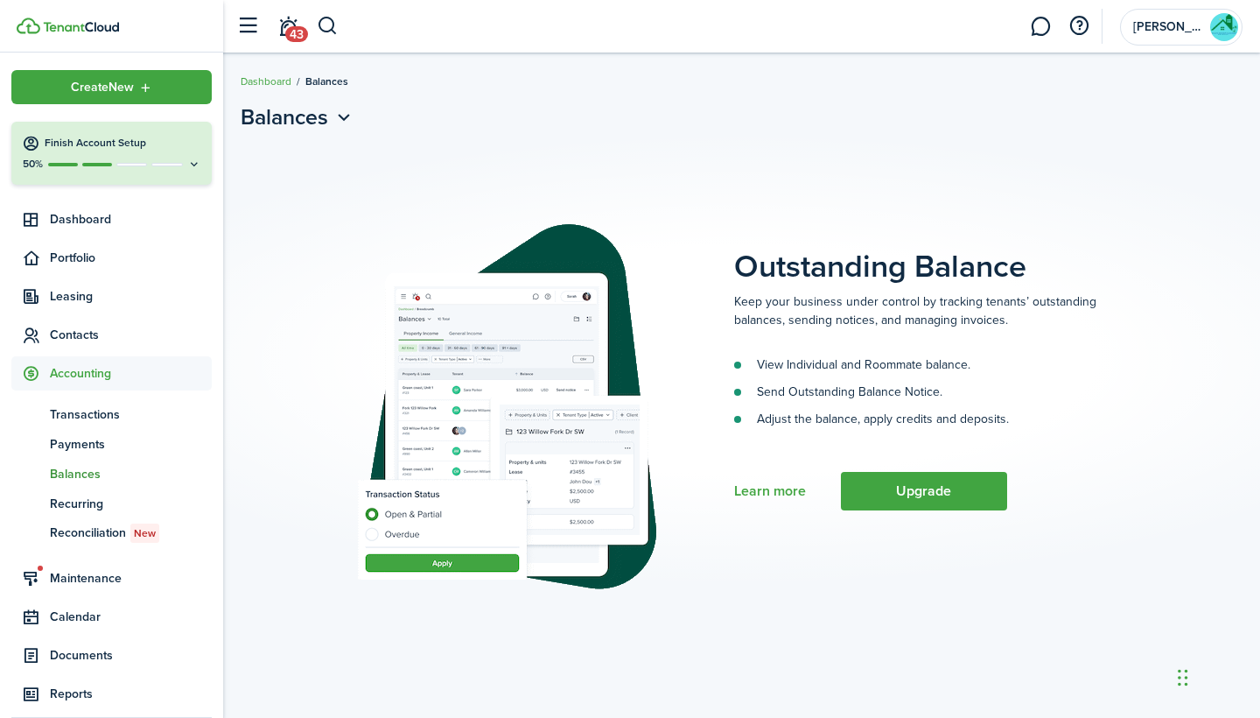
click at [103, 480] on span "Balances" at bounding box center [131, 474] width 162 height 18
click at [102, 494] on span "Recurring" at bounding box center [131, 503] width 162 height 18
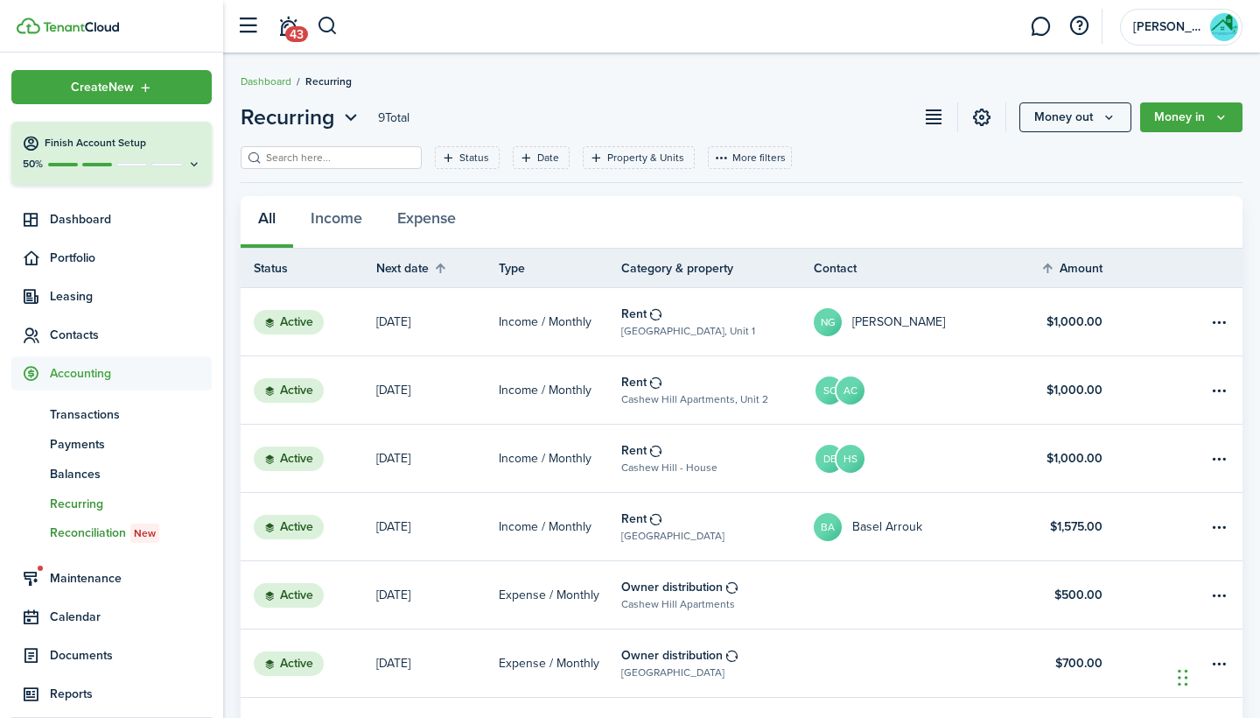
click at [125, 521] on link "re Reconciliation New" at bounding box center [111, 533] width 200 height 30
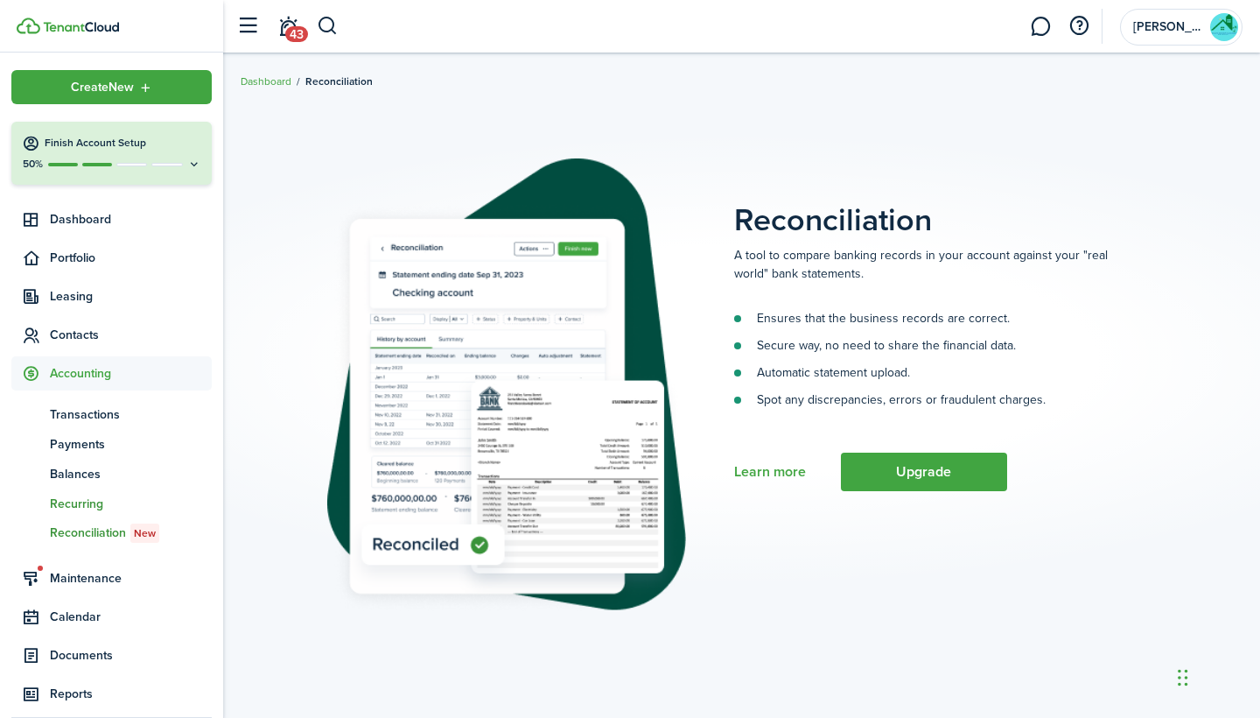
click at [107, 501] on span "Recurring" at bounding box center [131, 503] width 162 height 18
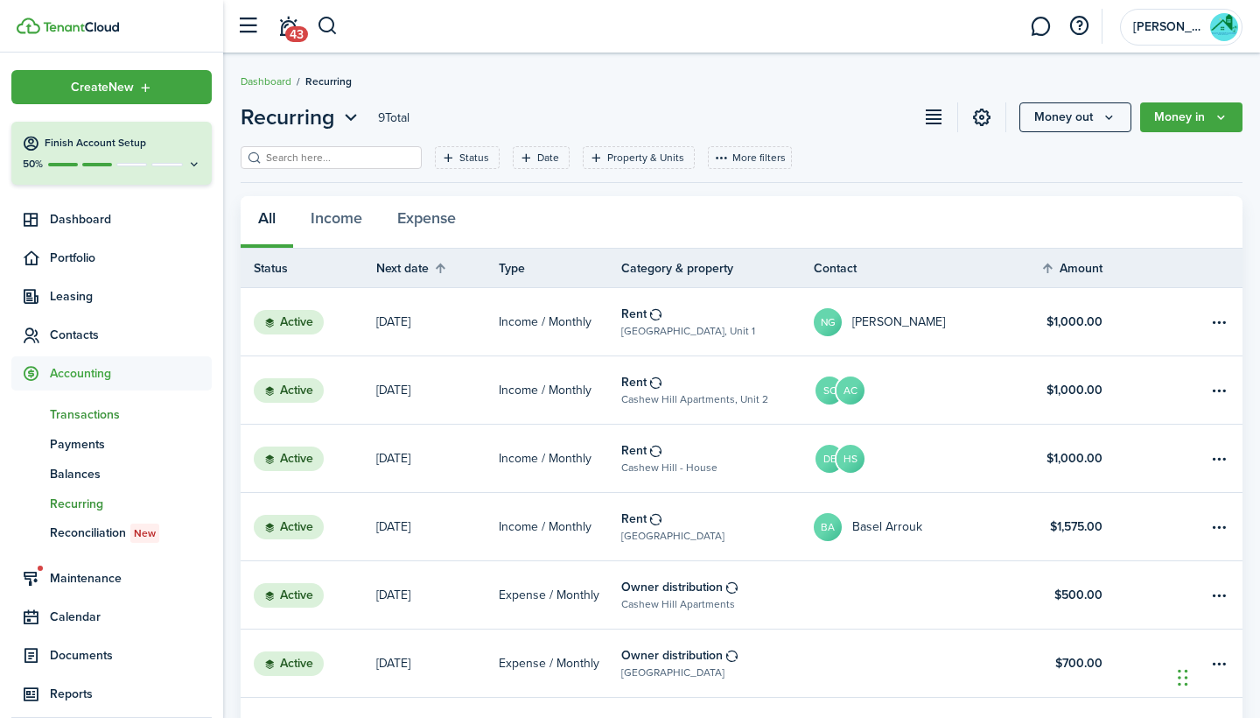
click at [113, 417] on span "Transactions" at bounding box center [131, 414] width 162 height 18
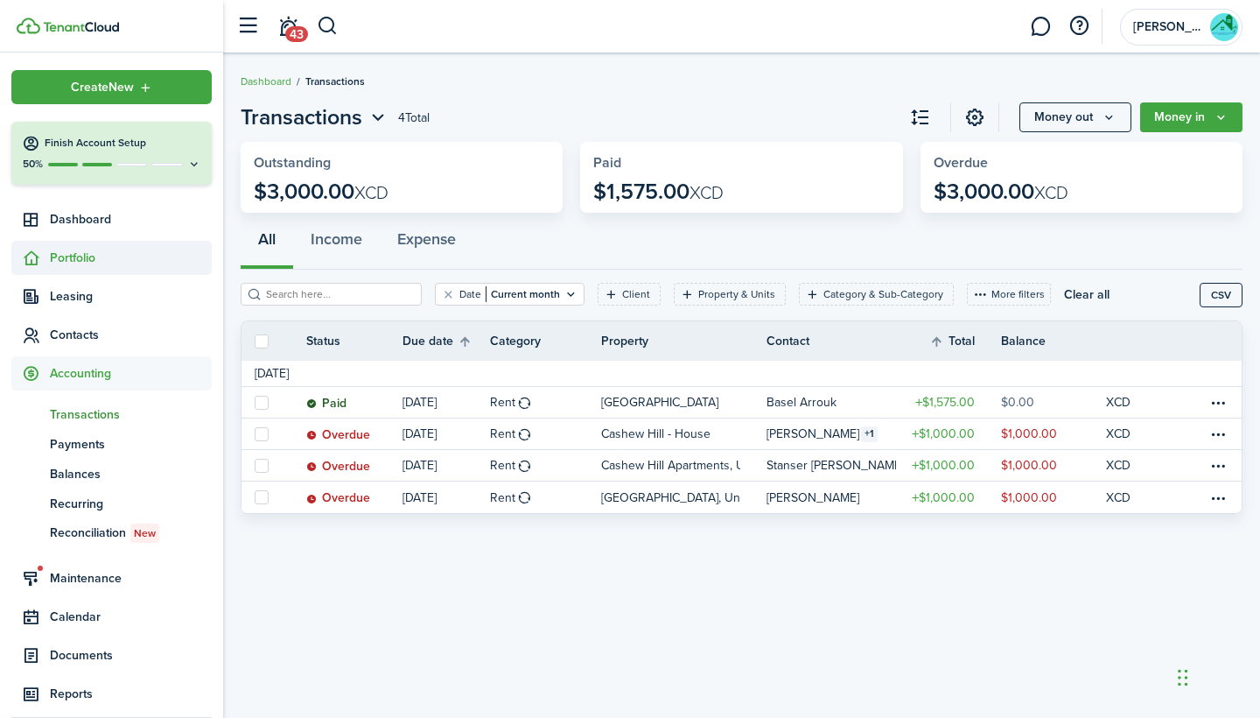
click at [78, 256] on span "Portfolio" at bounding box center [131, 258] width 162 height 18
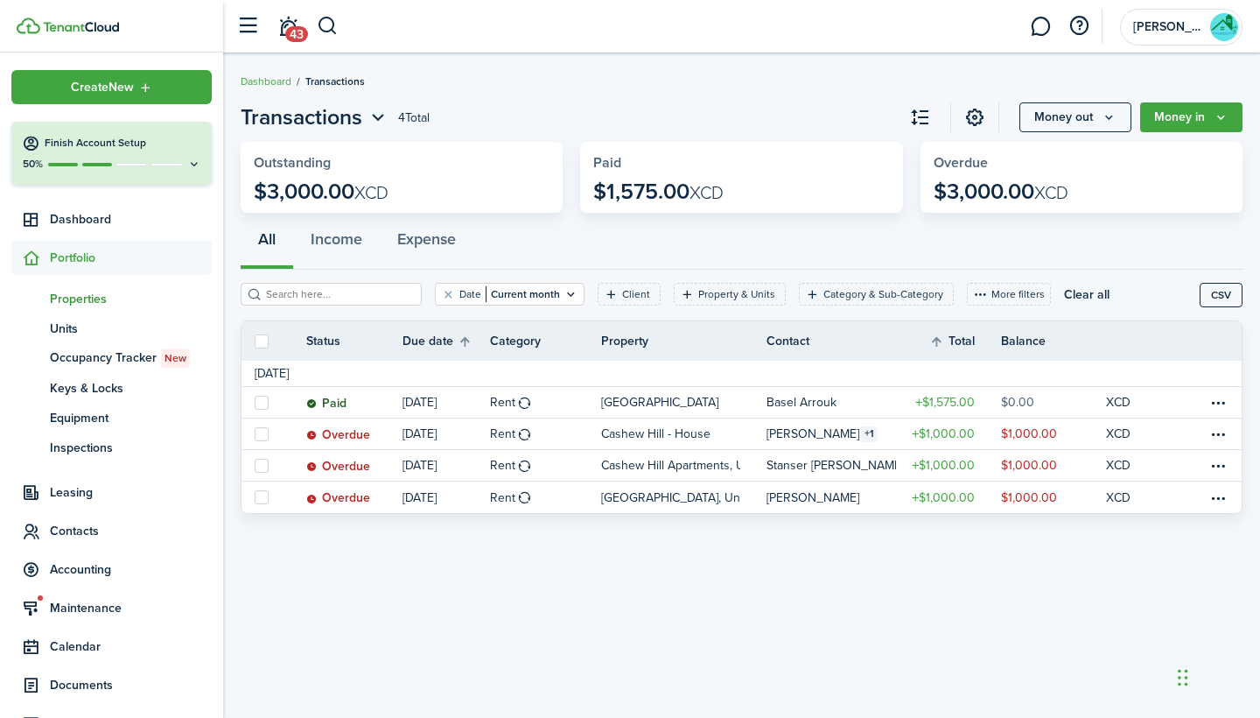
click at [108, 290] on span "Properties" at bounding box center [131, 299] width 162 height 18
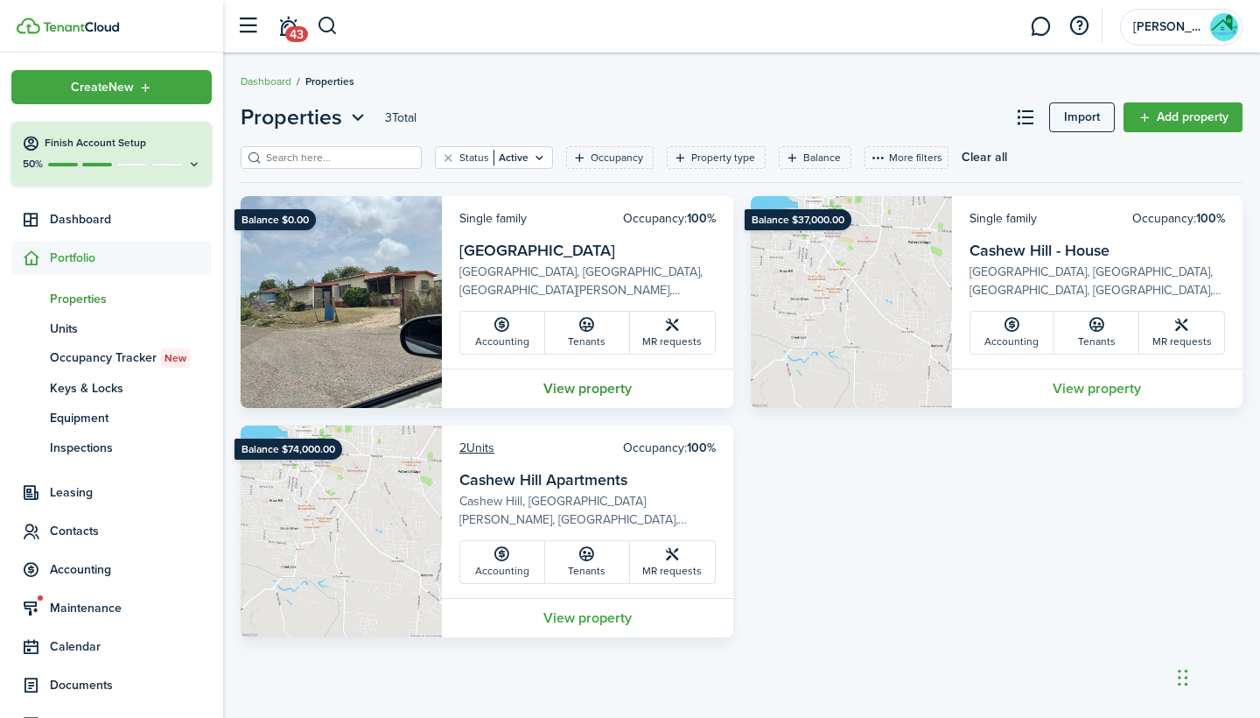
click at [591, 385] on link "View property" at bounding box center [587, 387] width 291 height 39
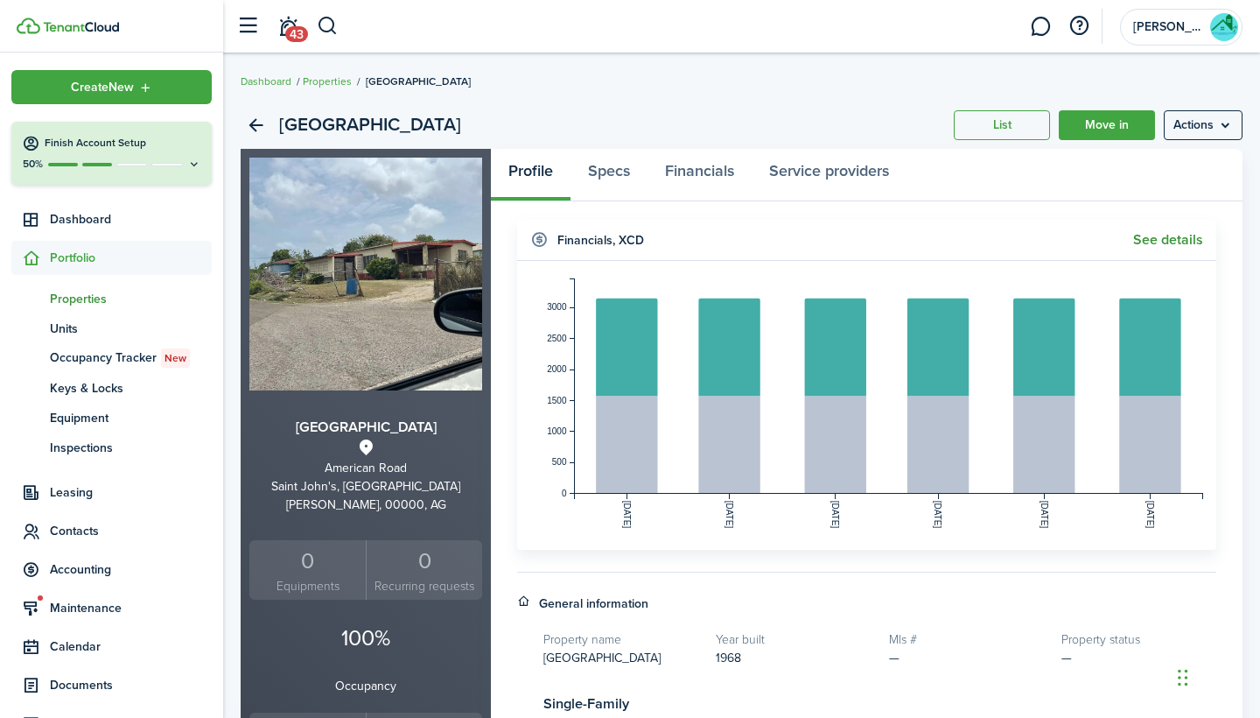
click at [1196, 233] on link "See details" at bounding box center [1168, 240] width 70 height 16
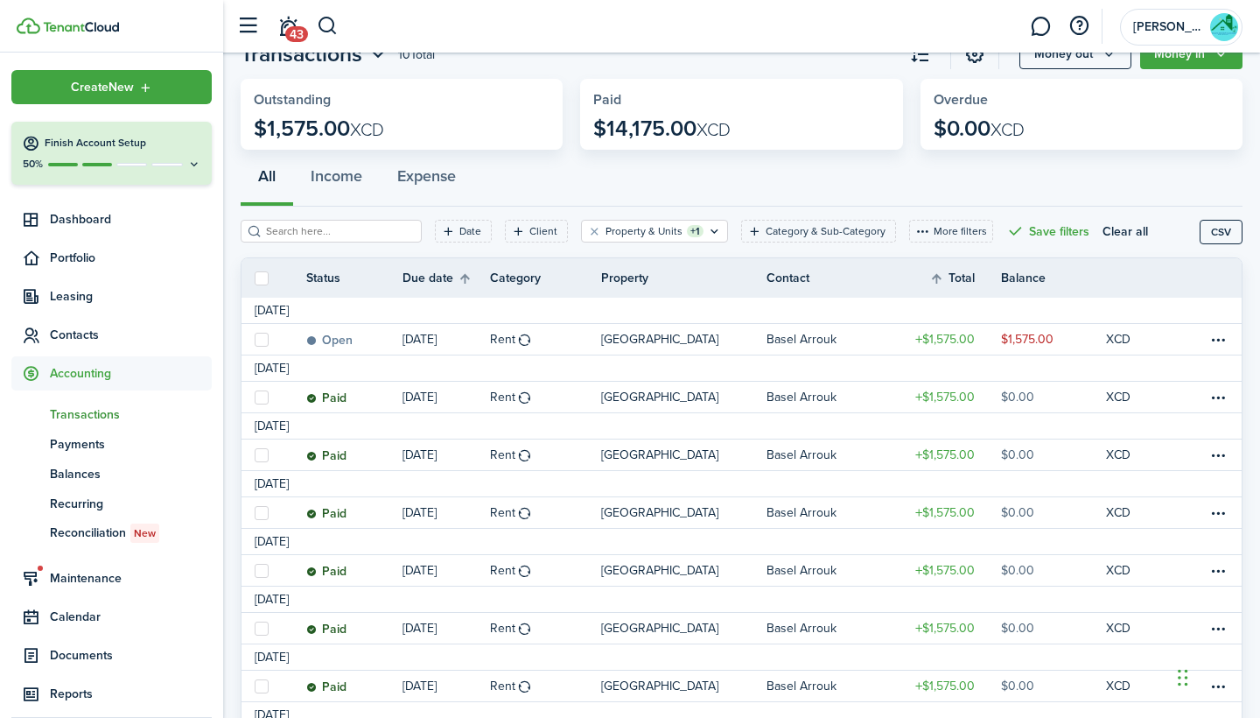
scroll to position [63, 0]
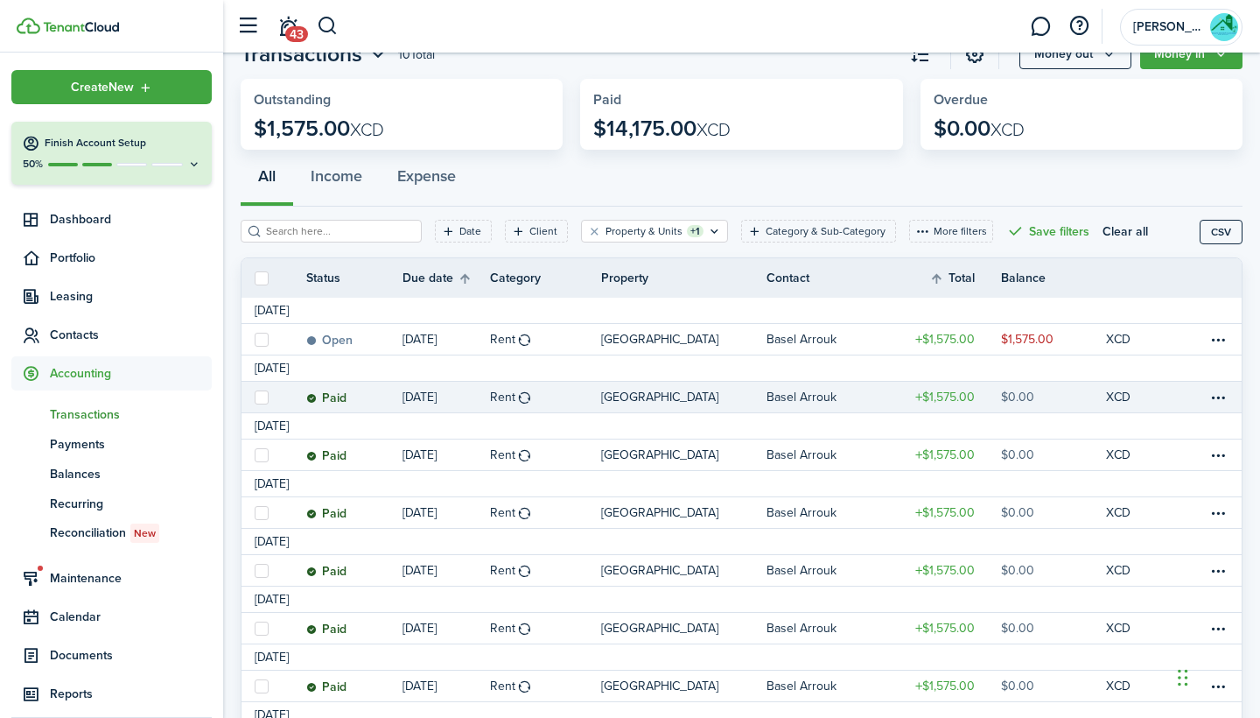
click at [345, 398] on status "Paid" at bounding box center [326, 398] width 40 height 14
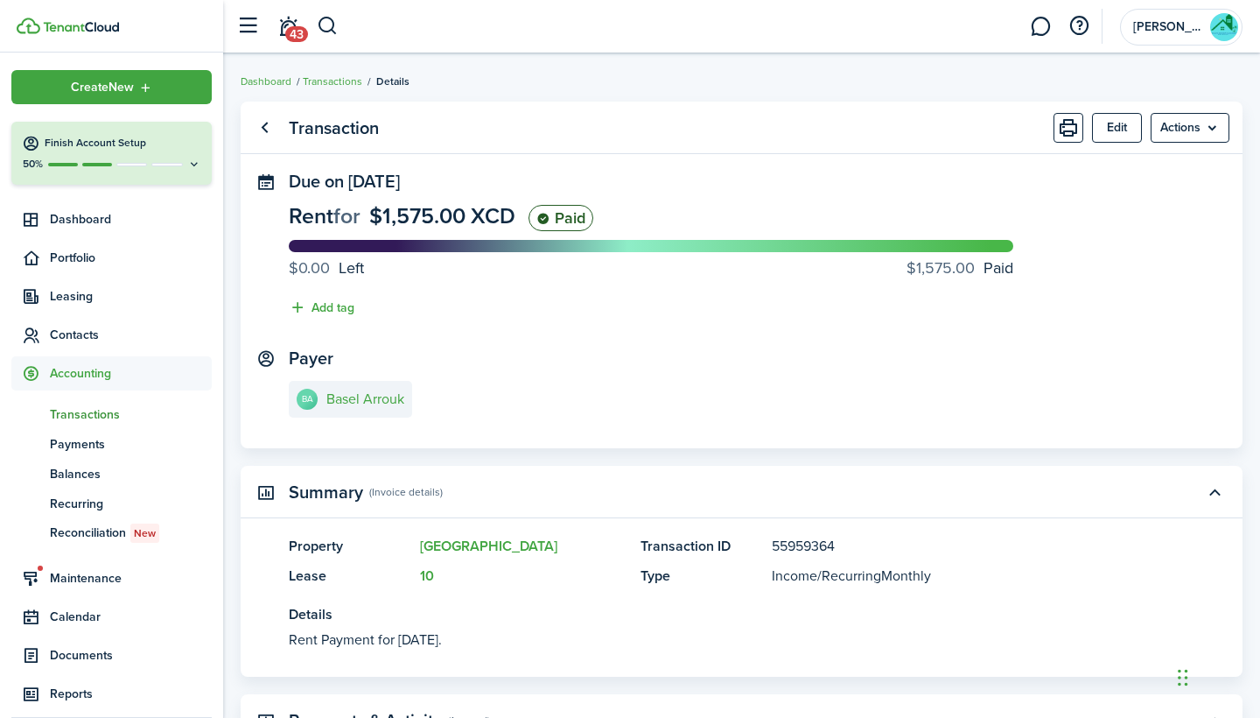
click at [118, 407] on span "Transactions" at bounding box center [131, 414] width 162 height 18
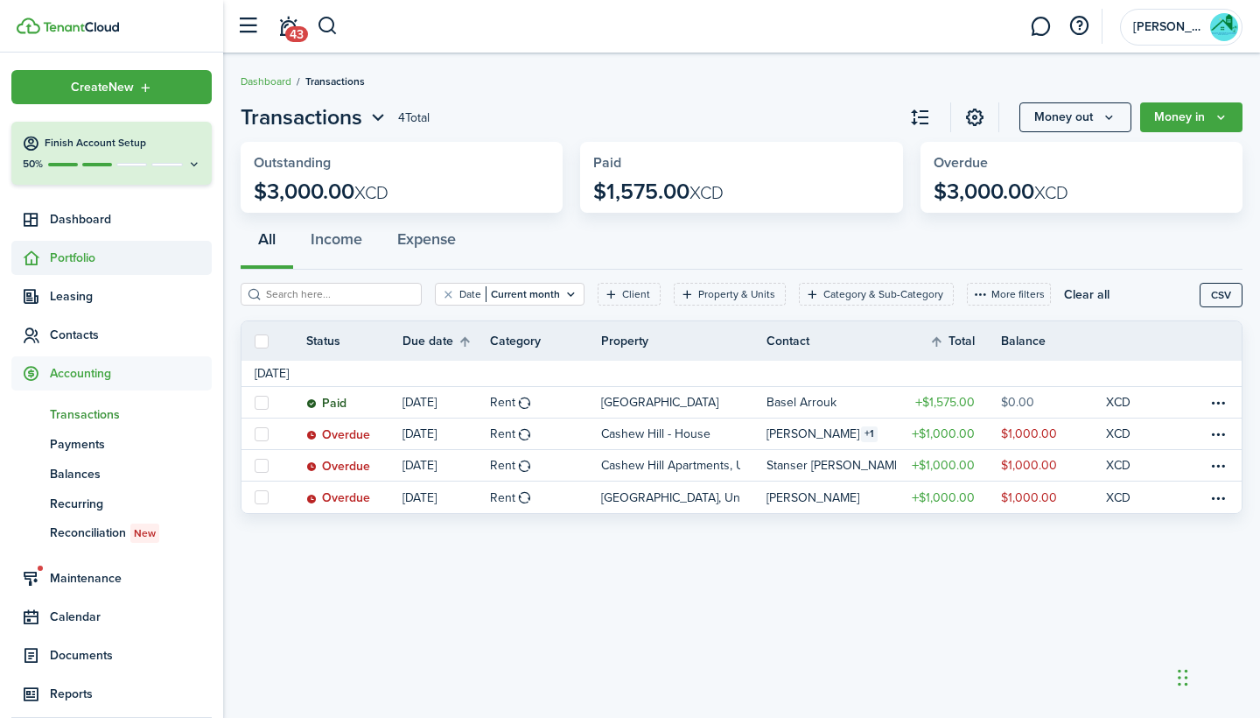
click at [66, 266] on span "Portfolio" at bounding box center [111, 258] width 200 height 34
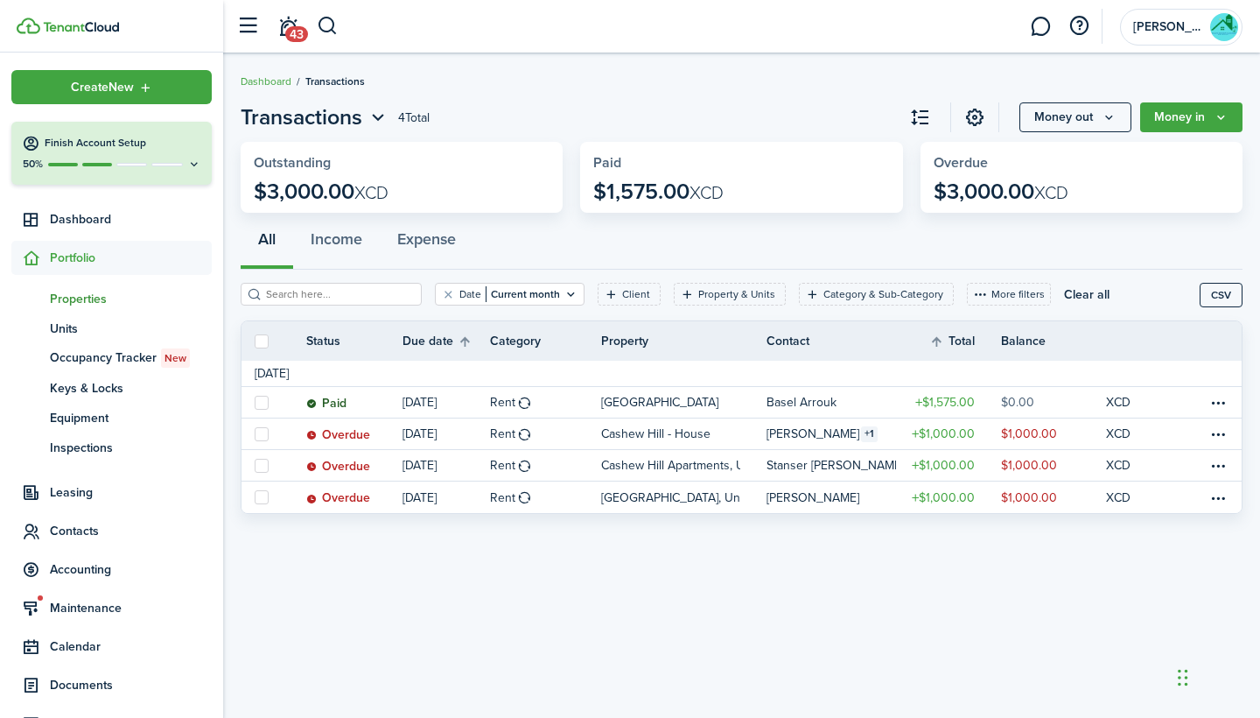
click at [104, 291] on span "Properties" at bounding box center [131, 299] width 162 height 18
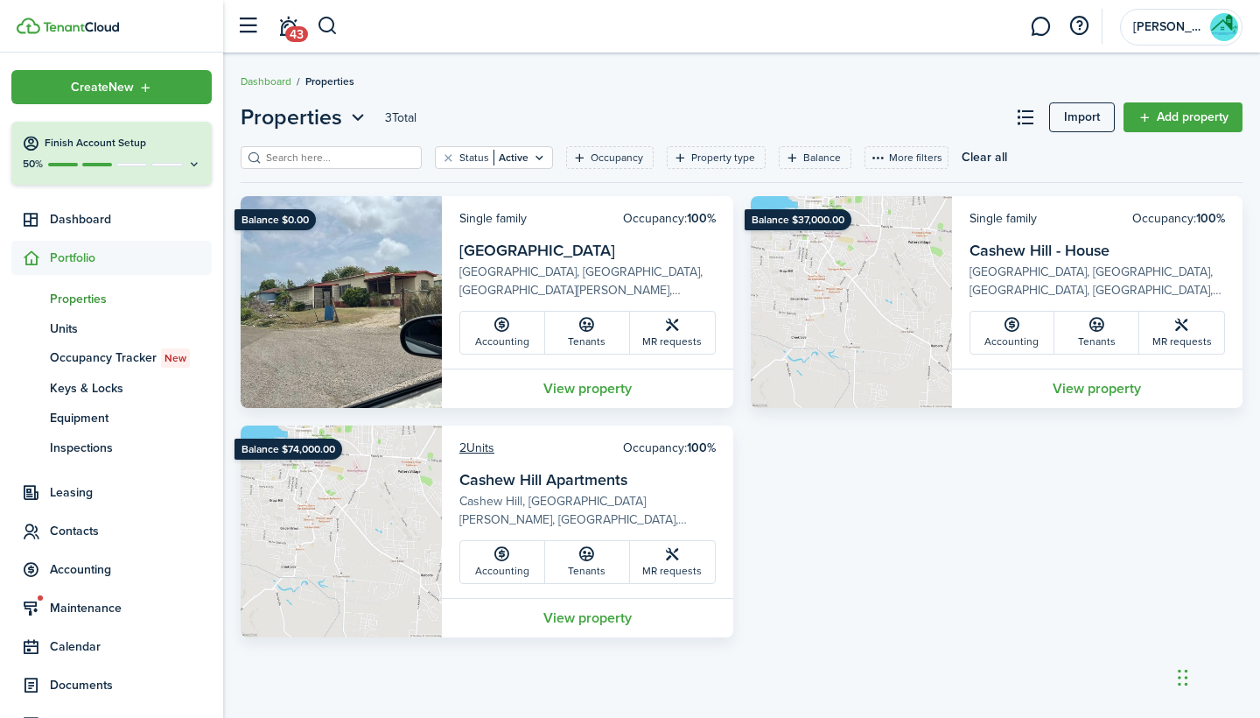
click at [366, 480] on img at bounding box center [341, 531] width 201 height 212
click at [606, 618] on link "View property" at bounding box center [587, 617] width 291 height 39
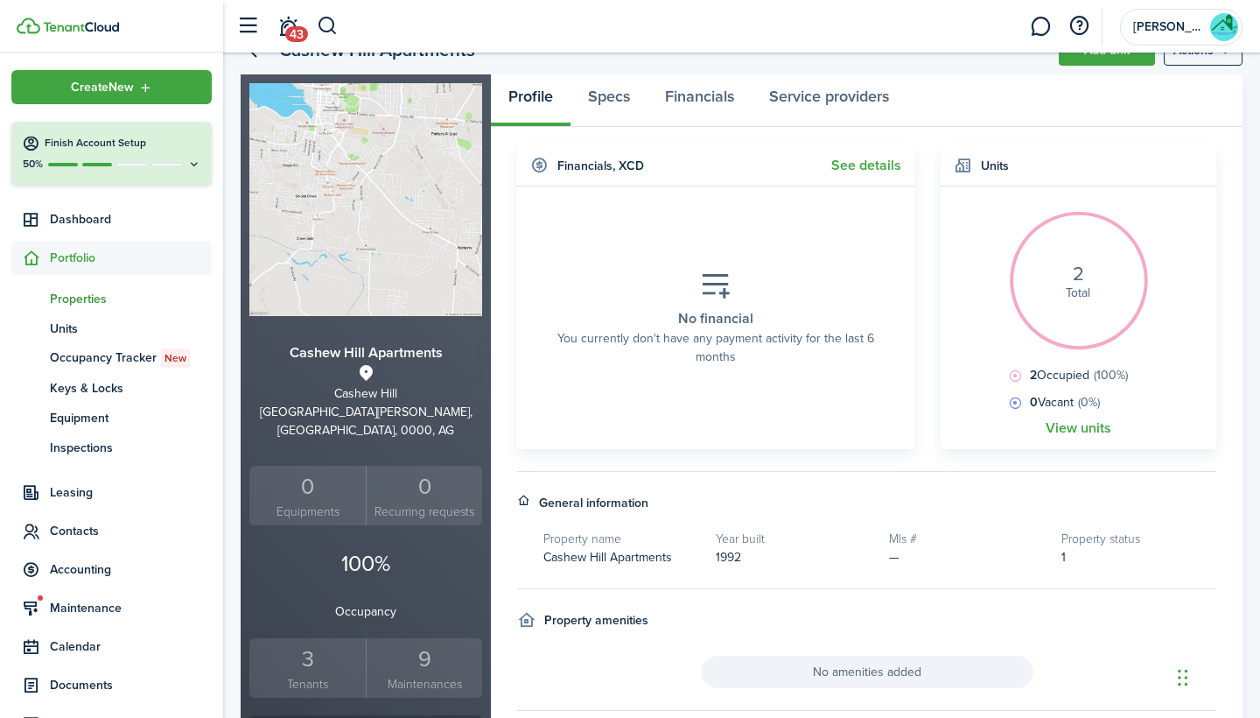
scroll to position [81, 0]
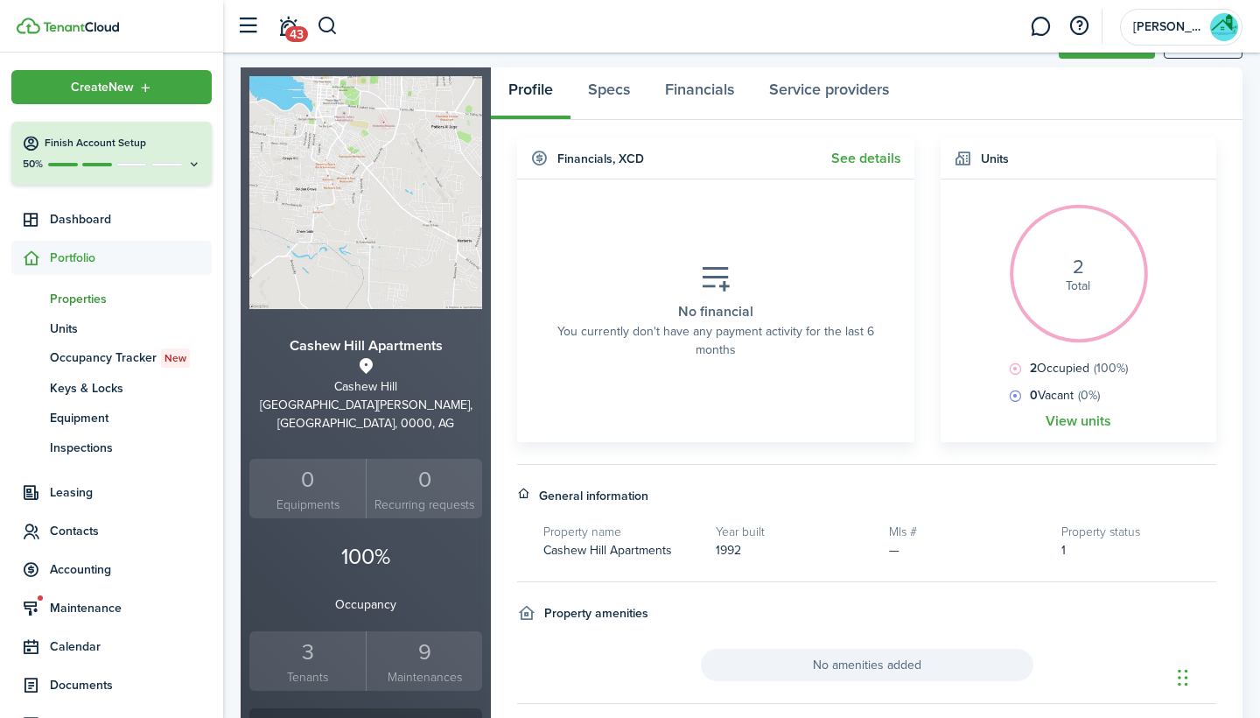
click at [409, 211] on img at bounding box center [365, 192] width 233 height 233
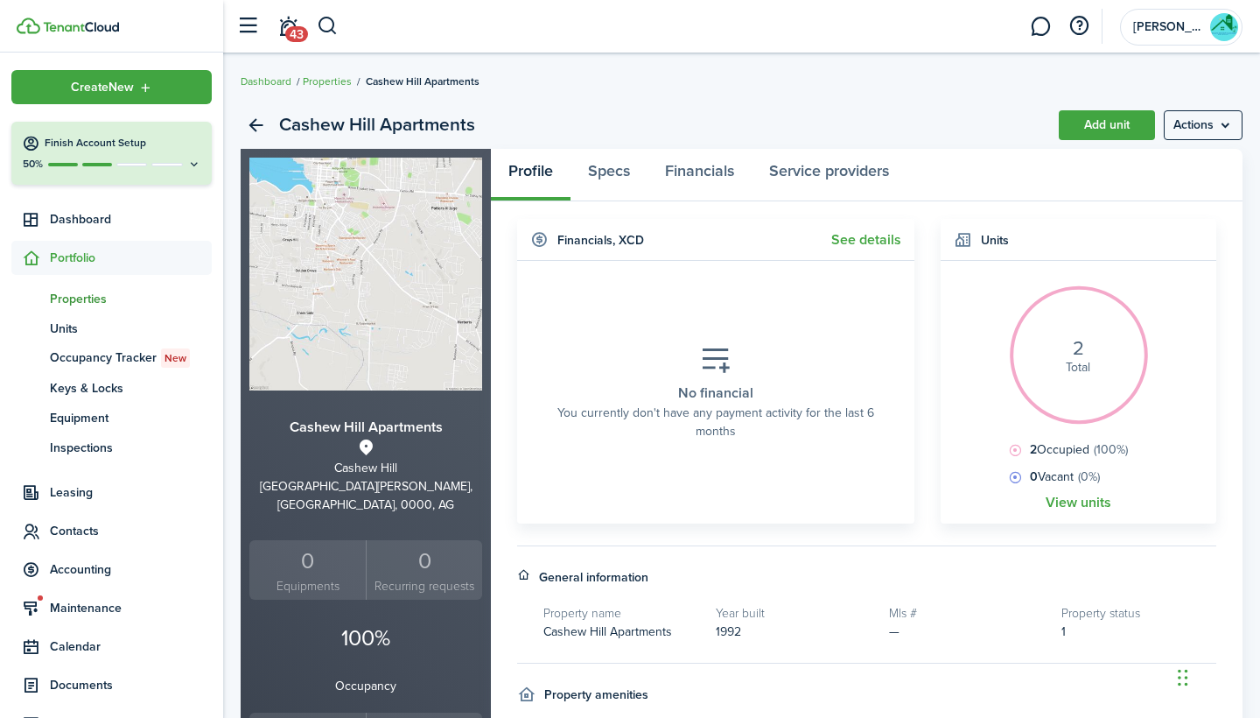
scroll to position [0, 0]
click at [608, 157] on link "Specs" at bounding box center [609, 175] width 77 height 53
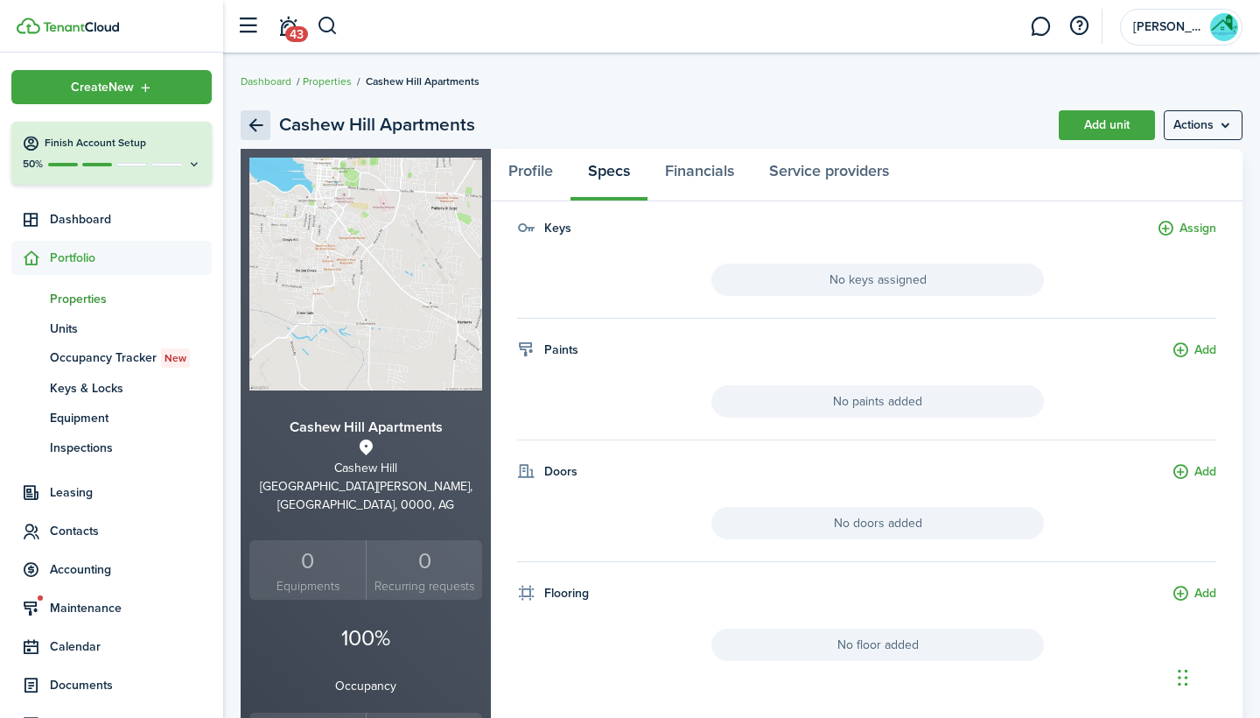
click at [245, 120] on link "Back" at bounding box center [256, 125] width 30 height 30
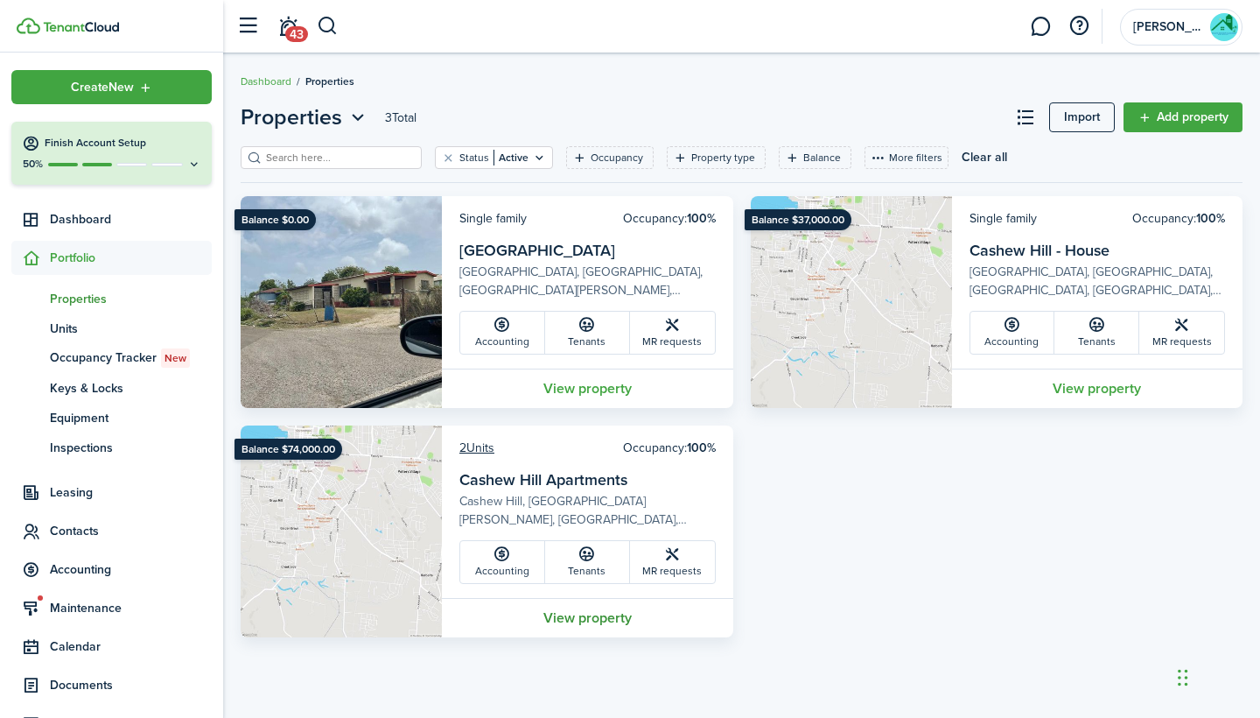
click at [605, 626] on link "View property" at bounding box center [587, 617] width 291 height 39
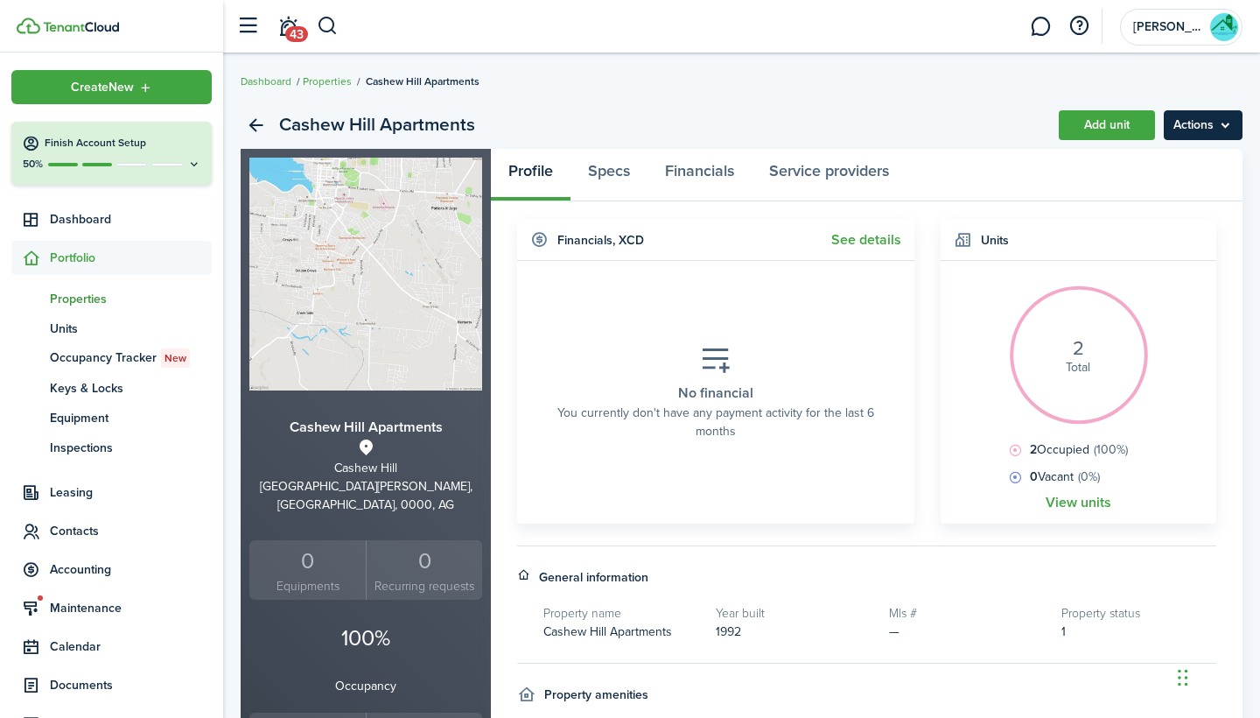
click at [1190, 123] on menu-btn "Actions" at bounding box center [1203, 125] width 79 height 30
click at [1183, 167] on link "Edit property" at bounding box center [1166, 164] width 153 height 30
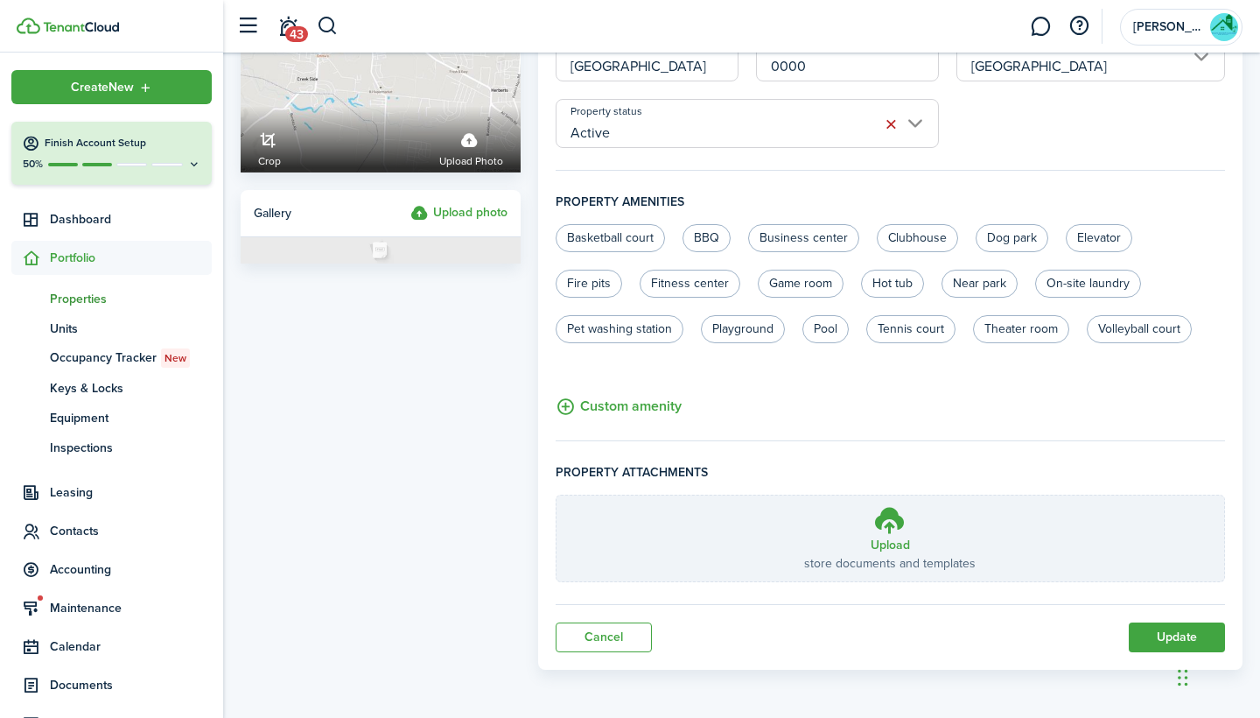
scroll to position [211, 0]
click at [480, 217] on label "Upload photo" at bounding box center [458, 213] width 97 height 21
click at [410, 203] on input "Upload photo" at bounding box center [410, 203] width 0 height 0
